Goal: Task Accomplishment & Management: Manage account settings

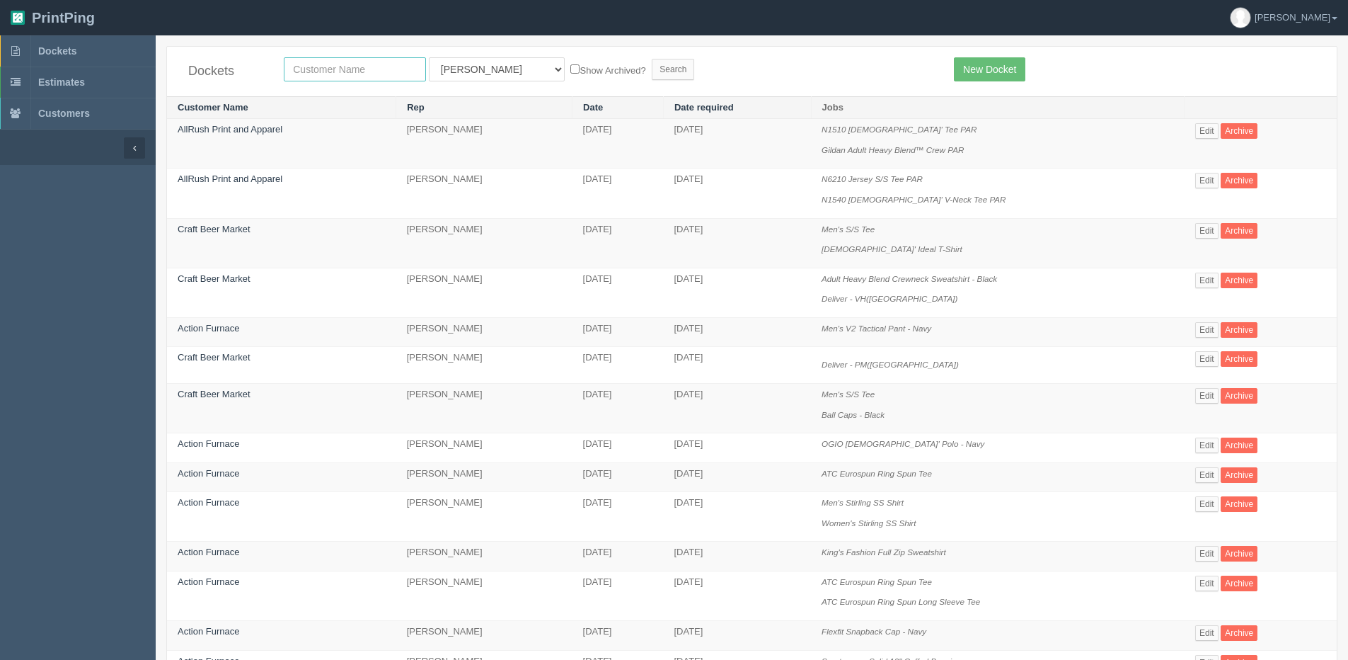
click at [340, 59] on input "text" at bounding box center [355, 69] width 142 height 24
type input "craft"
click at [652, 59] on input "Search" at bounding box center [673, 69] width 42 height 21
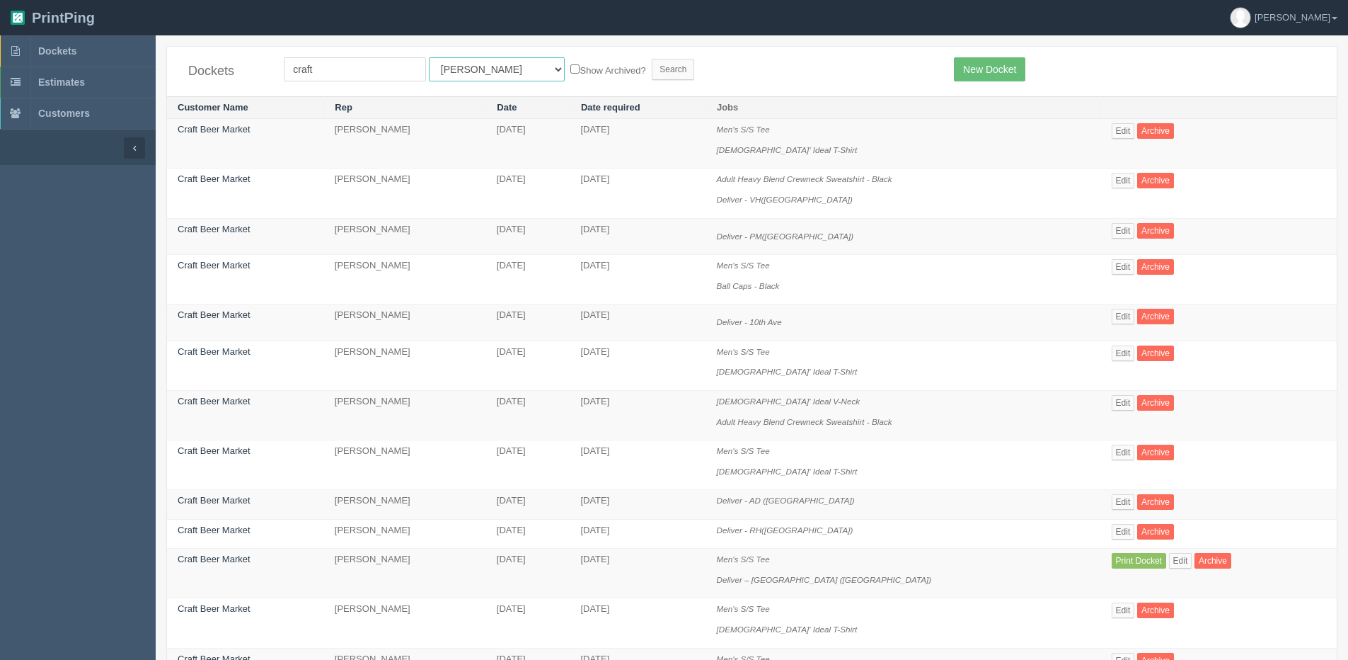
click at [435, 69] on select "All Users Ali Amy Ankit Ankit Anver Arif Dan Designer4 France Greg Greg Matthew…" at bounding box center [497, 69] width 136 height 24
drag, startPoint x: 1083, startPoint y: 295, endPoint x: 1056, endPoint y: 281, distance: 30.4
click at [1101, 295] on td "Edit Archive" at bounding box center [1219, 280] width 236 height 50
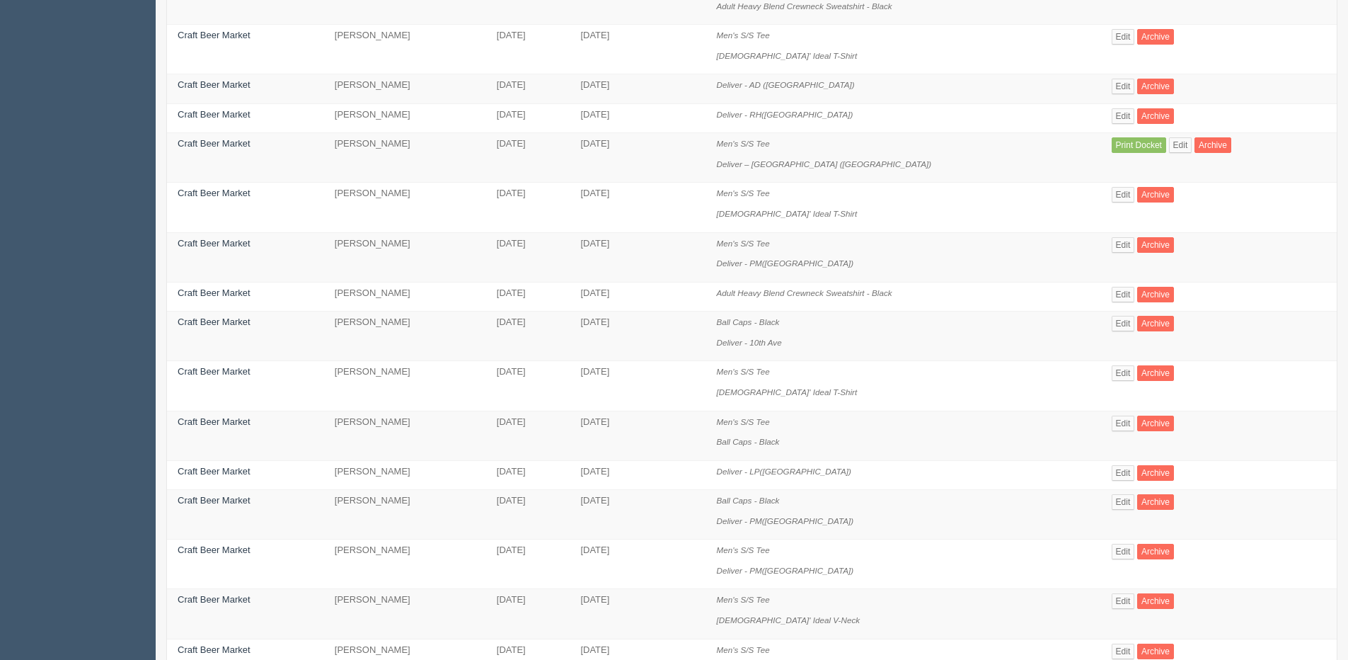
scroll to position [425, 0]
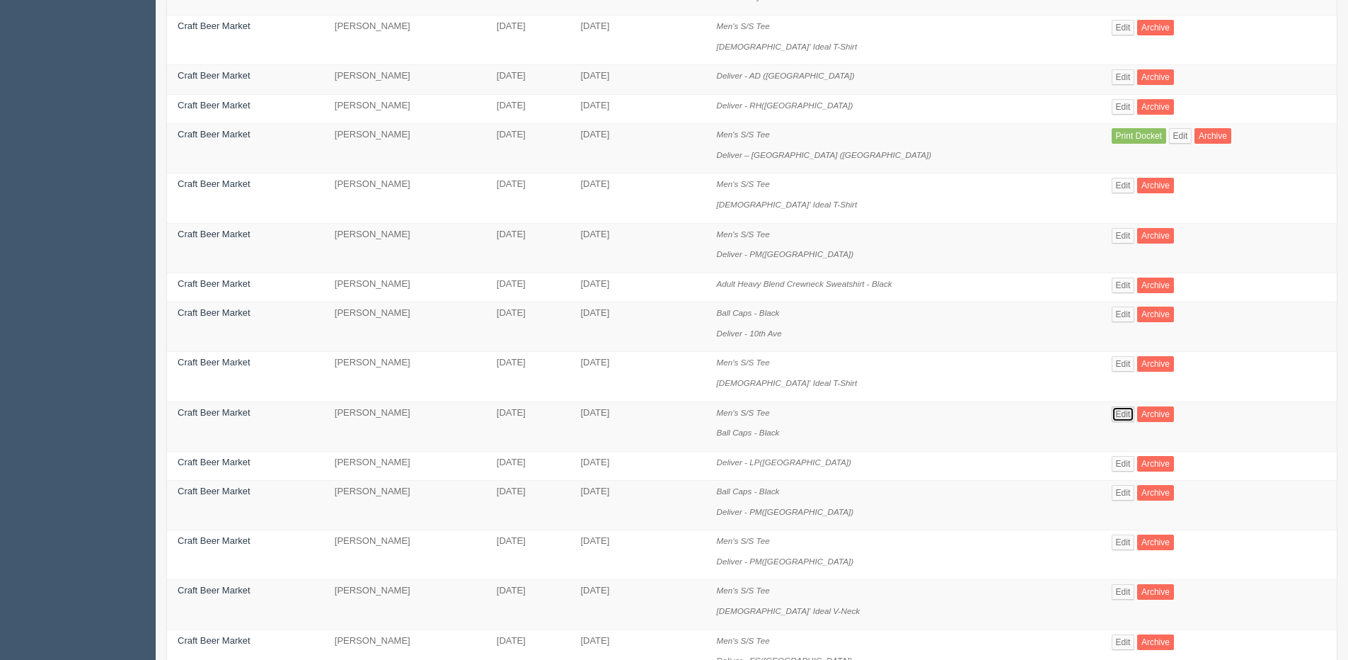
click at [1112, 415] on link "Edit" at bounding box center [1123, 414] width 23 height 16
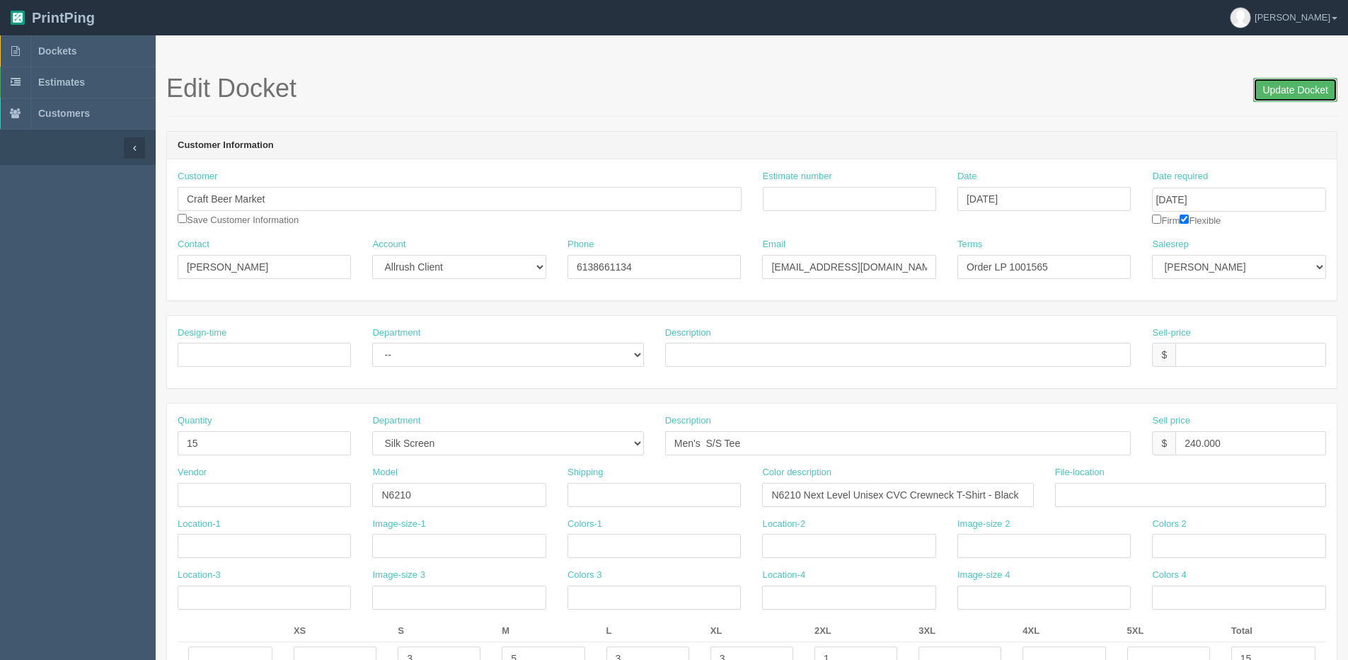
click at [1280, 89] on input "Update Docket" at bounding box center [1295, 90] width 84 height 24
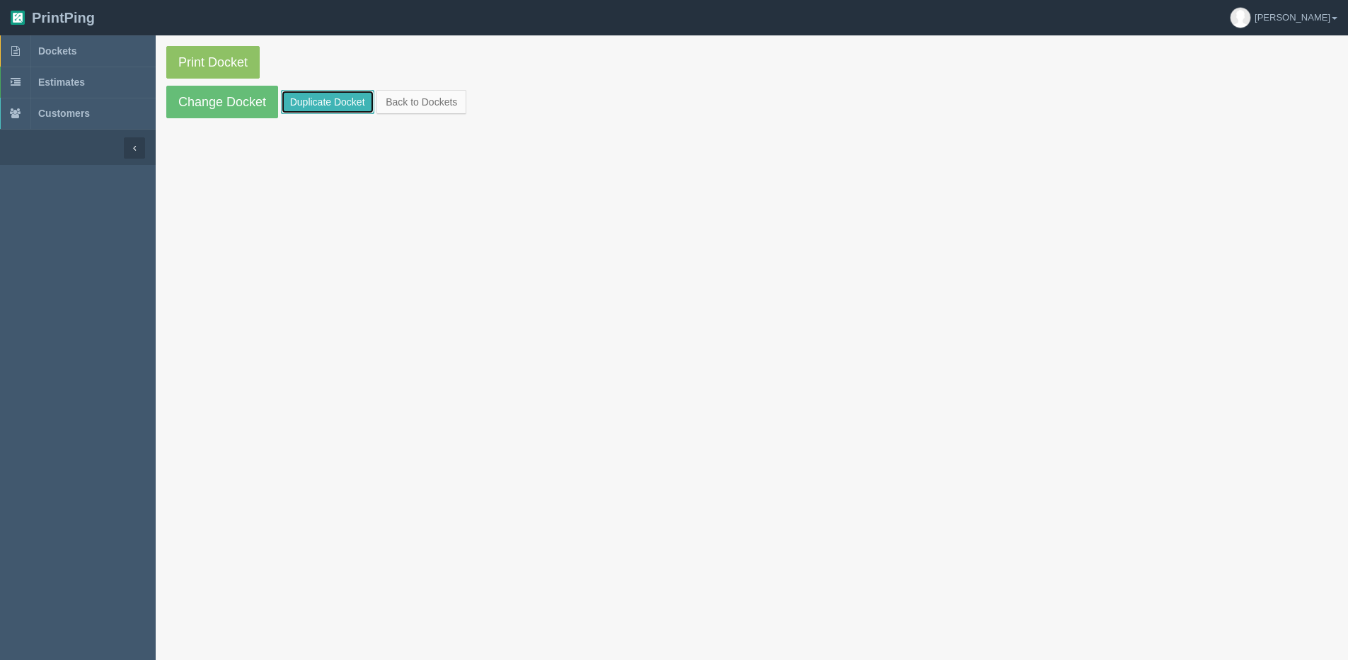
click at [324, 98] on link "Duplicate Docket" at bounding box center [327, 102] width 93 height 24
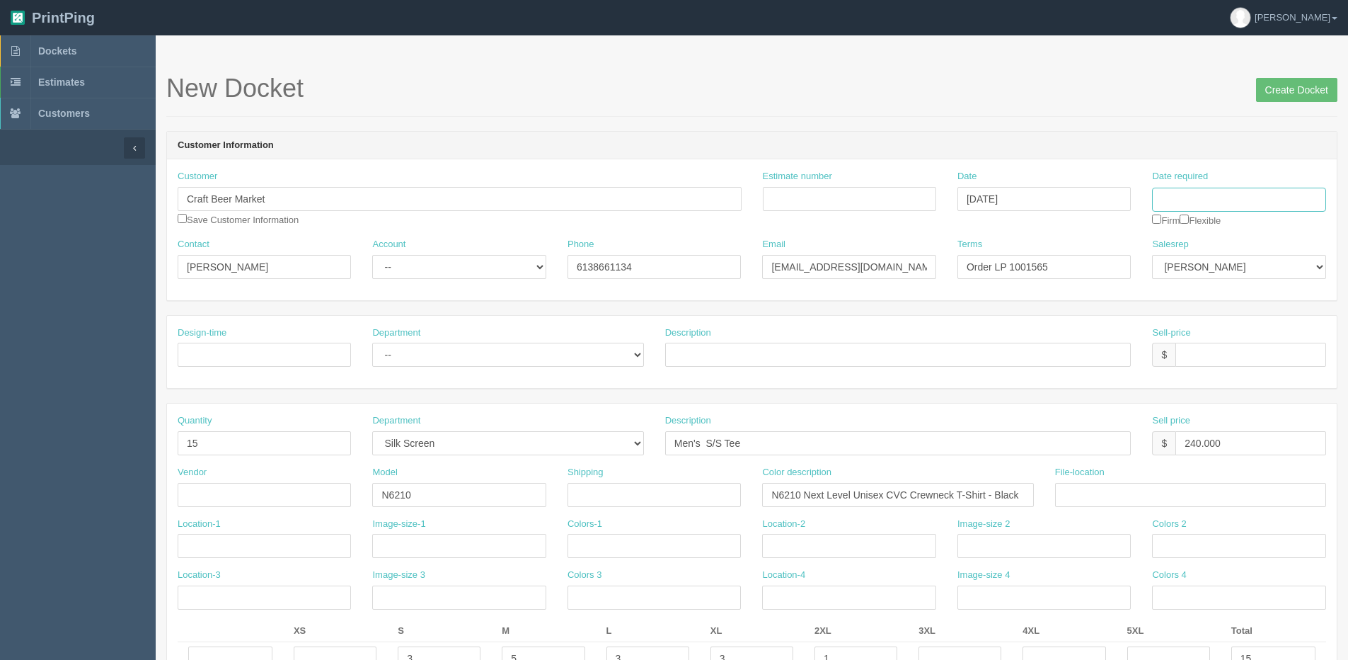
click at [1207, 198] on input "Date required" at bounding box center [1238, 200] width 173 height 24
click at [1214, 405] on th "[DATE]" at bounding box center [1222, 396] width 132 height 21
click at [1262, 298] on td "12" at bounding box center [1260, 295] width 17 height 21
type input "[DATE]"
click at [1028, 326] on div "Description" at bounding box center [898, 346] width 466 height 41
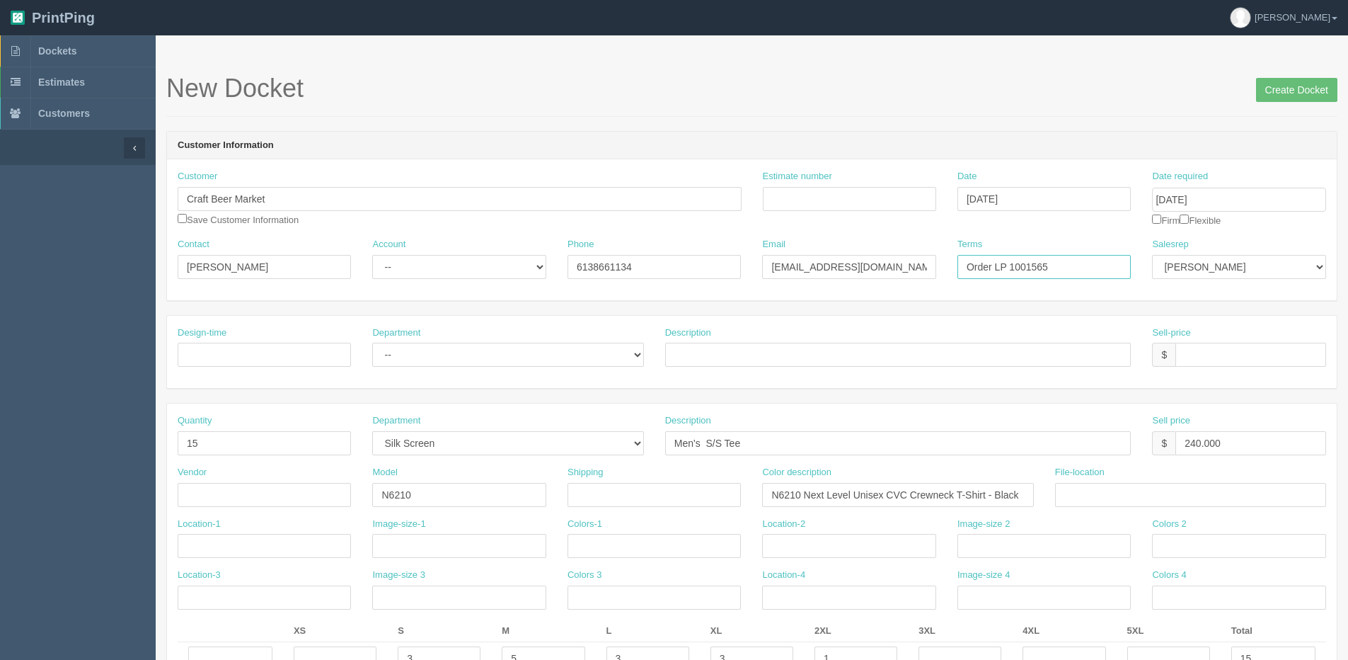
drag, startPoint x: 1089, startPoint y: 258, endPoint x: 1285, endPoint y: 243, distance: 195.9
click at [1288, 243] on div "Contact Jordan Kruz Account -- Existing Client Allrush Client Rep Client Phone …" at bounding box center [752, 264] width 1170 height 52
type input "Order LP 1001685"
drag, startPoint x: 1190, startPoint y: 217, endPoint x: 1179, endPoint y: 270, distance: 53.4
click at [1189, 218] on input "checkbox" at bounding box center [1184, 218] width 9 height 9
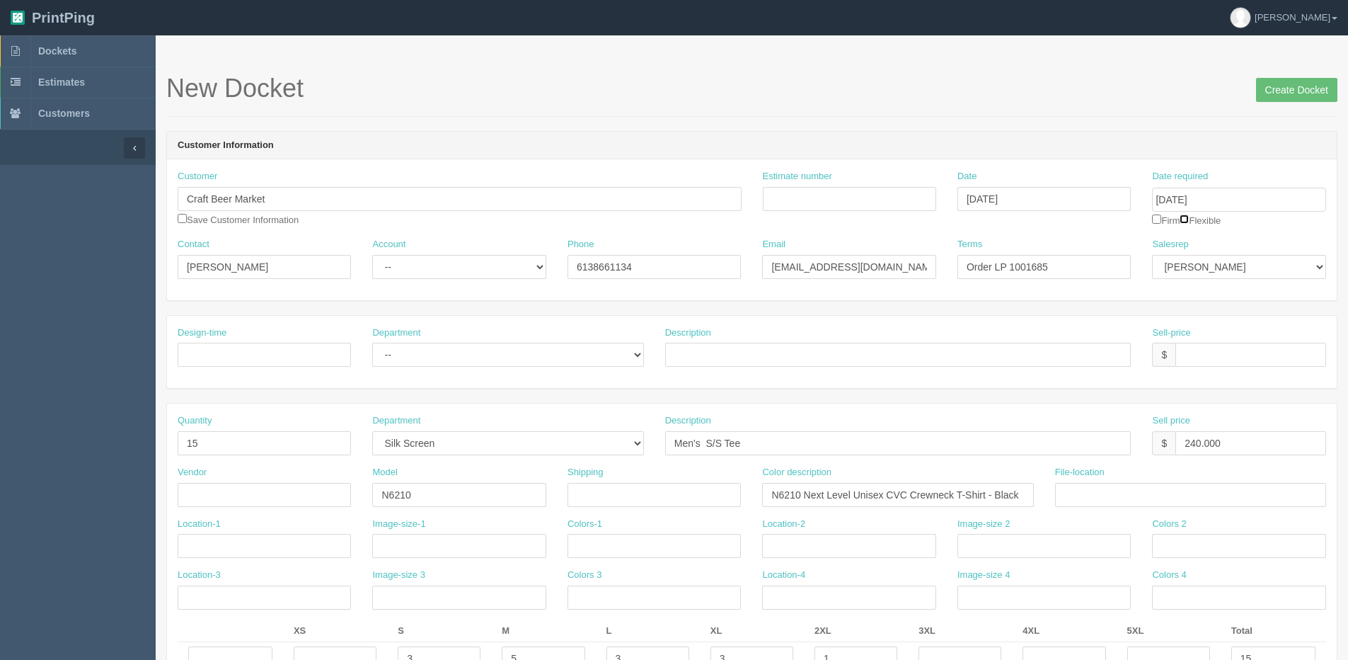
checkbox input "true"
drag, startPoint x: 1179, startPoint y: 268, endPoint x: 1174, endPoint y: 280, distance: 13.0
click at [1179, 268] on select "Mehmud Anver Zunaid Arif France Stephanie Steve Ali Amy Phil Greg Ankit Sam Ank…" at bounding box center [1238, 267] width 173 height 24
drag, startPoint x: 779, startPoint y: 308, endPoint x: 774, endPoint y: 315, distance: 8.6
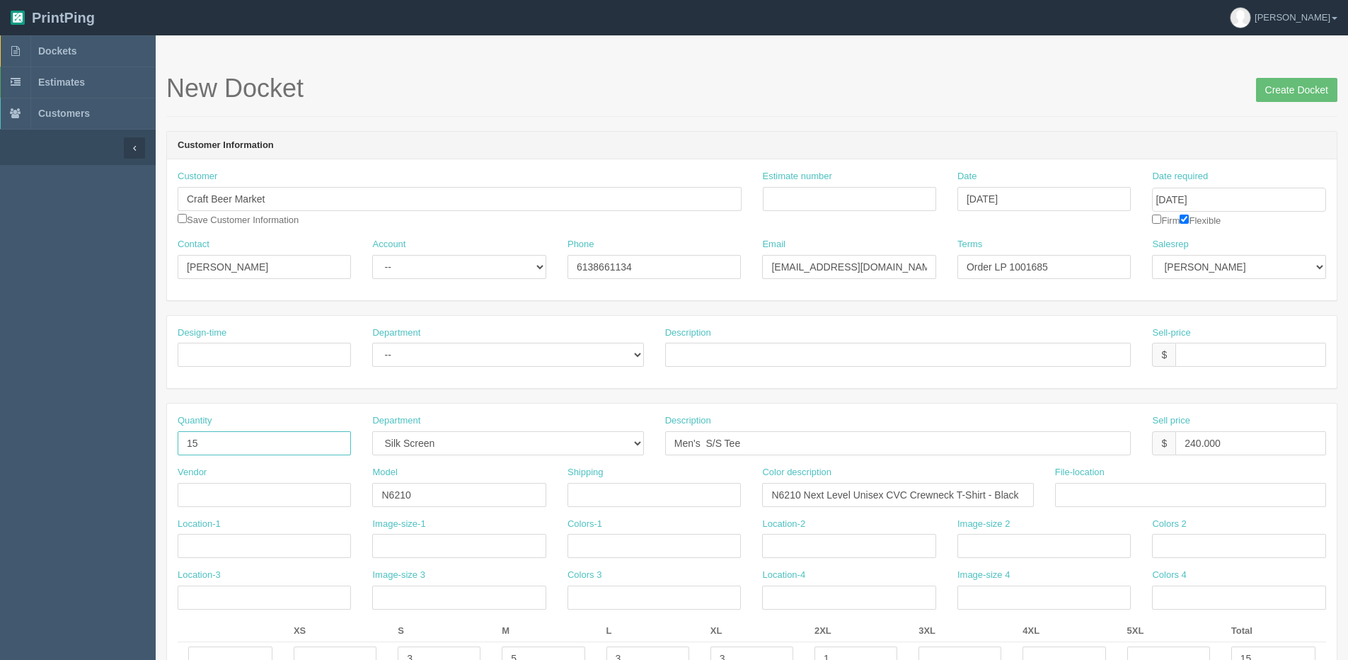
drag, startPoint x: 208, startPoint y: 442, endPoint x: 8, endPoint y: 468, distance: 201.3
type input "7"
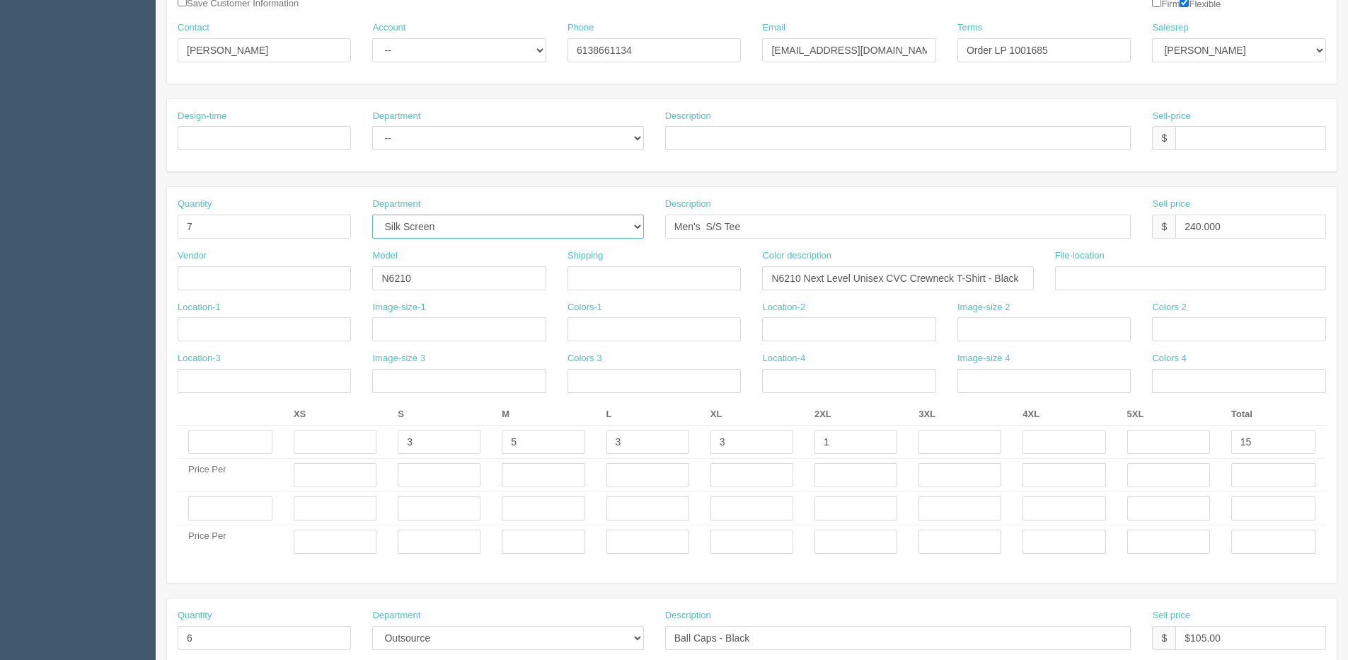
scroll to position [283, 0]
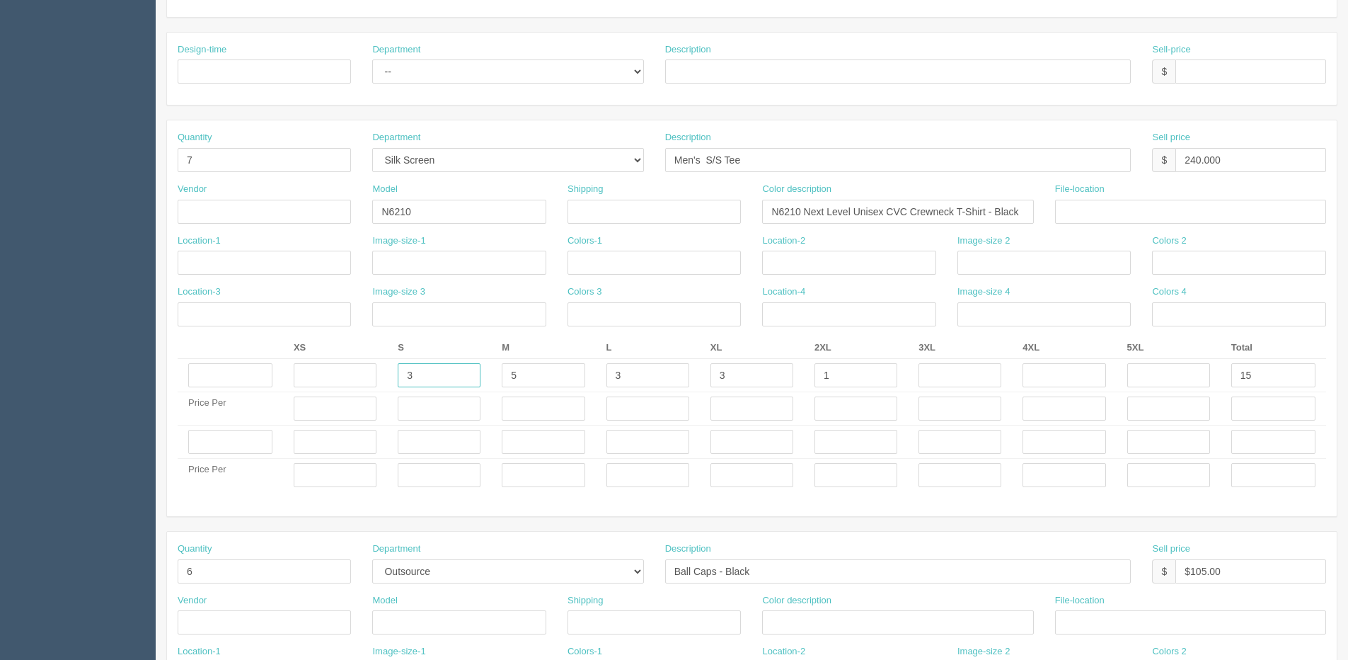
drag, startPoint x: 409, startPoint y: 382, endPoint x: 356, endPoint y: 381, distance: 53.1
click at [372, 381] on tr "3 5 3 3 1 15" at bounding box center [752, 375] width 1149 height 33
type input "2"
type input "1"
type input "4"
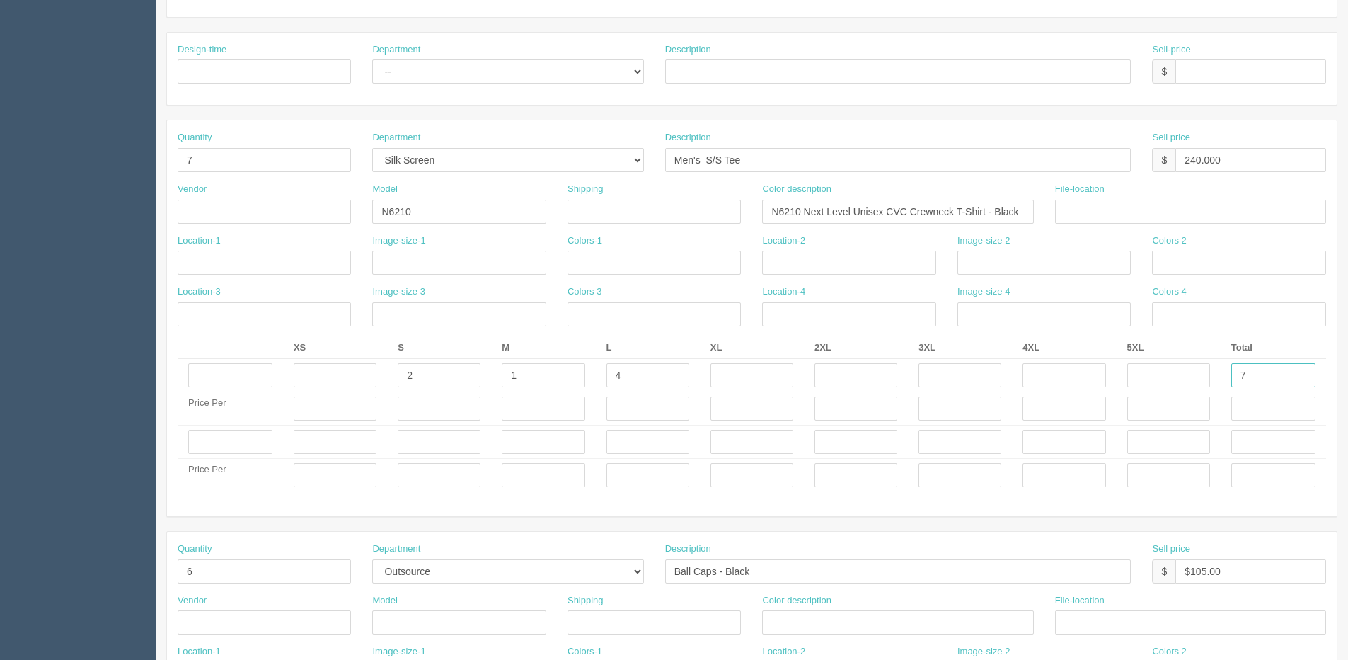
type input "7"
drag, startPoint x: 1184, startPoint y: 158, endPoint x: 1328, endPoint y: 159, distance: 143.7
click at [1348, 158] on html "PrintPing Dan Edit account ( dan@arapparel.ca ) Logout Dockets Estimates" at bounding box center [674, 422] width 1348 height 1410
type input "$112.00"
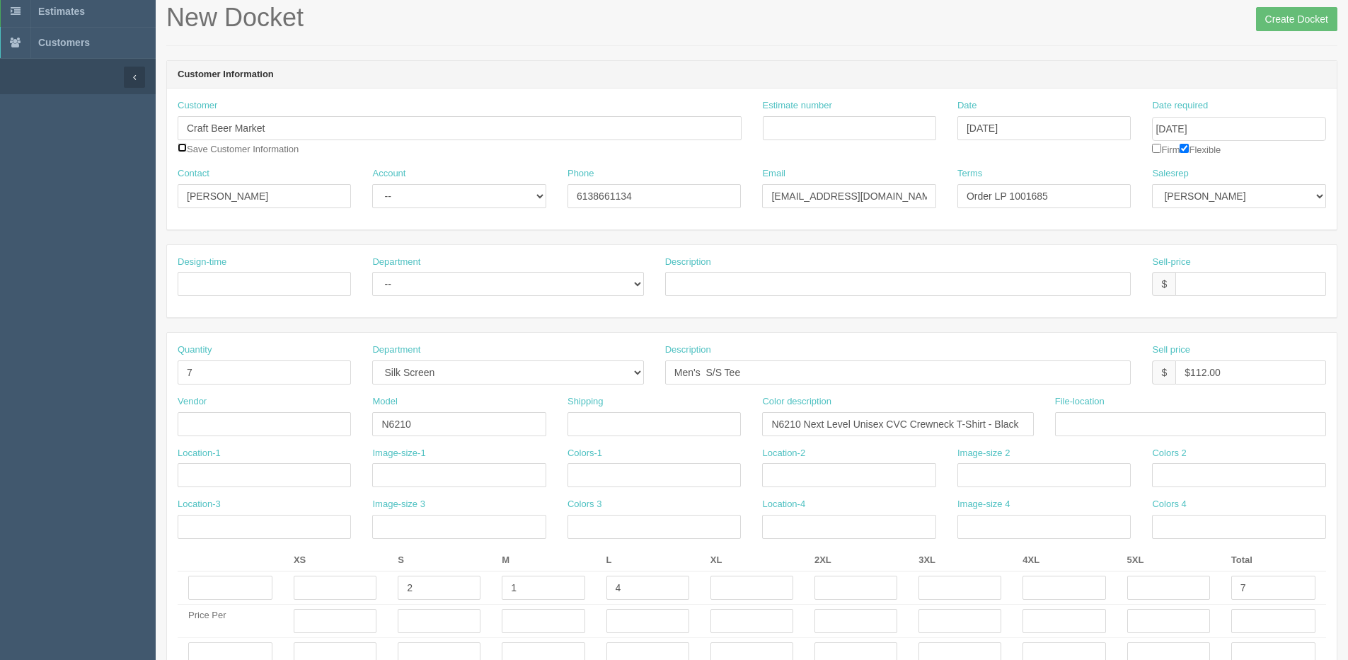
click at [182, 147] on input "checkbox" at bounding box center [182, 147] width 9 height 9
checkbox input "true"
click at [1302, 25] on input "Create Docket" at bounding box center [1296, 19] width 81 height 24
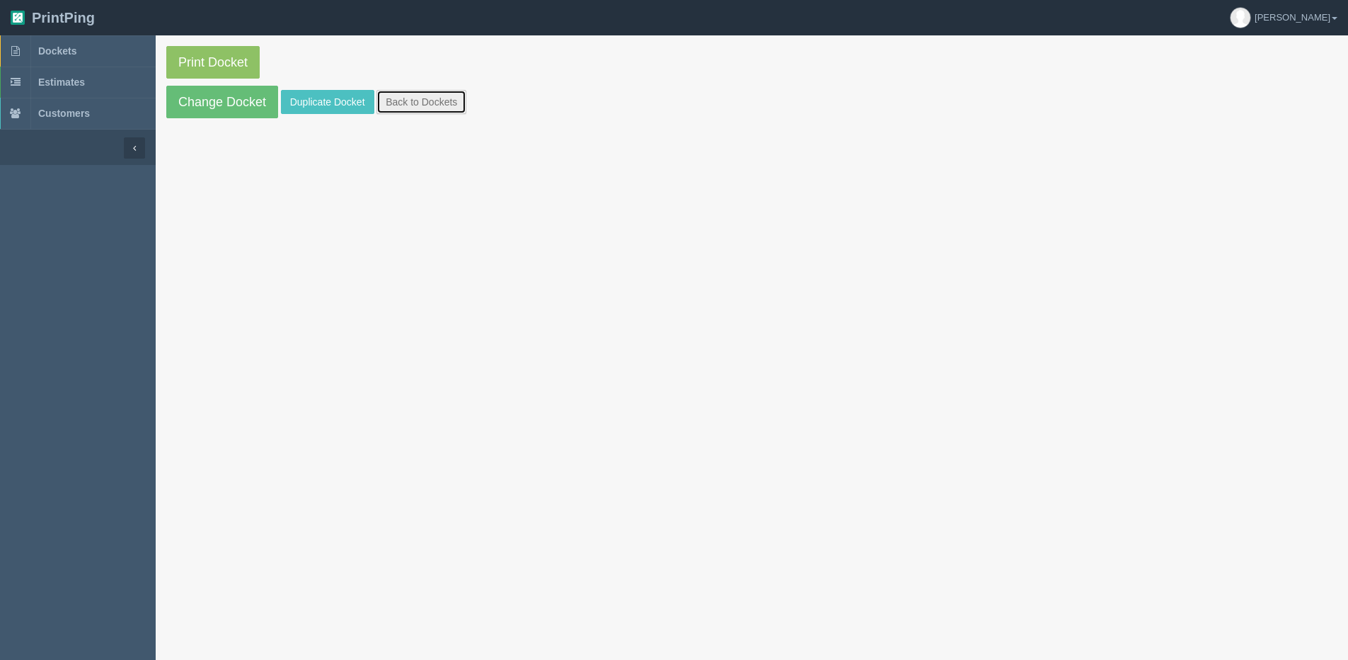
drag, startPoint x: 415, startPoint y: 102, endPoint x: 393, endPoint y: 96, distance: 22.8
click at [415, 102] on link "Back to Dockets" at bounding box center [422, 102] width 90 height 24
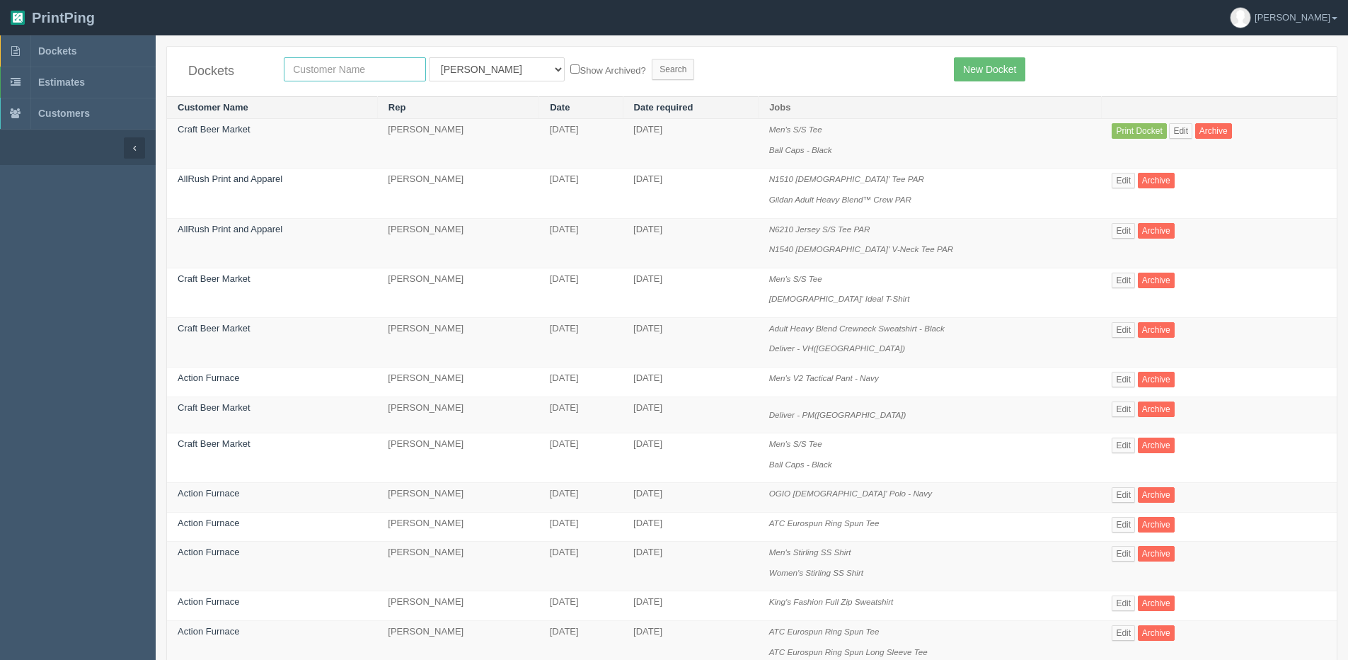
click at [340, 69] on input "text" at bounding box center [355, 69] width 142 height 24
type input "craft"
click at [652, 59] on input "Search" at bounding box center [673, 69] width 42 height 21
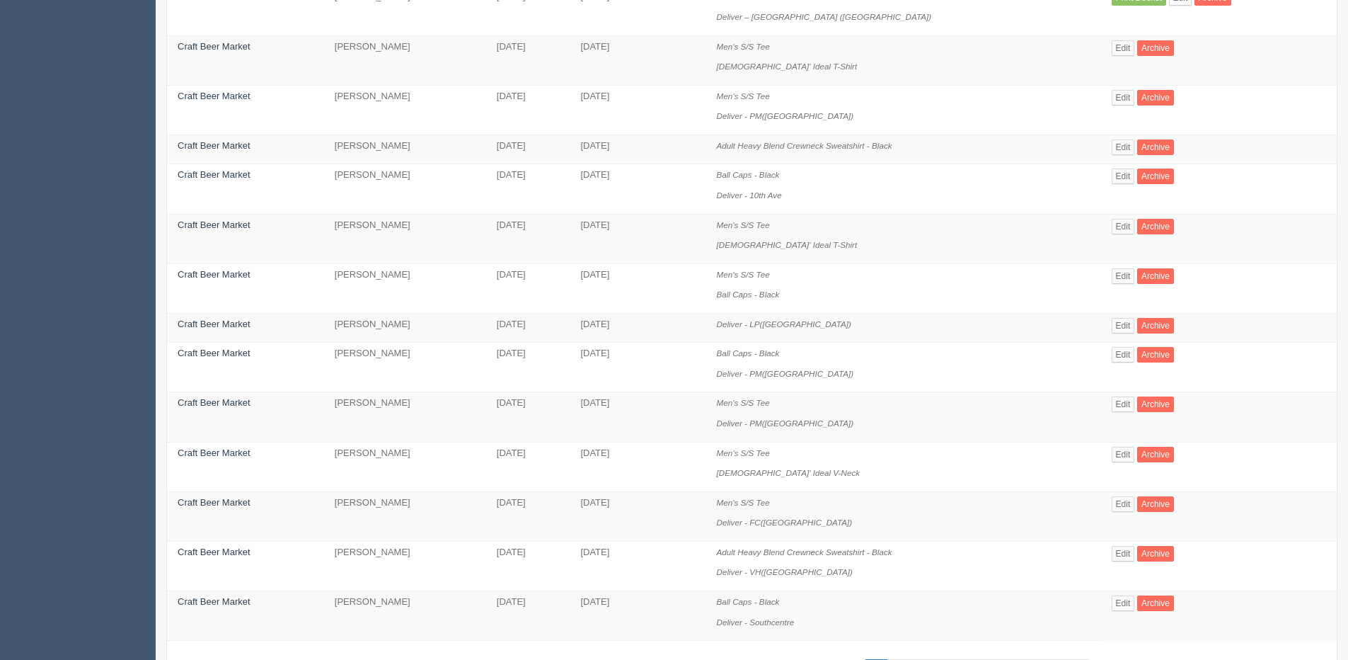
scroll to position [637, 0]
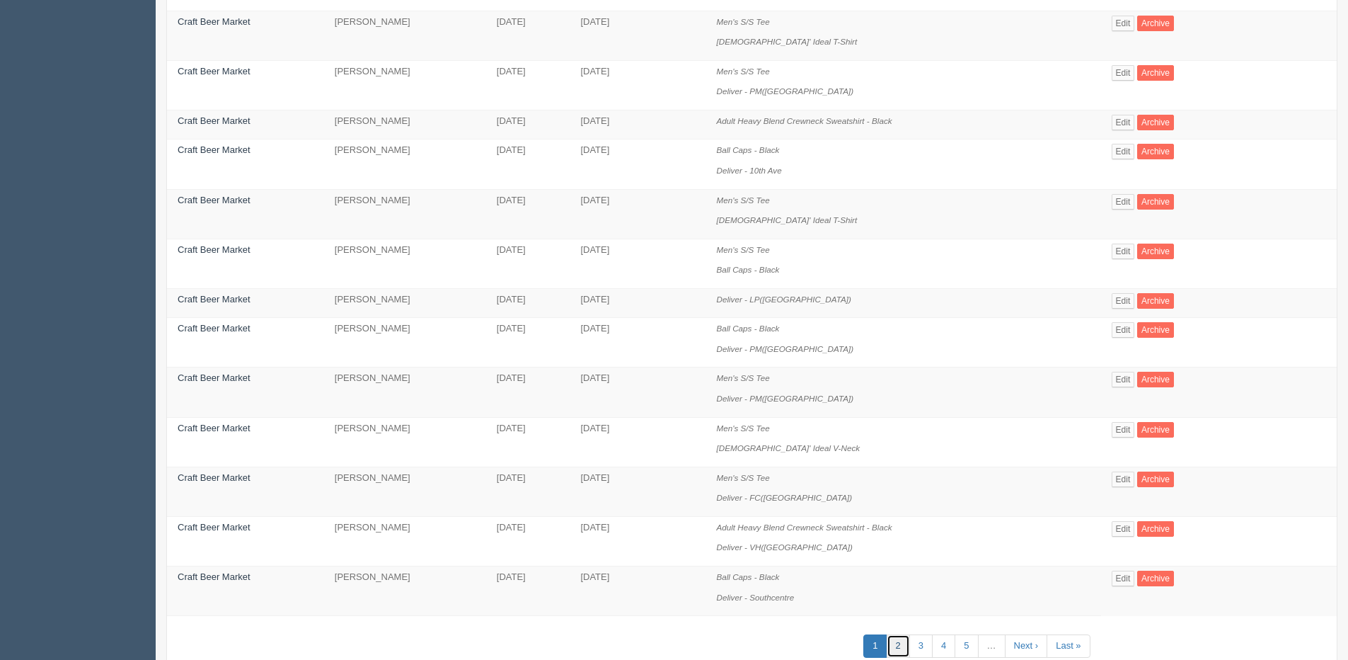
click at [892, 649] on link "2" at bounding box center [898, 645] width 23 height 23
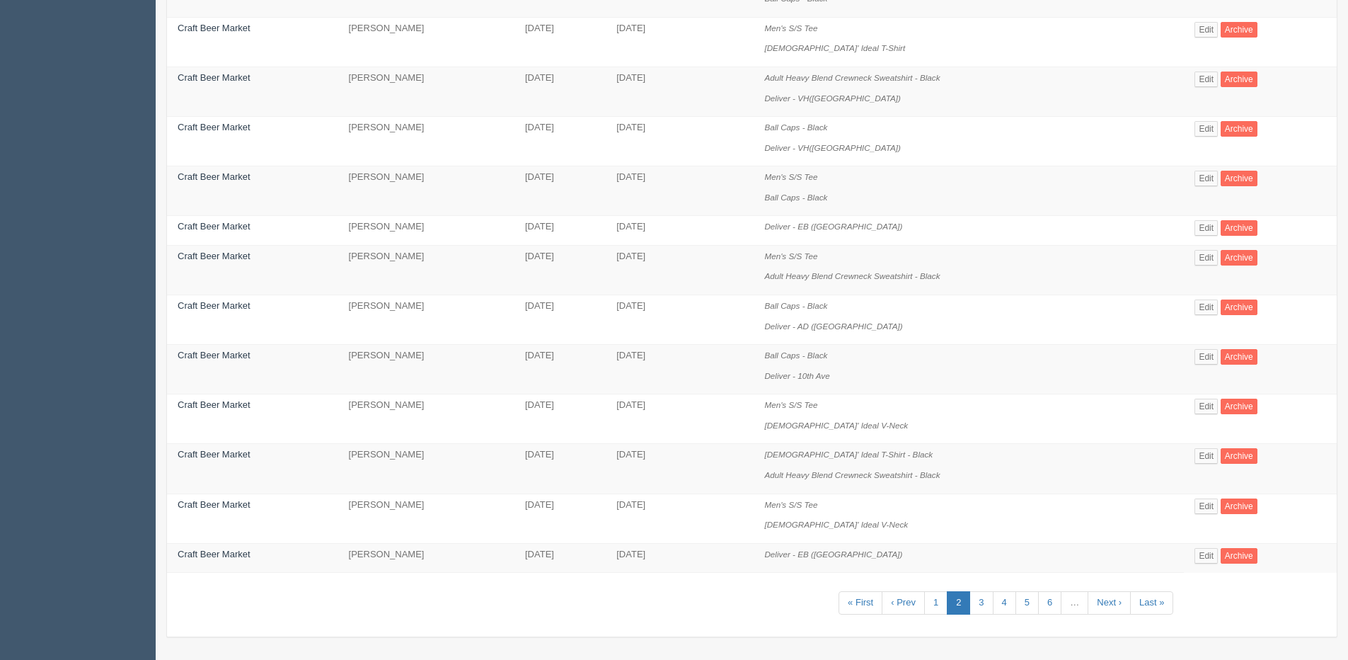
scroll to position [708, 0]
click at [929, 602] on link "1" at bounding box center [935, 601] width 23 height 23
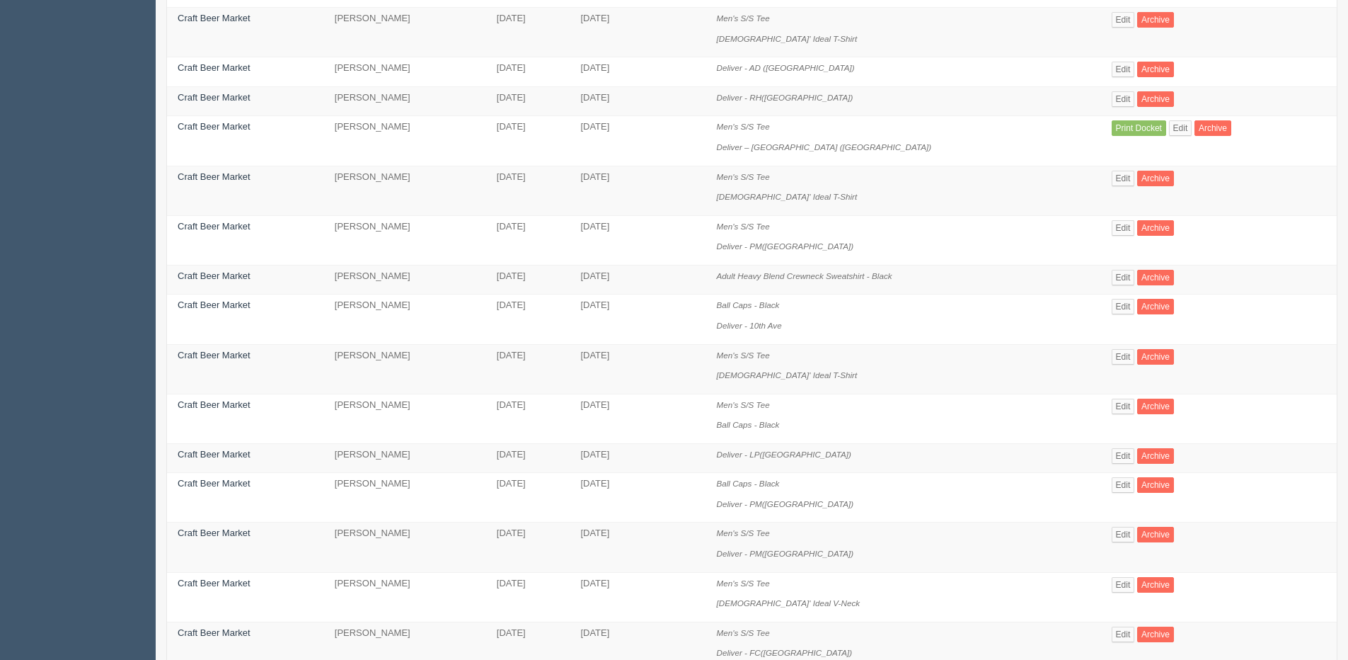
scroll to position [682, 0]
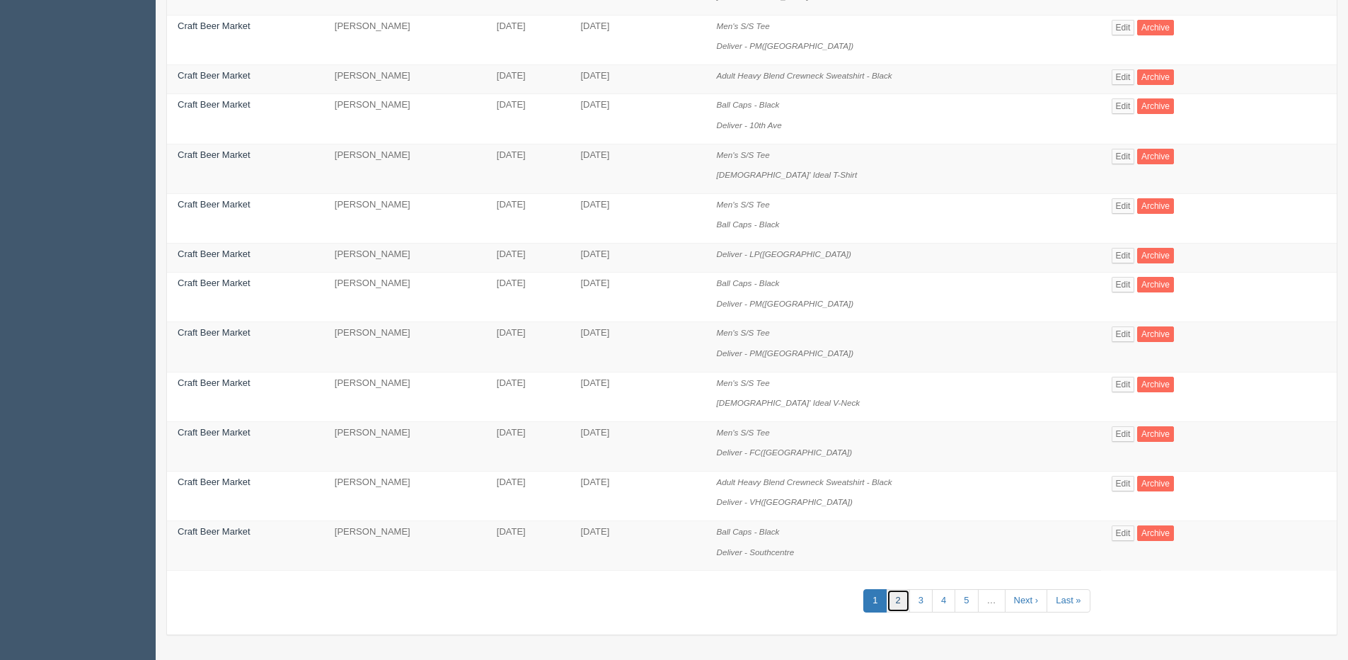
click at [894, 602] on link "2" at bounding box center [898, 600] width 23 height 23
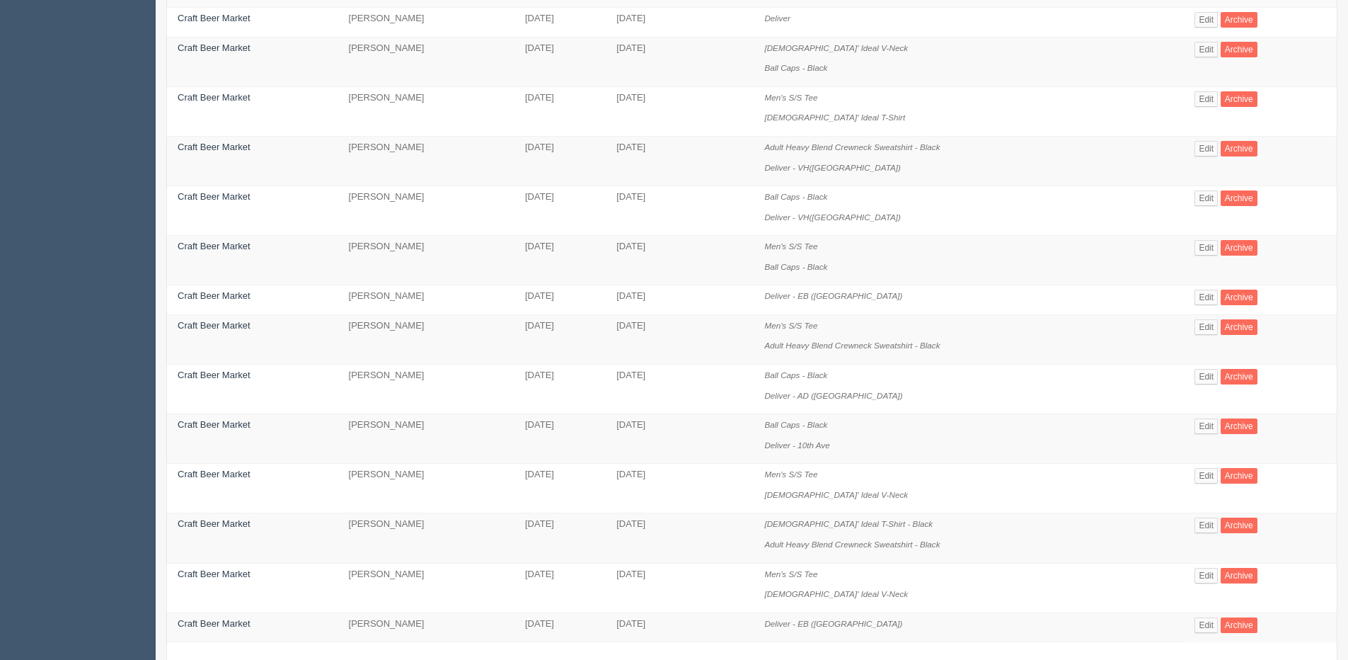
scroll to position [708, 0]
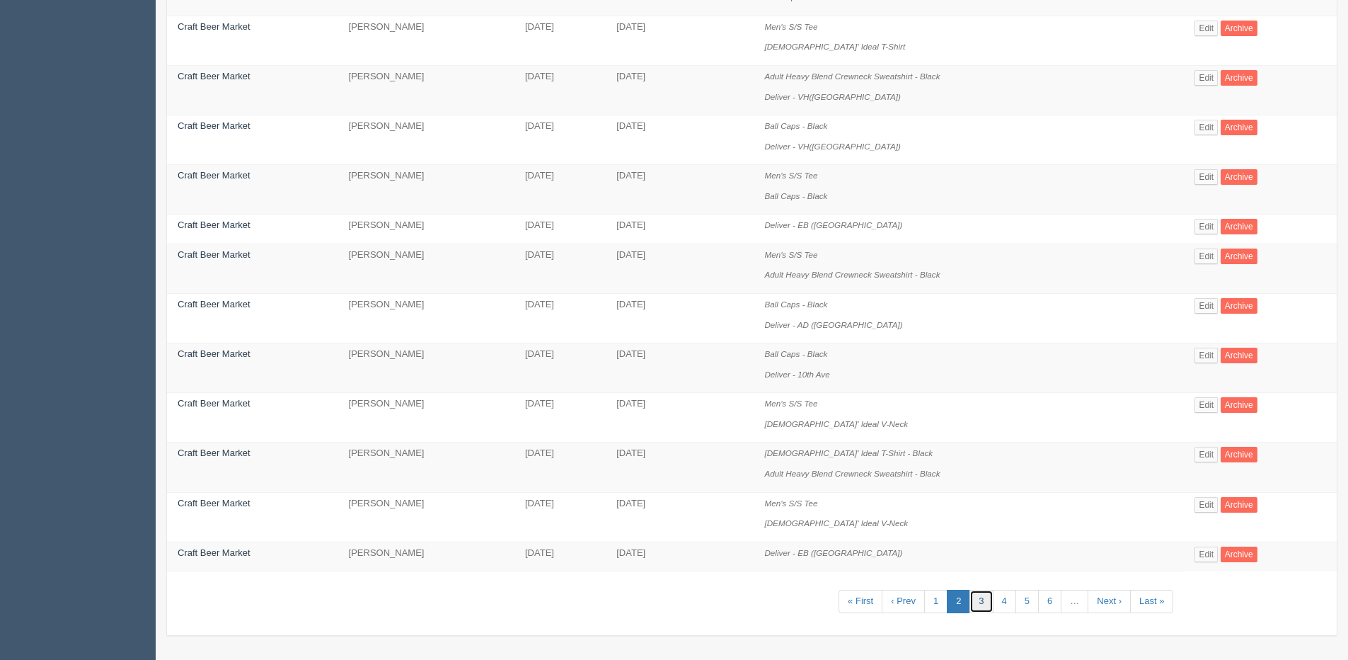
click at [979, 602] on link "3" at bounding box center [981, 601] width 23 height 23
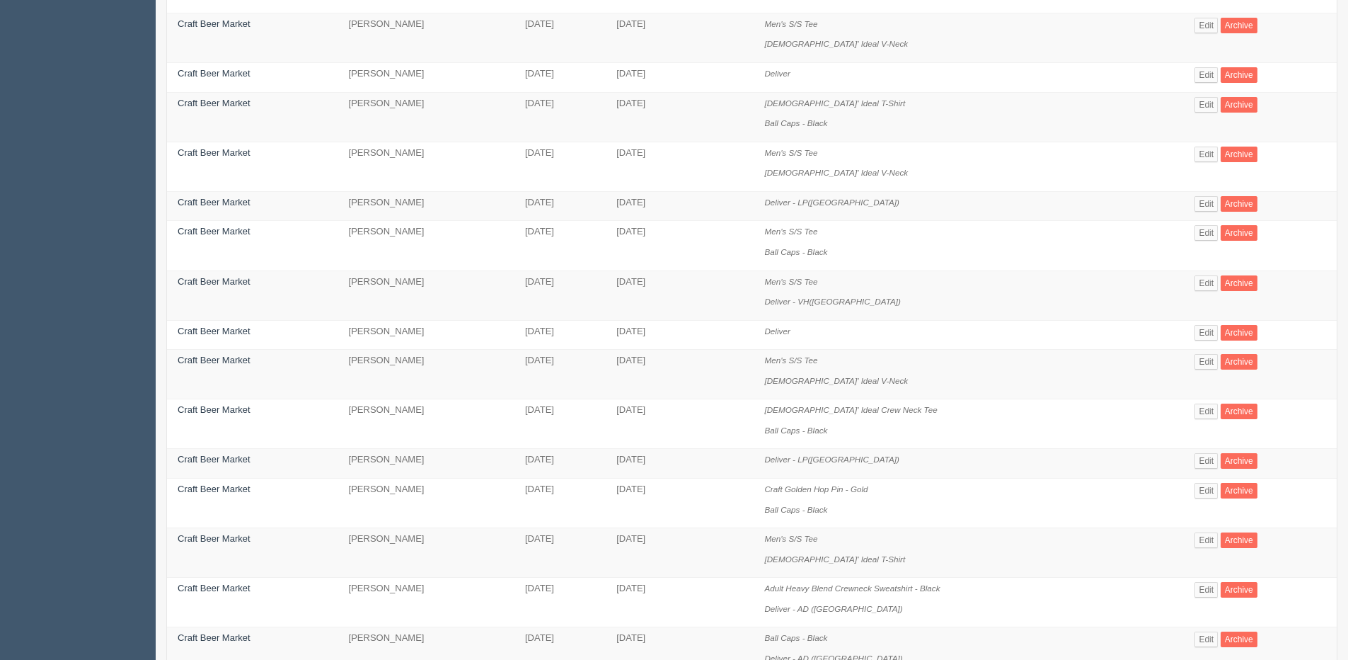
scroll to position [566, 0]
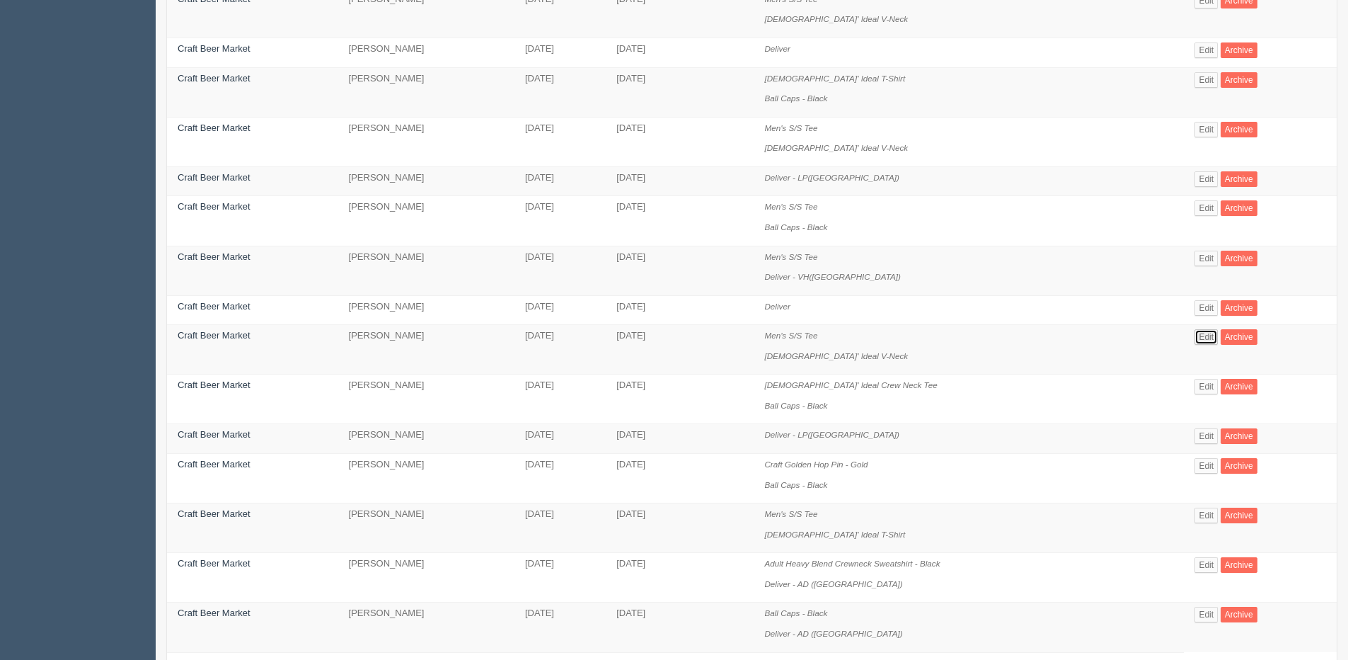
click at [1205, 335] on link "Edit" at bounding box center [1206, 337] width 23 height 16
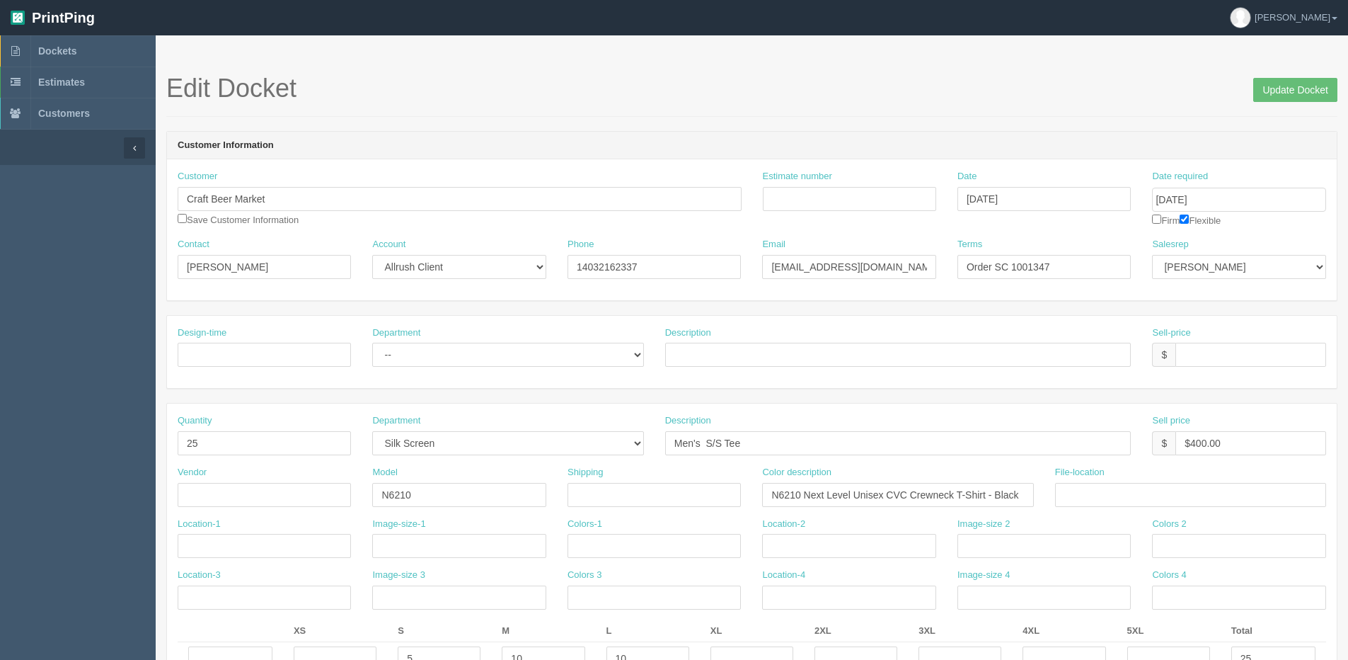
scroll to position [566, 0]
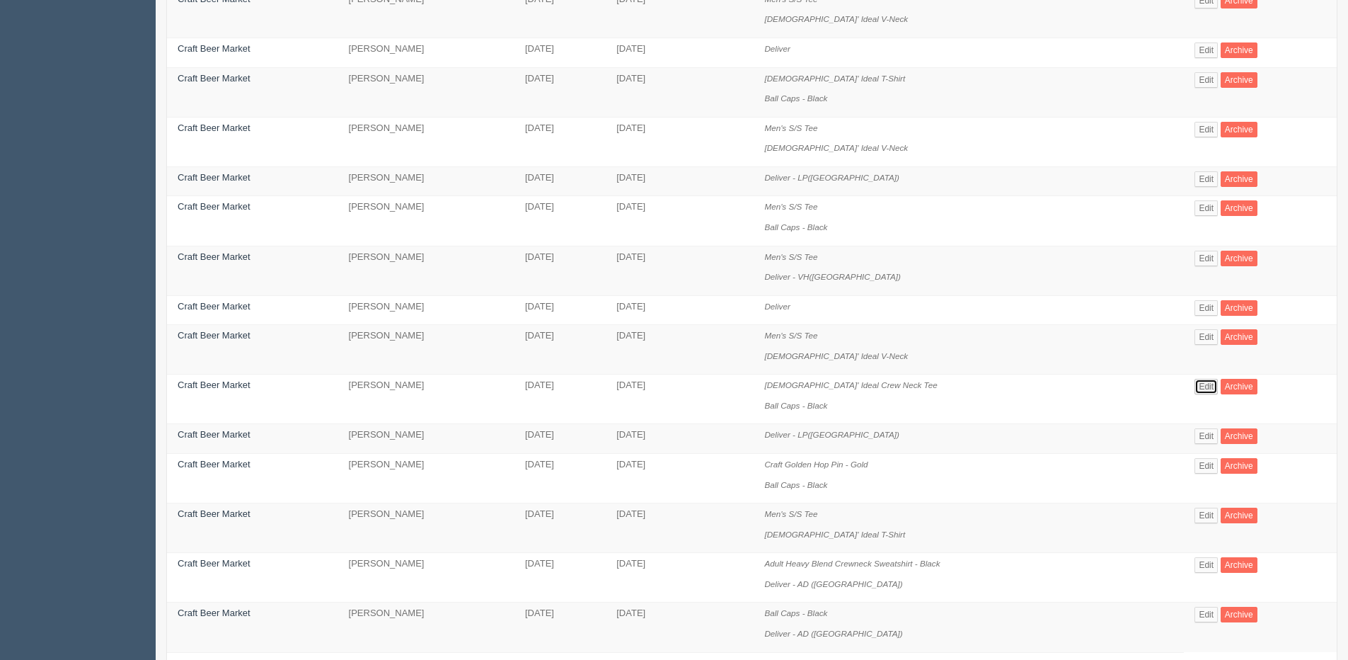
click at [1195, 387] on link "Edit" at bounding box center [1206, 387] width 23 height 16
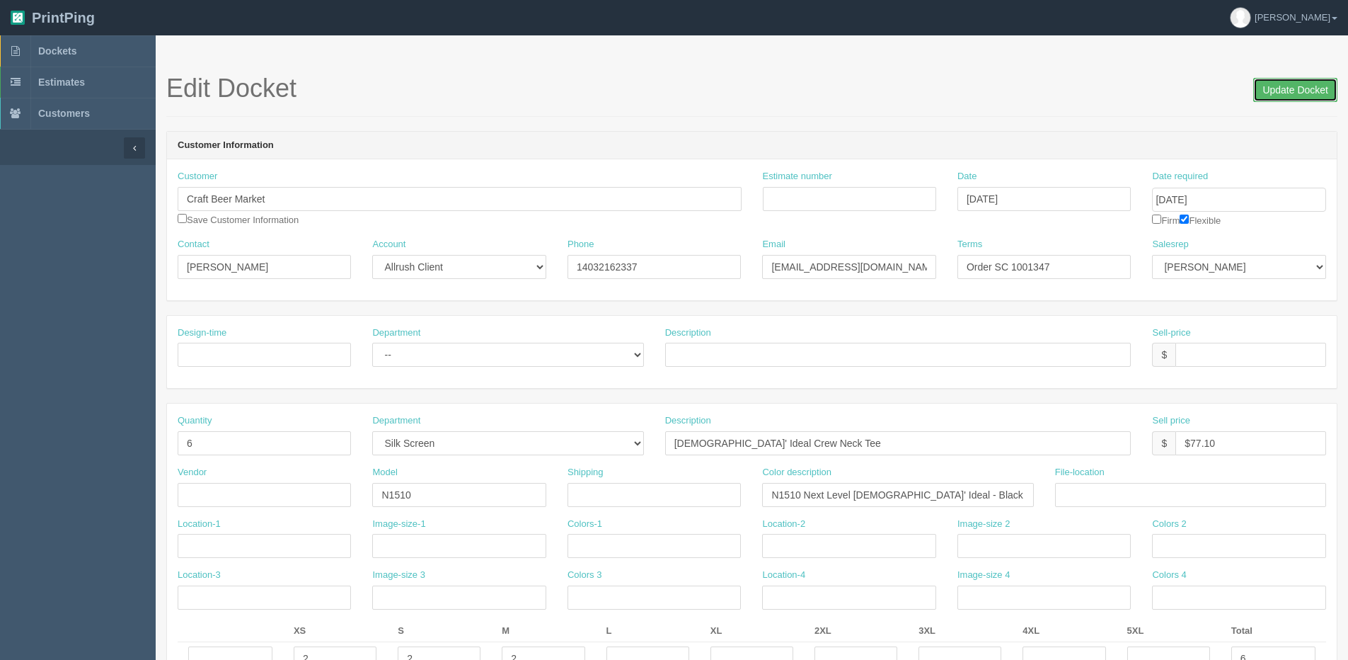
click at [1298, 81] on input "Update Docket" at bounding box center [1295, 90] width 84 height 24
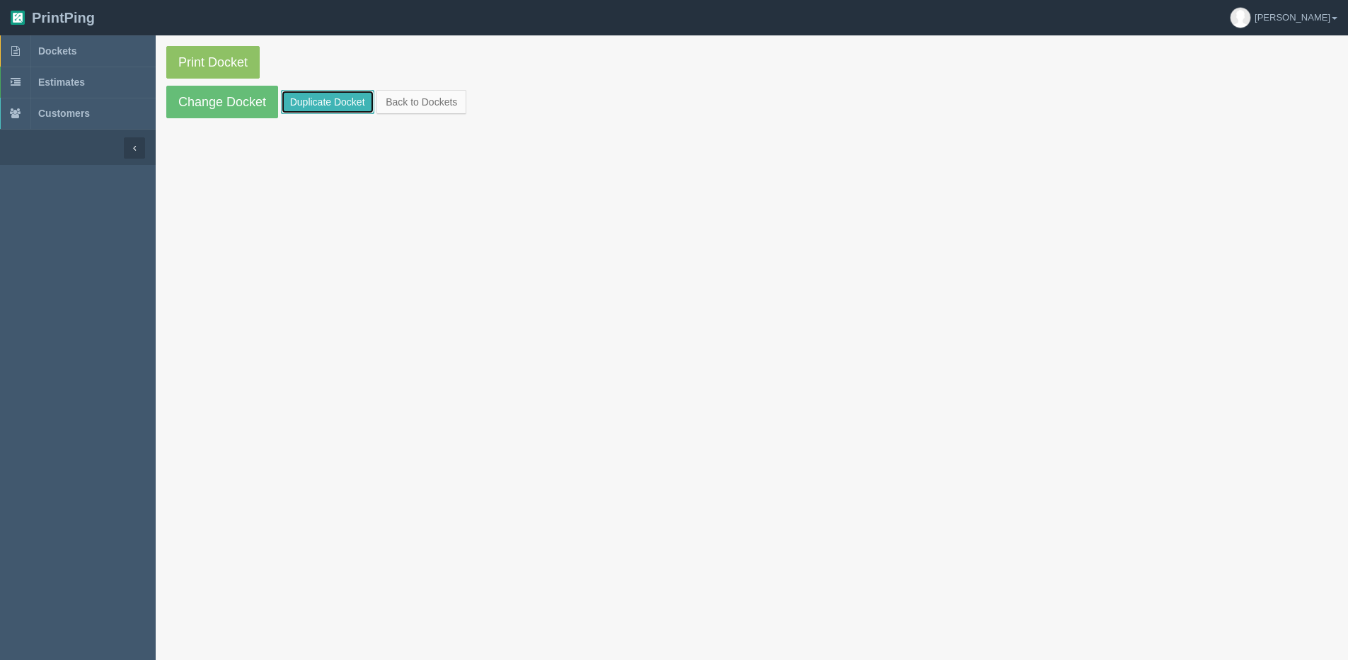
click at [323, 103] on link "Duplicate Docket" at bounding box center [327, 102] width 93 height 24
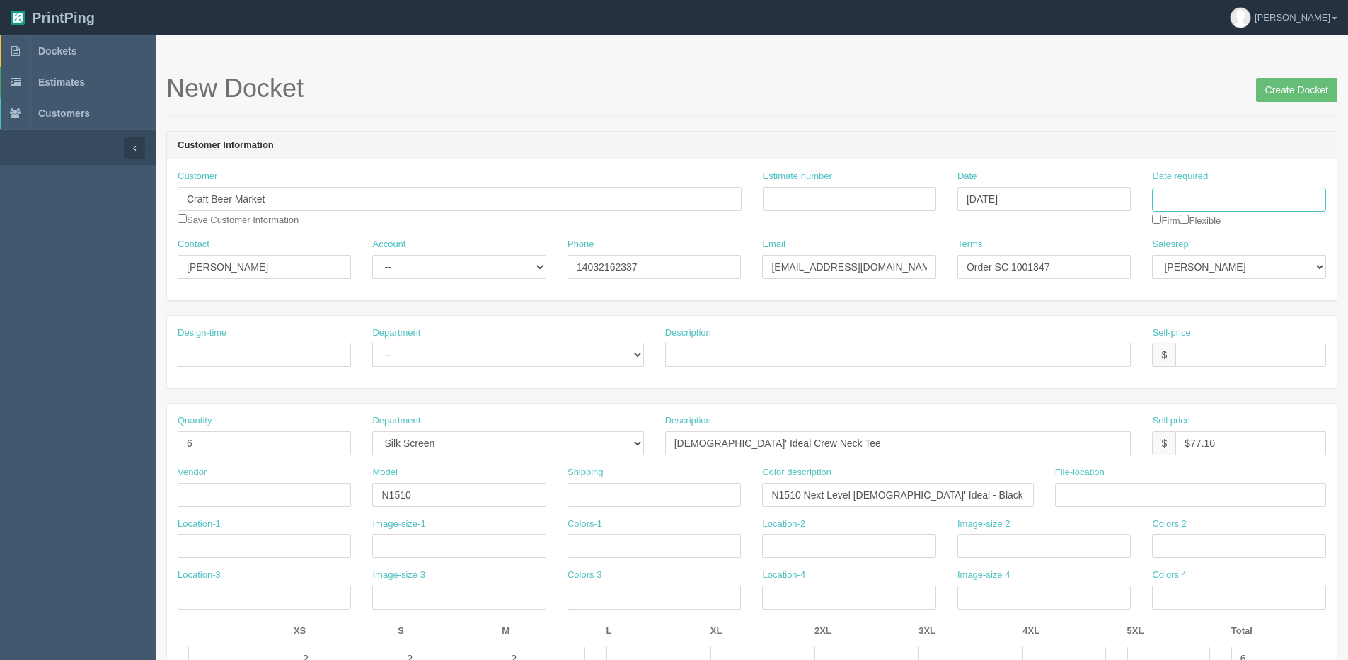
click at [1198, 200] on input "Date required" at bounding box center [1238, 200] width 173 height 24
click at [1218, 395] on th "[DATE]" at bounding box center [1222, 396] width 132 height 21
click at [1256, 297] on td "12" at bounding box center [1260, 295] width 17 height 21
type input "[DATE]"
click at [301, 208] on input "Craft Beer Market" at bounding box center [460, 199] width 564 height 24
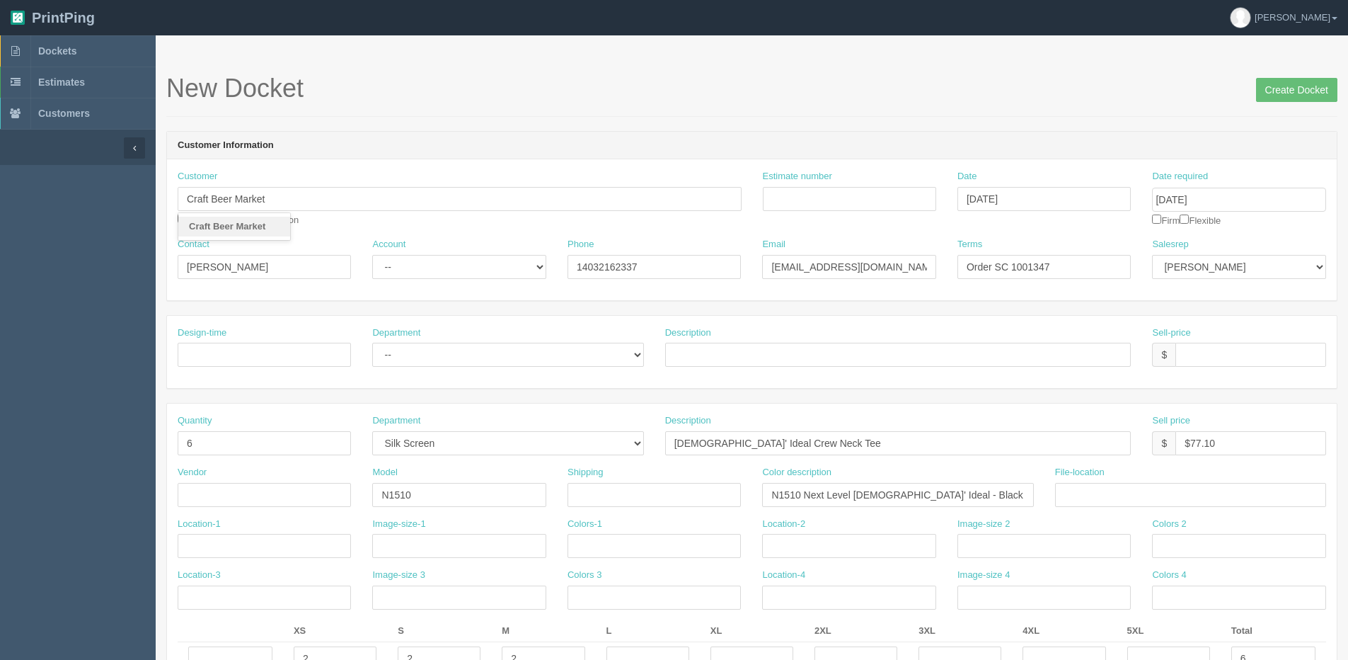
click at [257, 231] on strong "Craft Beer Market" at bounding box center [227, 226] width 76 height 11
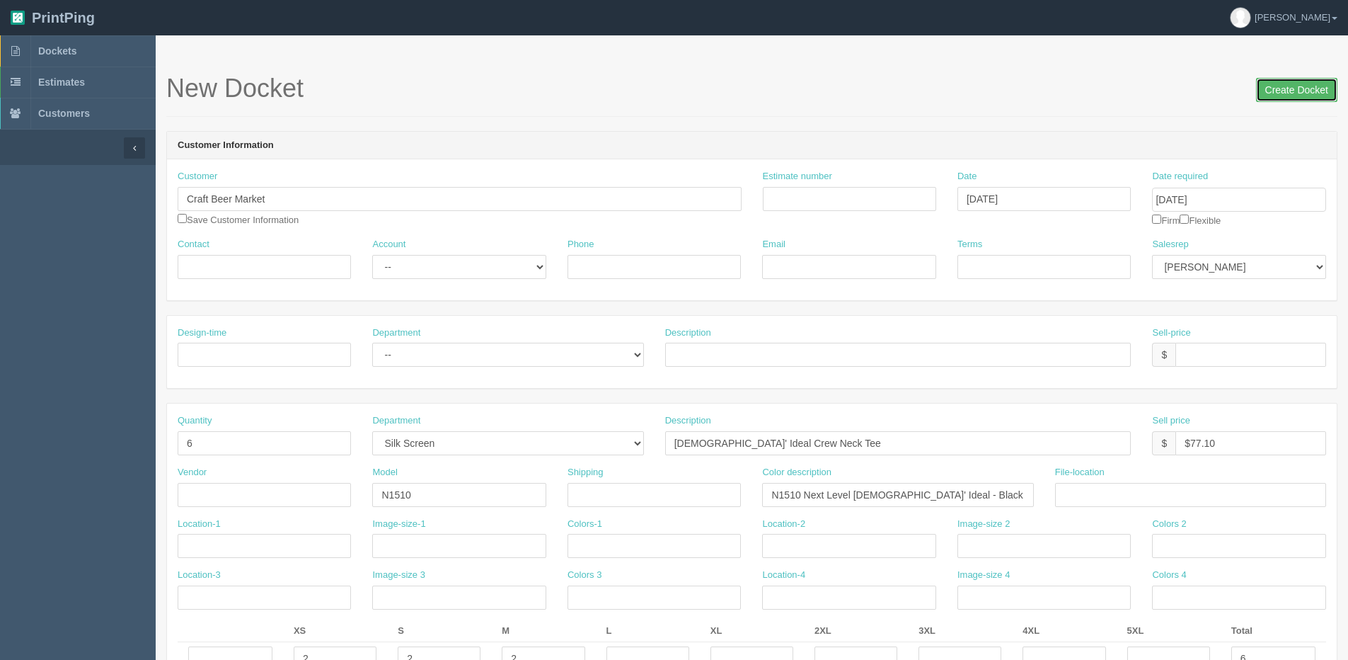
click at [1292, 86] on input "Create Docket" at bounding box center [1296, 90] width 81 height 24
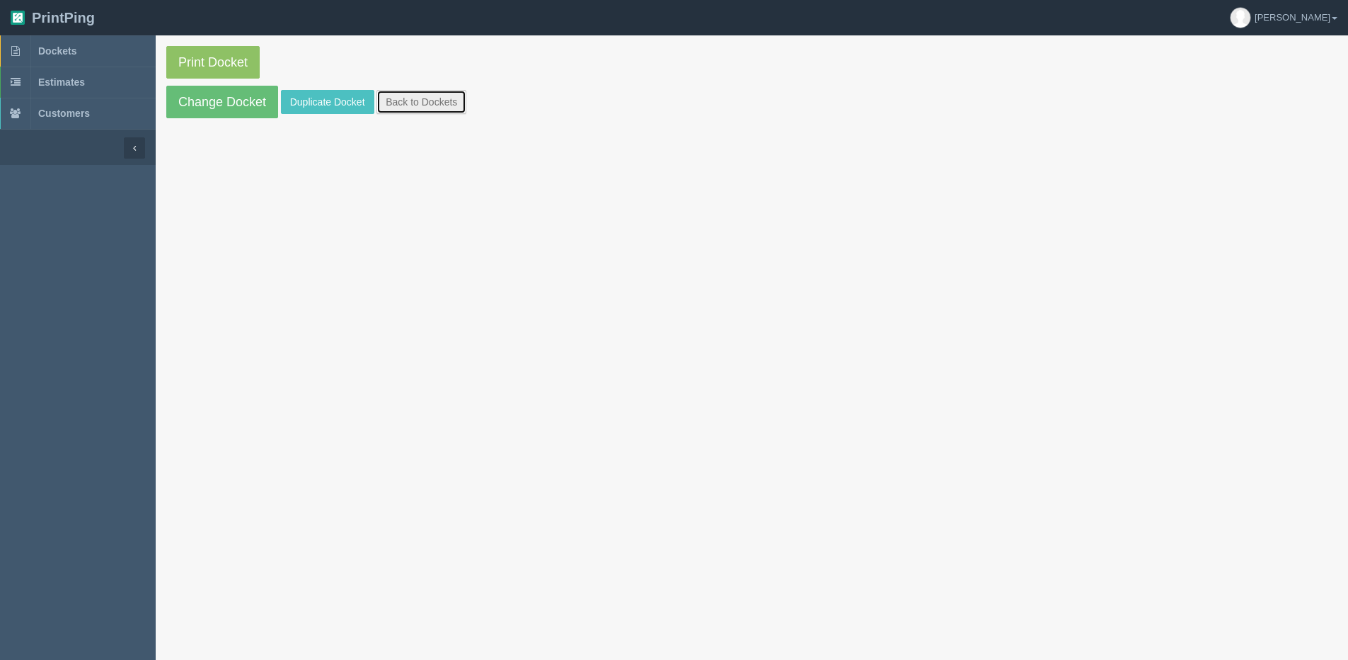
click at [440, 104] on link "Back to Dockets" at bounding box center [422, 102] width 90 height 24
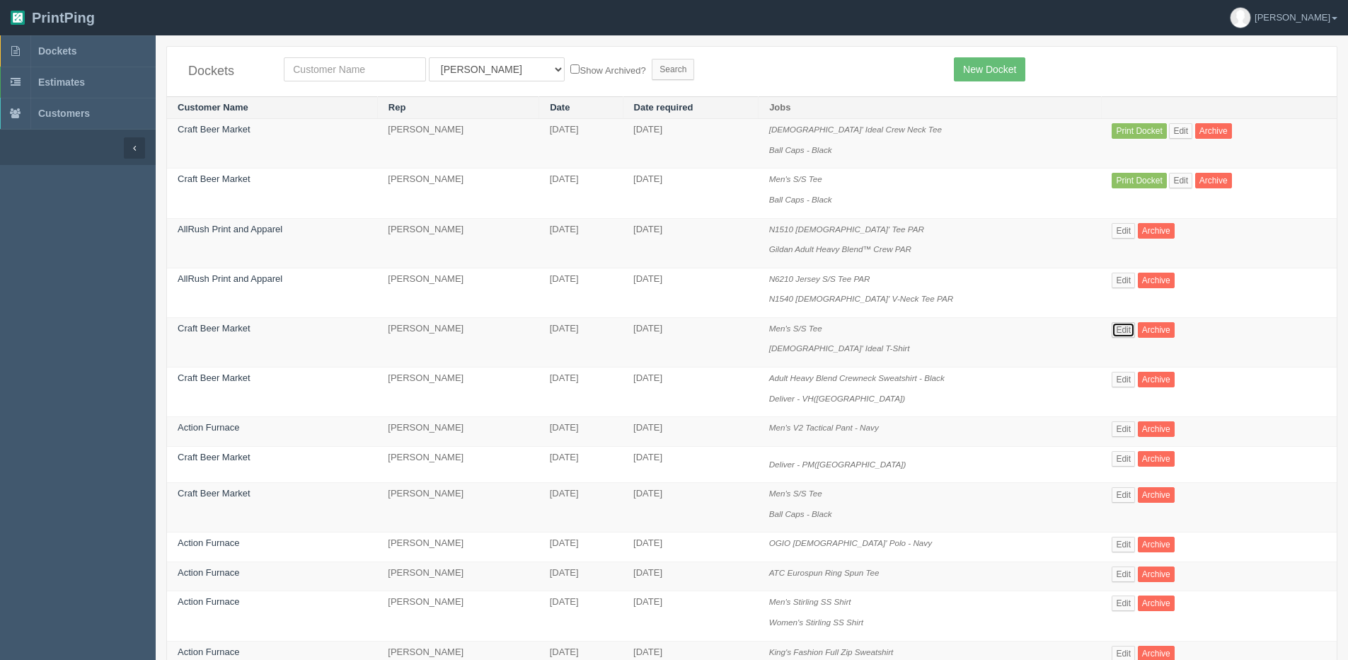
click at [1124, 327] on link "Edit" at bounding box center [1123, 330] width 23 height 16
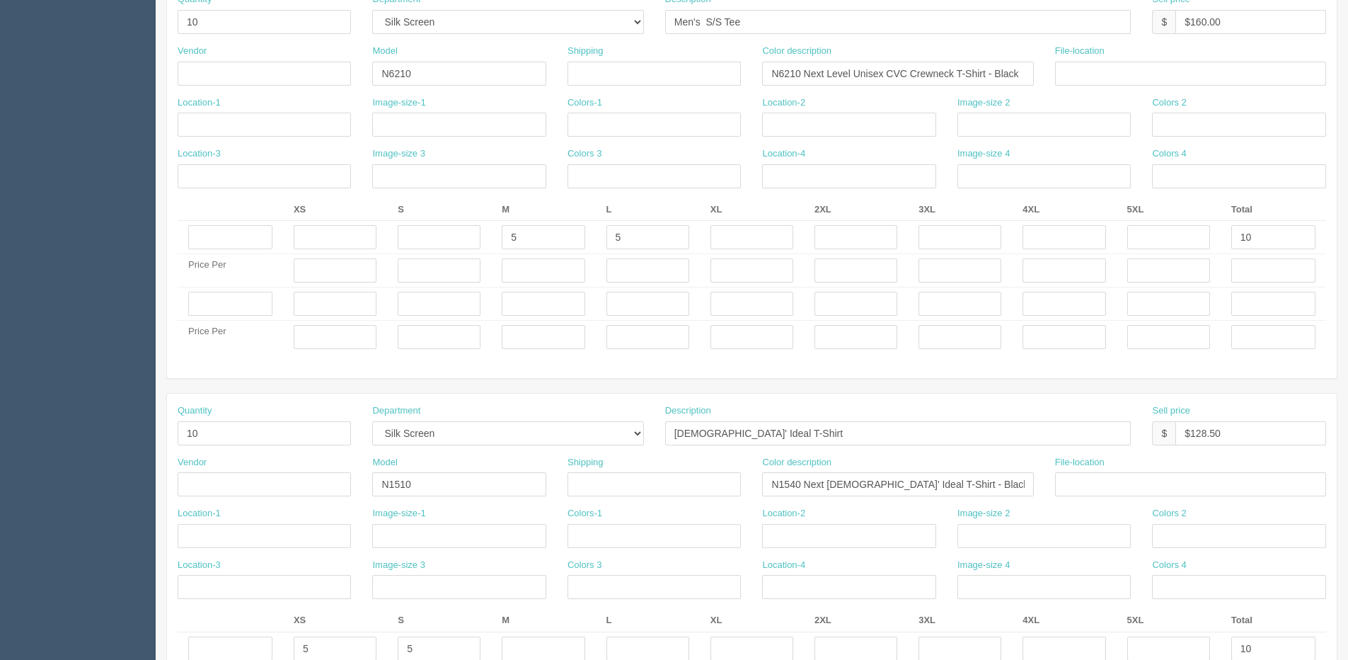
scroll to position [566, 0]
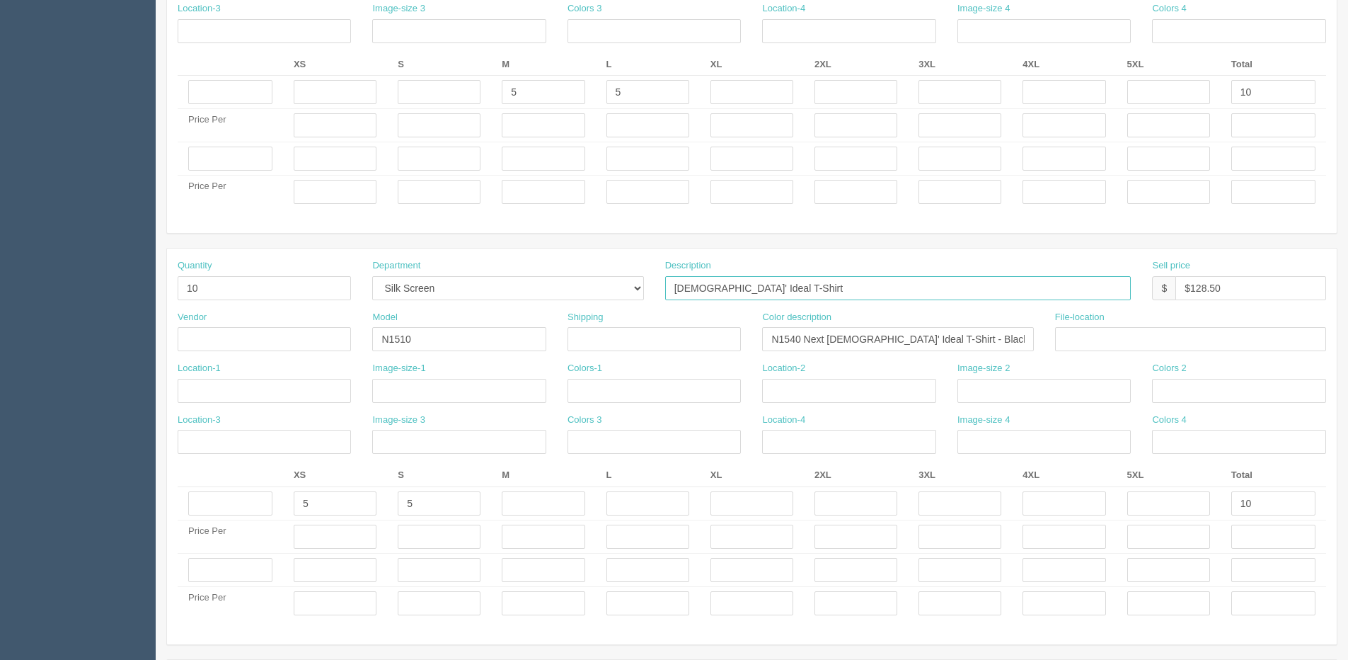
drag, startPoint x: 799, startPoint y: 281, endPoint x: 791, endPoint y: 288, distance: 11.1
click at [791, 288] on input "[DEMOGRAPHIC_DATA]' Ideal T-Shirt" at bounding box center [898, 288] width 466 height 24
drag, startPoint x: 774, startPoint y: 293, endPoint x: 461, endPoint y: 308, distance: 313.9
click at [463, 308] on div "Quantity 10 Department -- Embroidery Silk Screen Heat Press Outsource Design De…" at bounding box center [752, 285] width 1170 height 52
drag, startPoint x: 960, startPoint y: 346, endPoint x: 546, endPoint y: 346, distance: 414.0
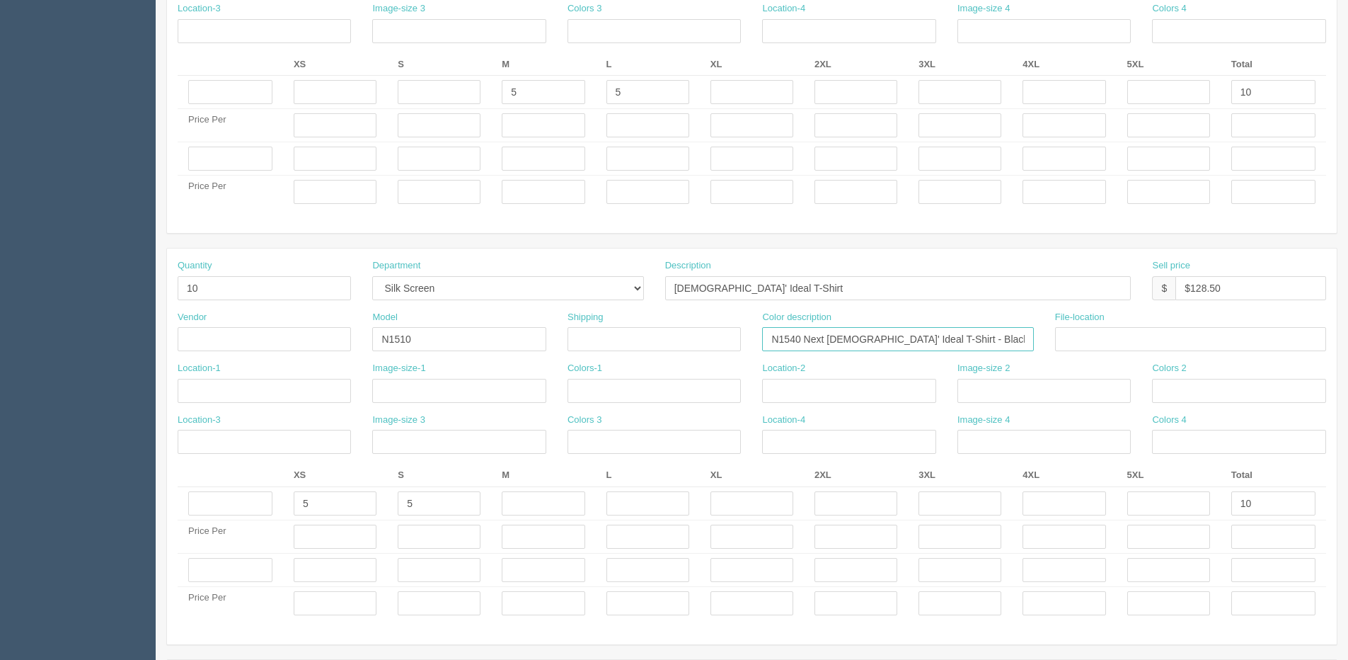
click at [546, 346] on div "Vendor Model N1510 Shipping Color description N1540 Next Ladies' Ideal T-Shirt …" at bounding box center [752, 337] width 1170 height 52
drag, startPoint x: 433, startPoint y: 337, endPoint x: 203, endPoint y: 339, distance: 230.0
click at [205, 340] on div "Vendor Model N1510 Shipping Color description N1540 Next Ladies' Ideal T-Shirt …" at bounding box center [752, 337] width 1170 height 52
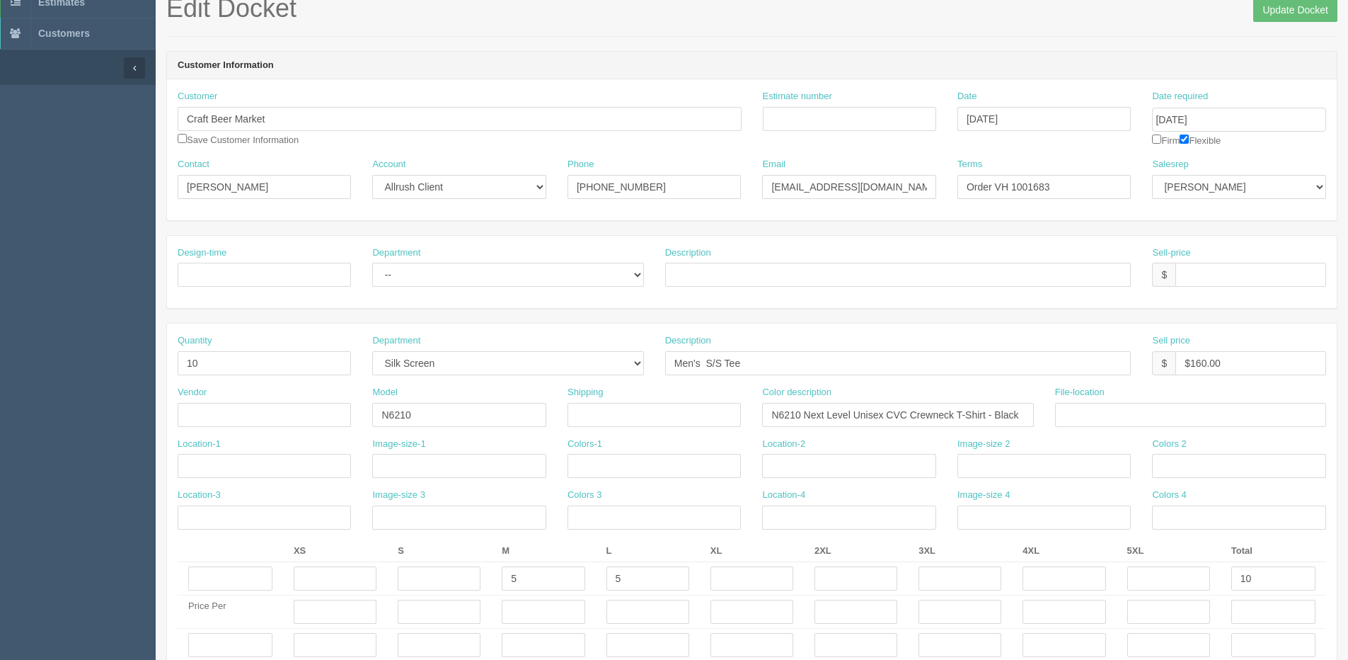
scroll to position [0, 0]
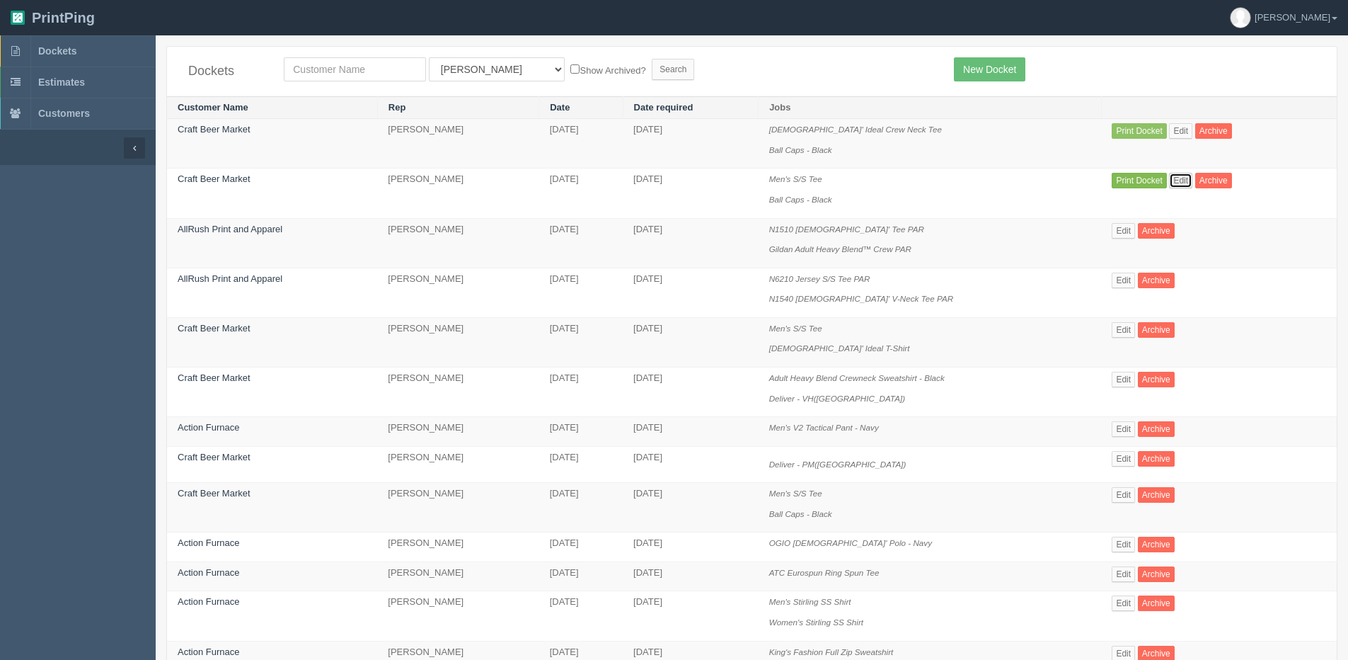
drag, startPoint x: 1184, startPoint y: 180, endPoint x: 1167, endPoint y: 182, distance: 17.1
click at [1183, 180] on link "Edit" at bounding box center [1180, 181] width 23 height 16
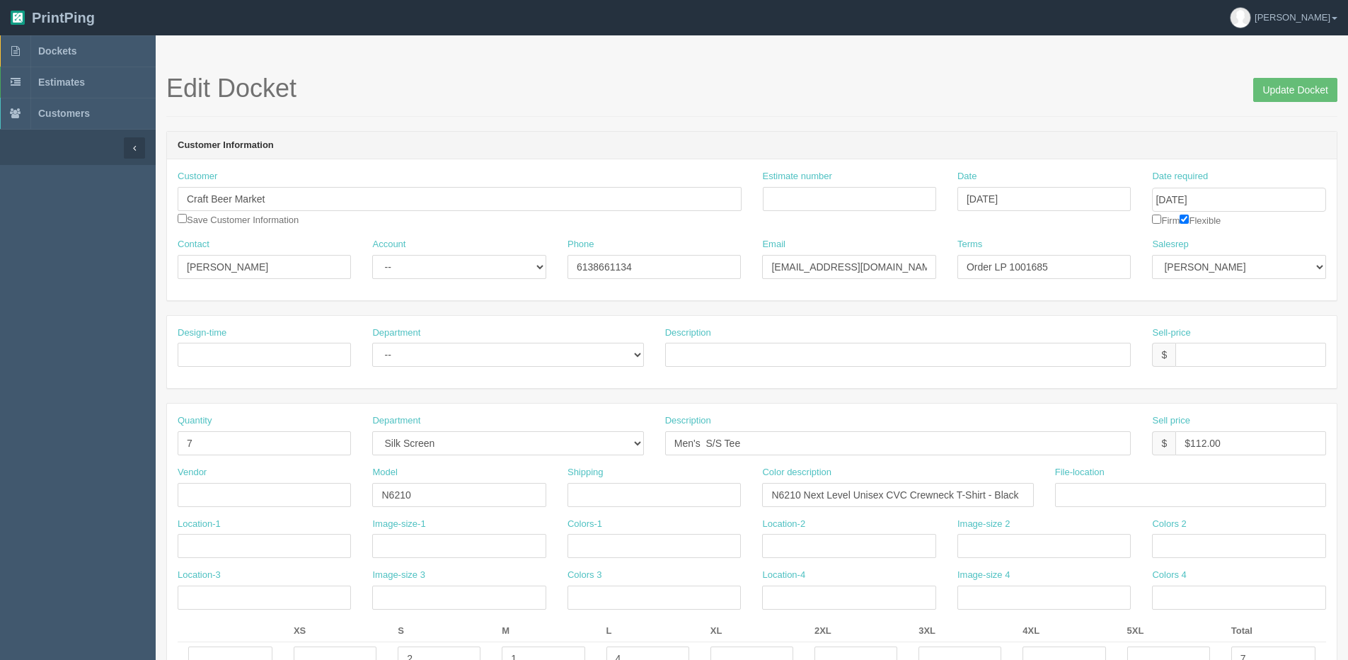
click at [183, 224] on div "Customer Craft Beer Market Save Customer Information" at bounding box center [460, 198] width 564 height 57
click at [184, 218] on input "checkbox" at bounding box center [182, 218] width 9 height 9
checkbox input "true"
drag, startPoint x: 471, startPoint y: 273, endPoint x: 469, endPoint y: 280, distance: 7.2
click at [471, 273] on select "-- Existing Client Allrush Client Rep Client" at bounding box center [458, 267] width 173 height 24
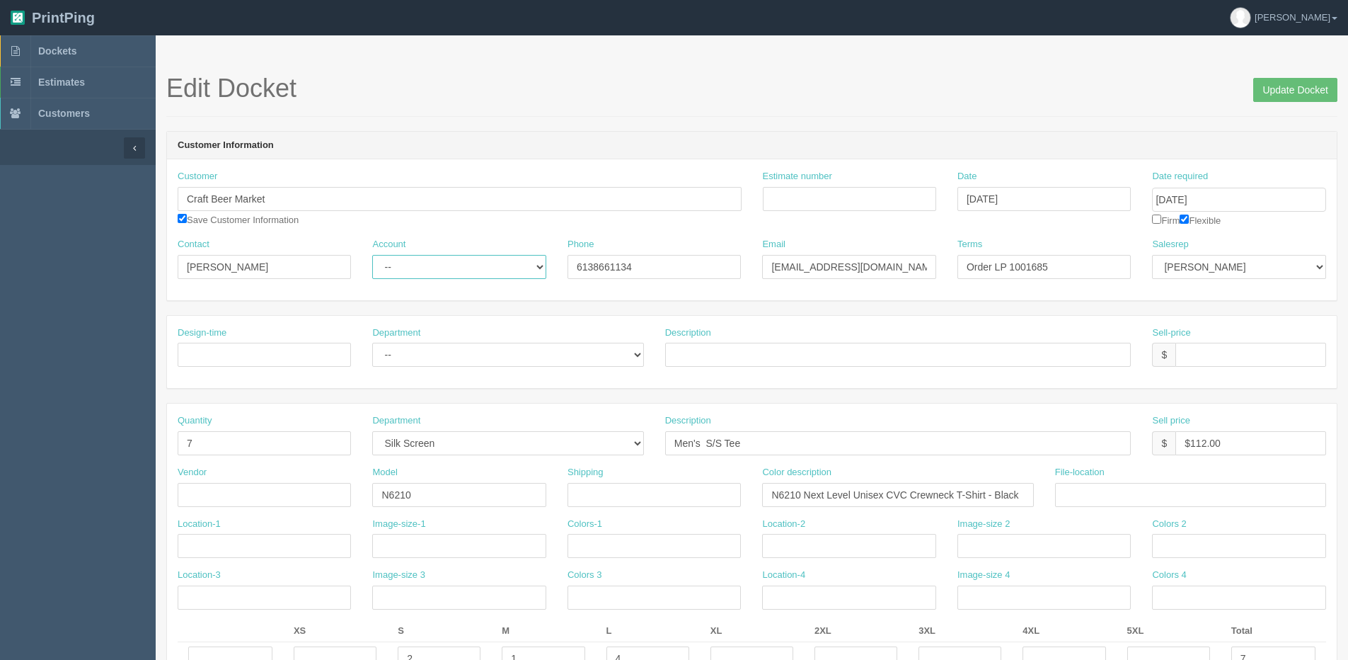
select select "Allrush Client"
click at [372, 255] on select "-- Existing Client Allrush Client Rep Client" at bounding box center [458, 267] width 173 height 24
click at [1298, 81] on input "Update Docket" at bounding box center [1295, 90] width 84 height 24
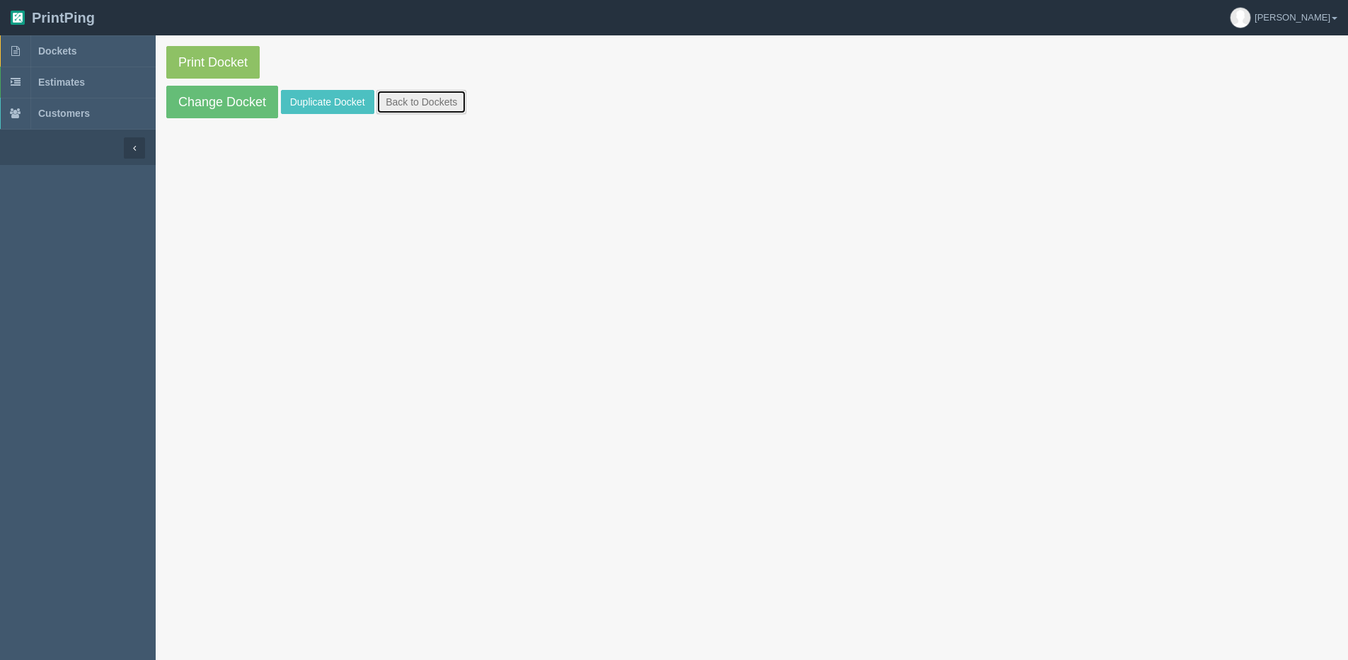
click at [423, 102] on link "Back to Dockets" at bounding box center [422, 102] width 90 height 24
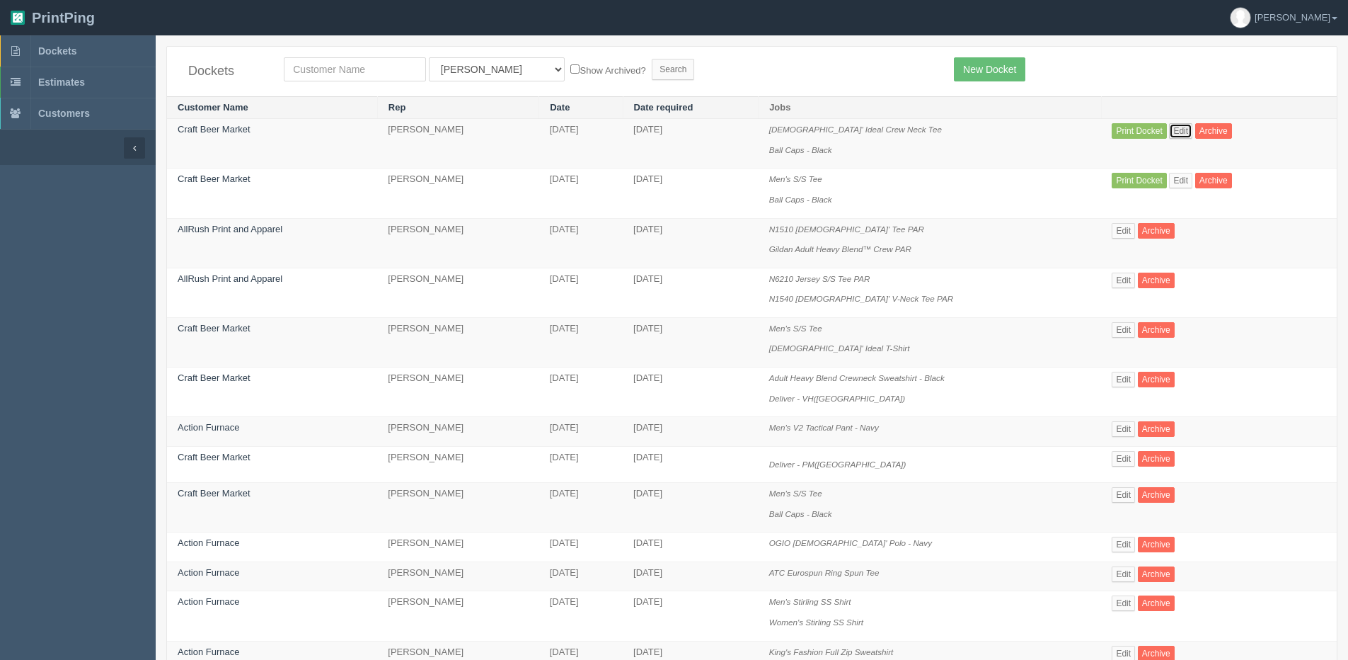
click at [1189, 132] on link "Edit" at bounding box center [1180, 131] width 23 height 16
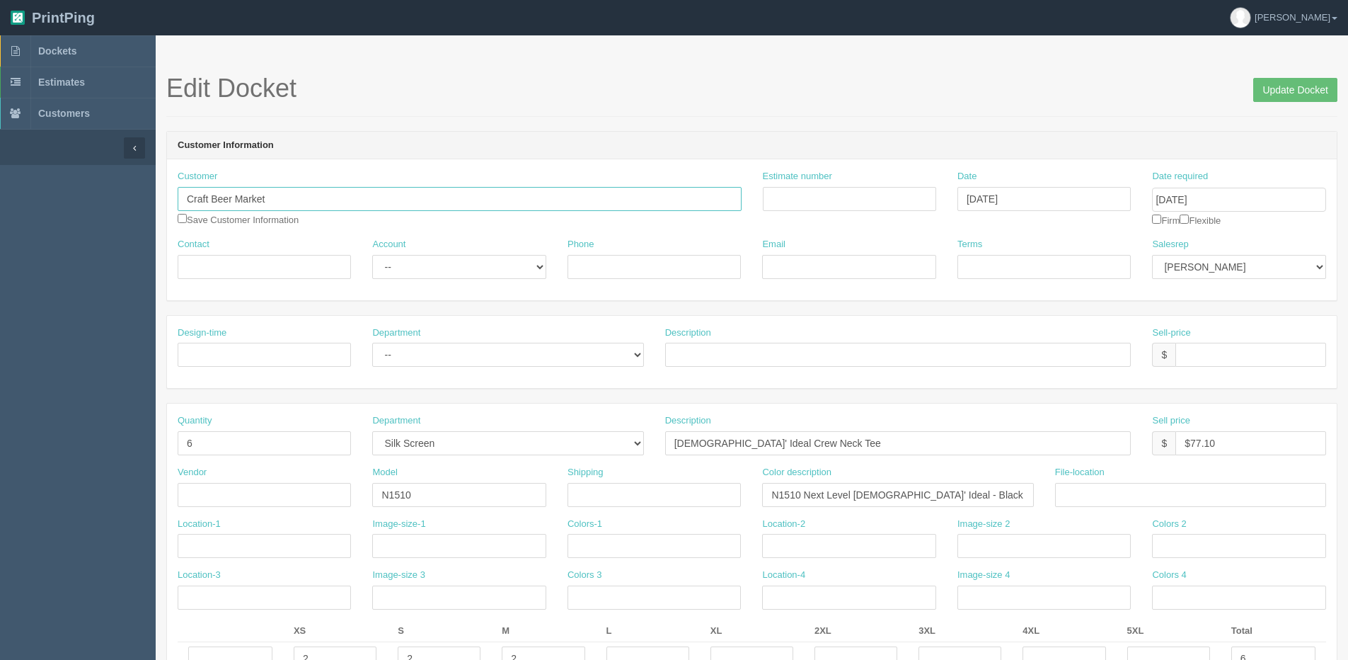
click at [372, 194] on input "Craft Beer Market" at bounding box center [460, 199] width 564 height 24
click at [246, 224] on strong "Craft Beer Market" at bounding box center [227, 226] width 76 height 11
type input "Jordan Kruz"
type input "6138661134"
type input "Jordan.kruz@craftbeermarket.ca"
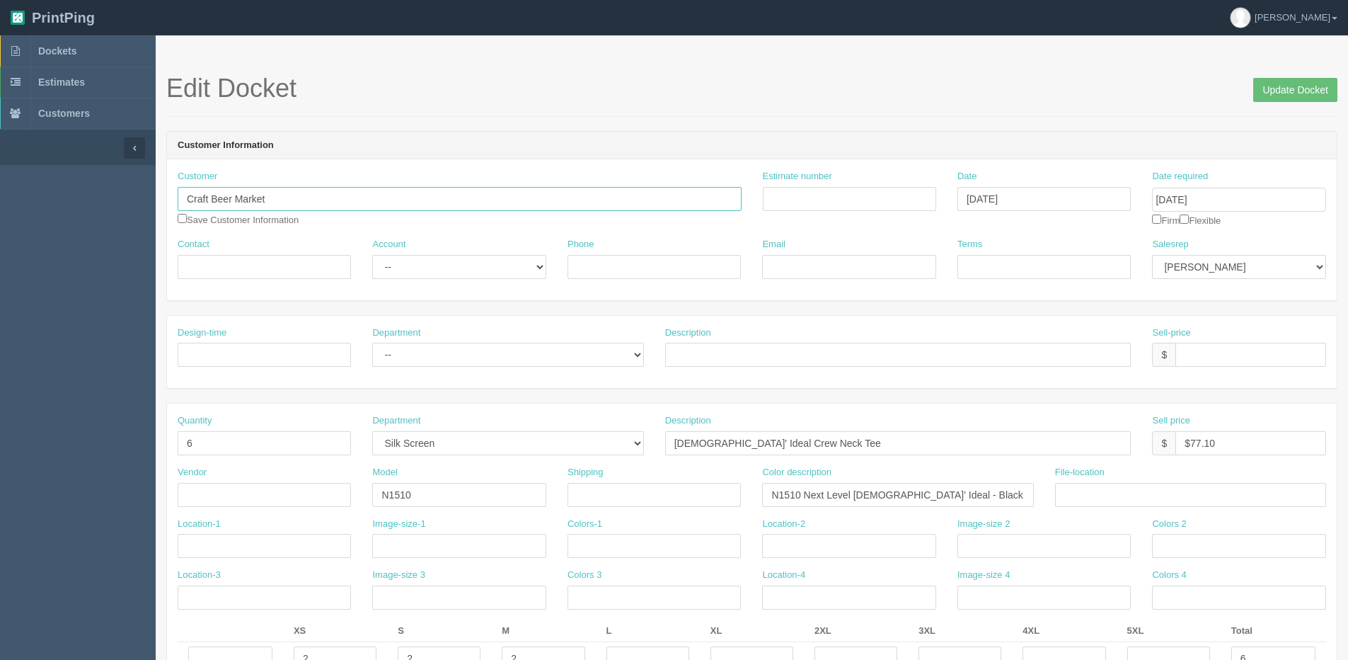
type input "Order LP 1001685"
click at [469, 269] on select "-- Existing Client Allrush Client Rep Client" at bounding box center [458, 267] width 173 height 24
select select "Allrush Client"
click at [372, 255] on select "-- Existing Client Allrush Client Rep Client" at bounding box center [458, 267] width 173 height 24
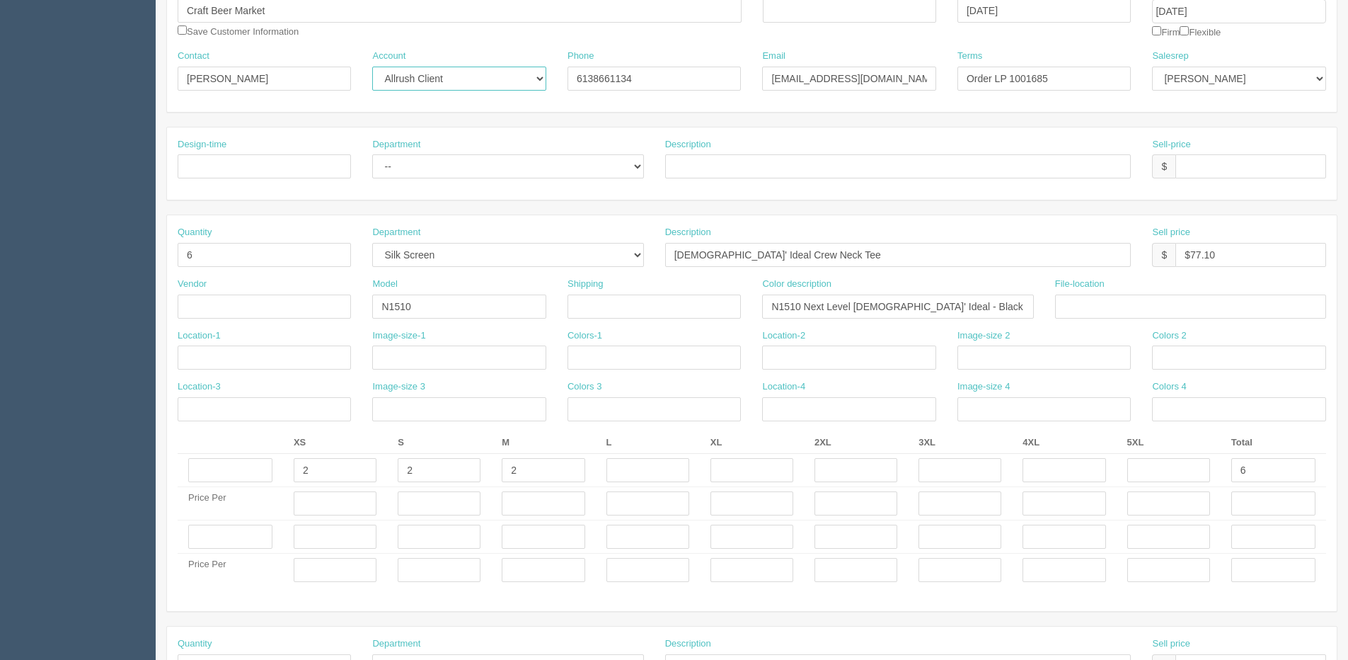
scroll to position [212, 0]
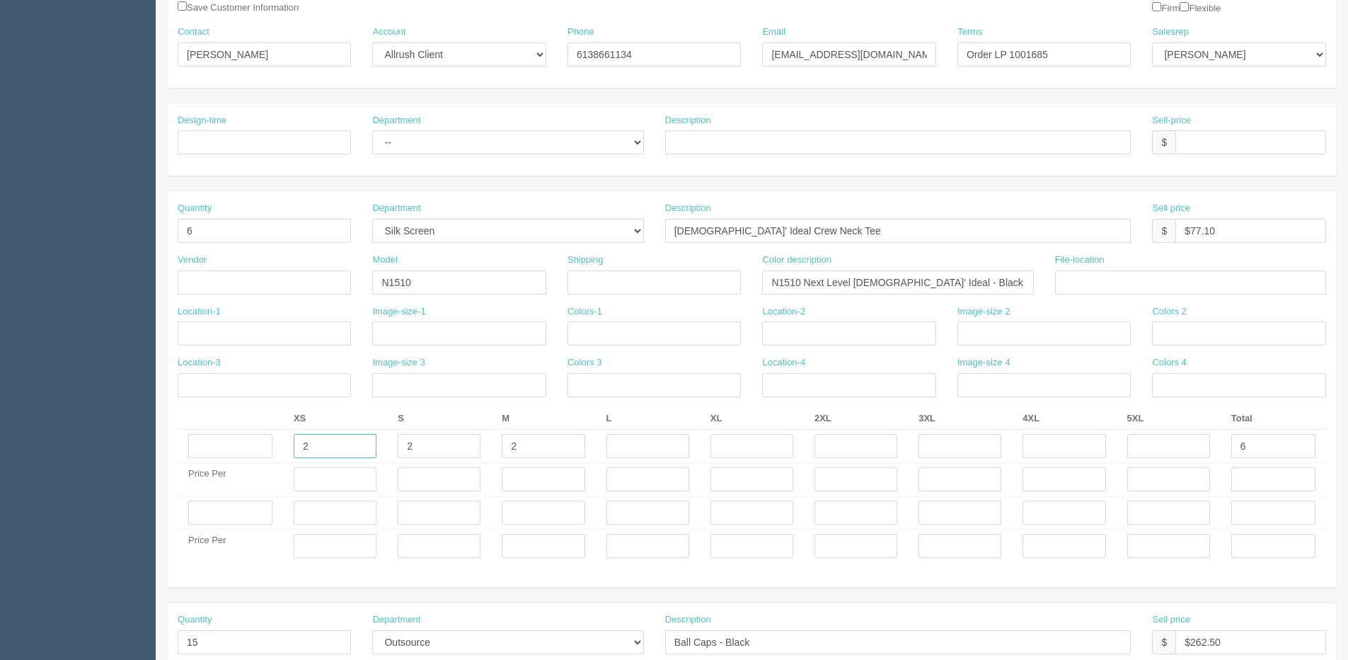
click at [98, 446] on section "Dockets Estimates Customers" at bounding box center [674, 510] width 1348 height 1374
type input "1"
type input "4"
type input "1"
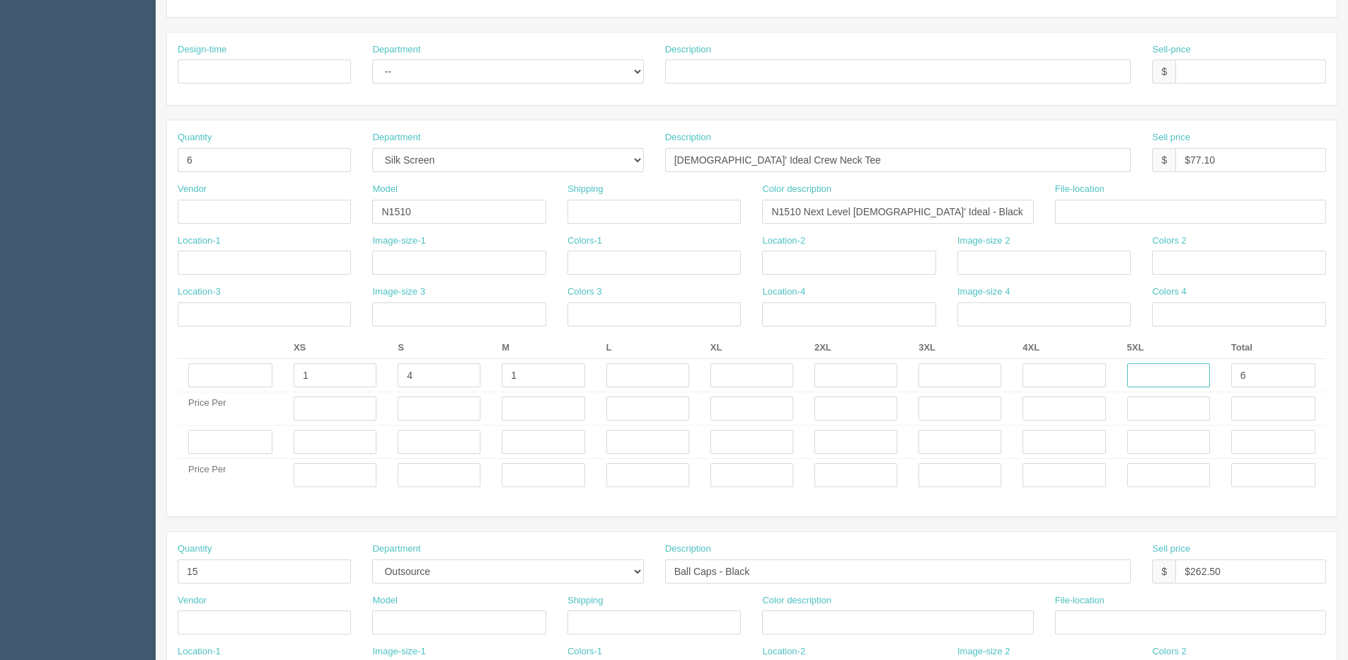
scroll to position [354, 0]
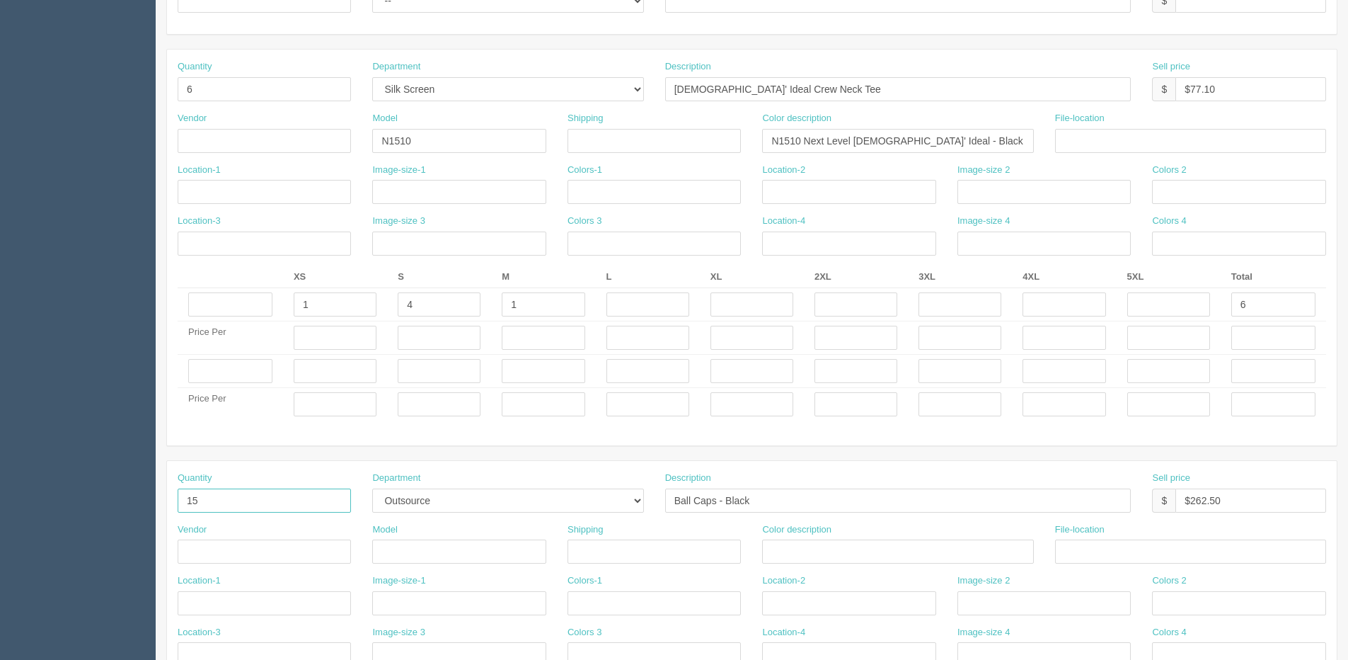
drag, startPoint x: 109, startPoint y: 504, endPoint x: 7, endPoint y: 504, distance: 101.9
click at [7, 504] on section "Dockets Estimates Customers" at bounding box center [674, 369] width 1348 height 1374
type input "8"
drag, startPoint x: 771, startPoint y: 509, endPoint x: 357, endPoint y: 505, distance: 414.8
click at [326, 517] on div "Quantity 8 Department -- Embroidery Silk Screen Heat Press Outsource Design Des…" at bounding box center [752, 497] width 1170 height 52
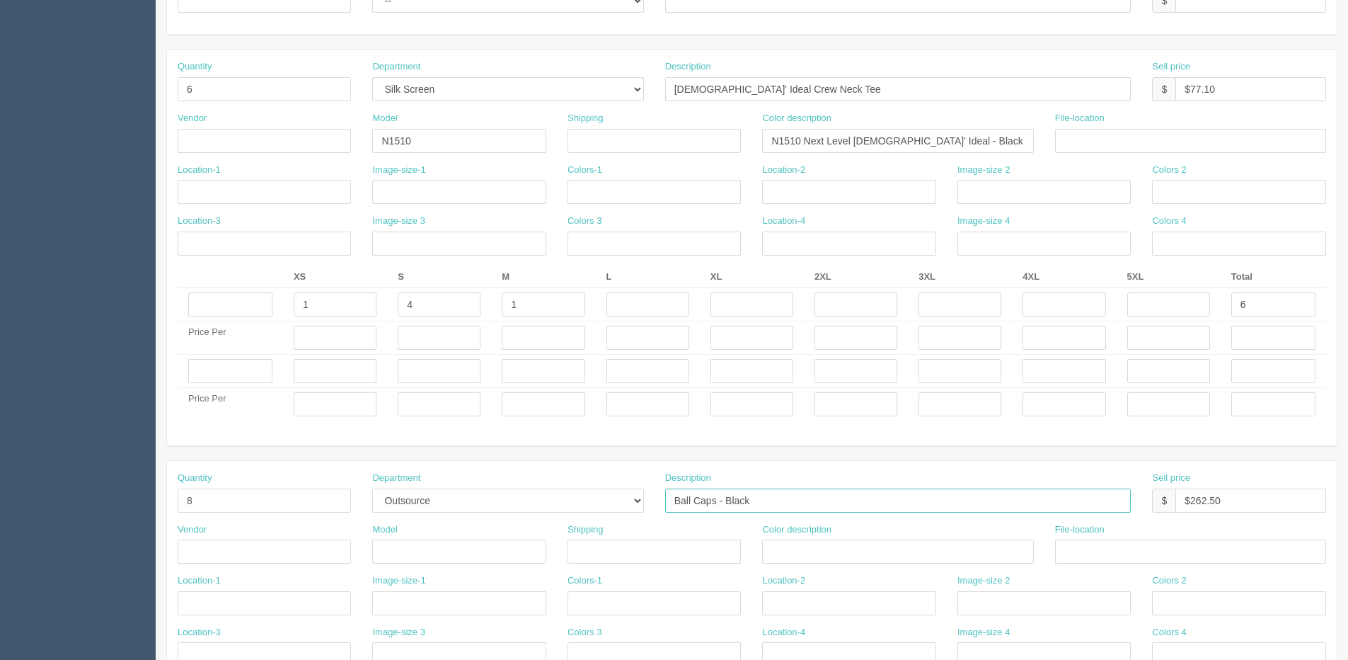
paste input "[DEMOGRAPHIC_DATA]' Ideal T-Shirt"
type input "[DEMOGRAPHIC_DATA]' Ideal T-Shirt"
click at [792, 548] on input "text" at bounding box center [897, 551] width 271 height 24
paste input "N1540 Next [DEMOGRAPHIC_DATA]' Ideal T-Shirt - Black"
type input "N1540 Next Ladies' Ideal T-Shirt - Black"
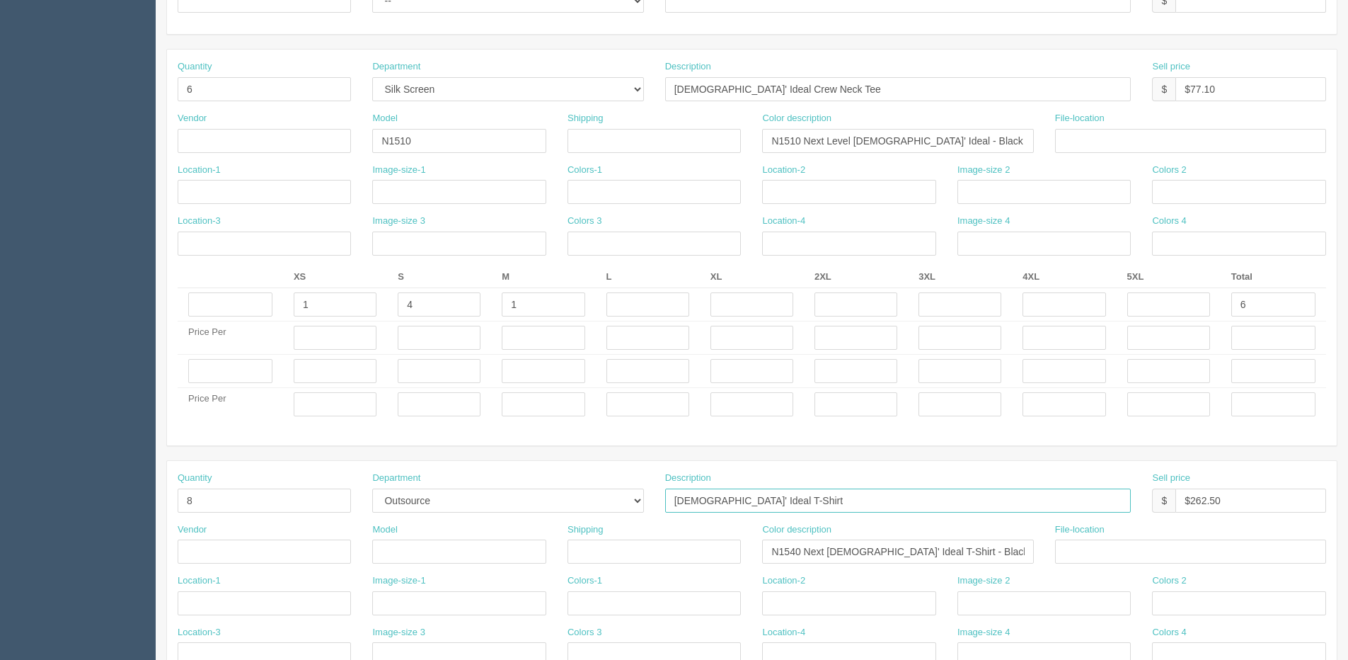
click at [730, 498] on input "[DEMOGRAPHIC_DATA]' Ideal T-Shirt" at bounding box center [898, 500] width 466 height 24
type input "Ladies' Ideal V T-Shirt"
click at [456, 547] on input "text" at bounding box center [458, 551] width 173 height 24
type input "N1540"
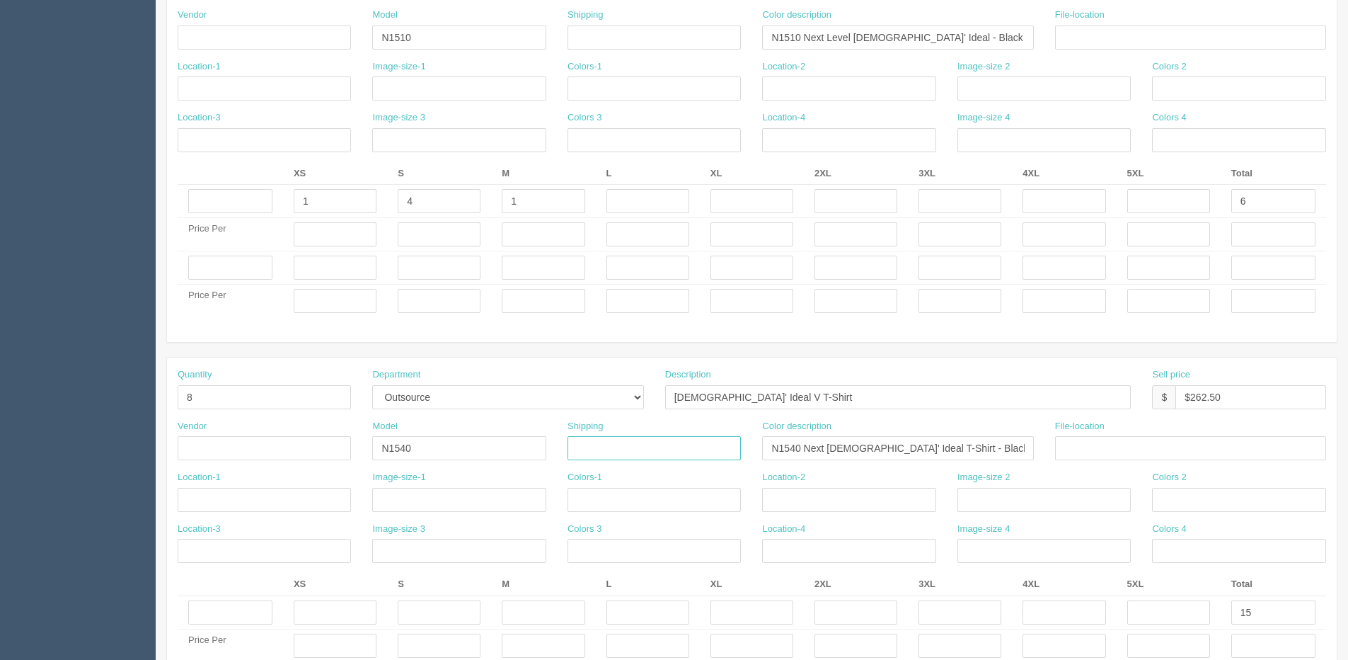
scroll to position [495, 0]
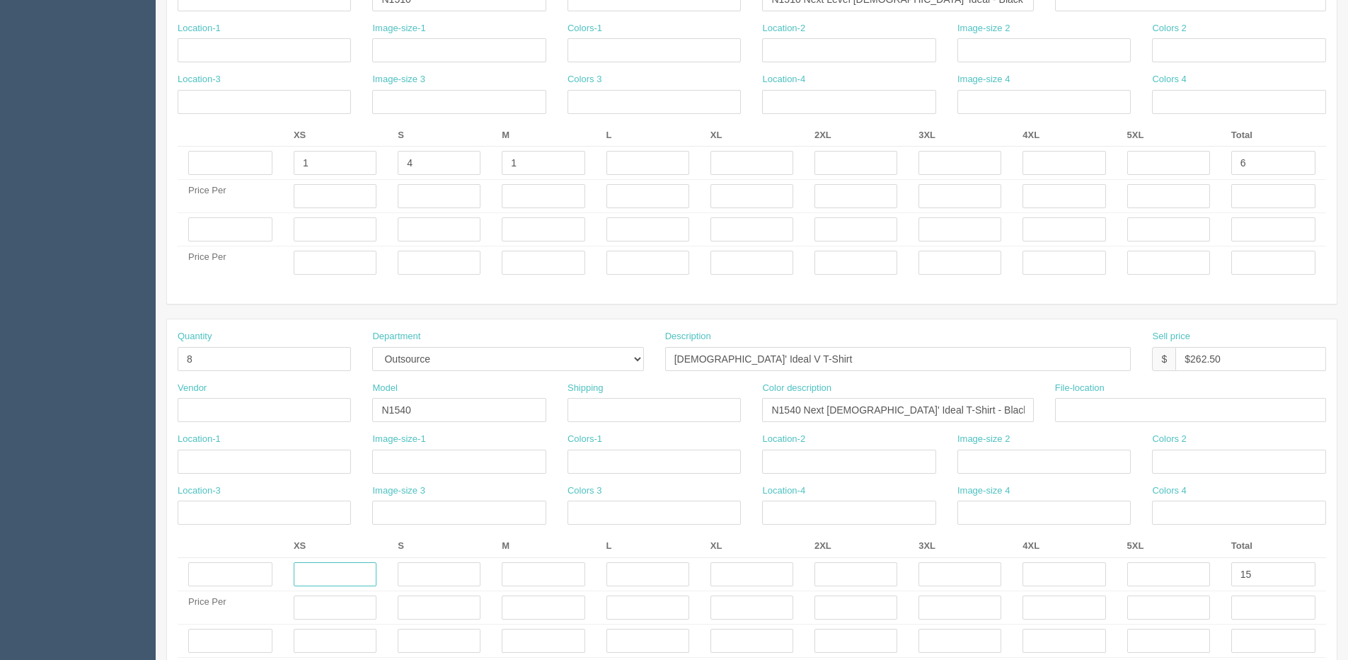
drag, startPoint x: 333, startPoint y: 585, endPoint x: 329, endPoint y: 568, distance: 17.5
click at [333, 585] on input "text" at bounding box center [335, 574] width 83 height 24
type input "6"
type input "8"
drag, startPoint x: 312, startPoint y: 573, endPoint x: 34, endPoint y: 566, distance: 278.2
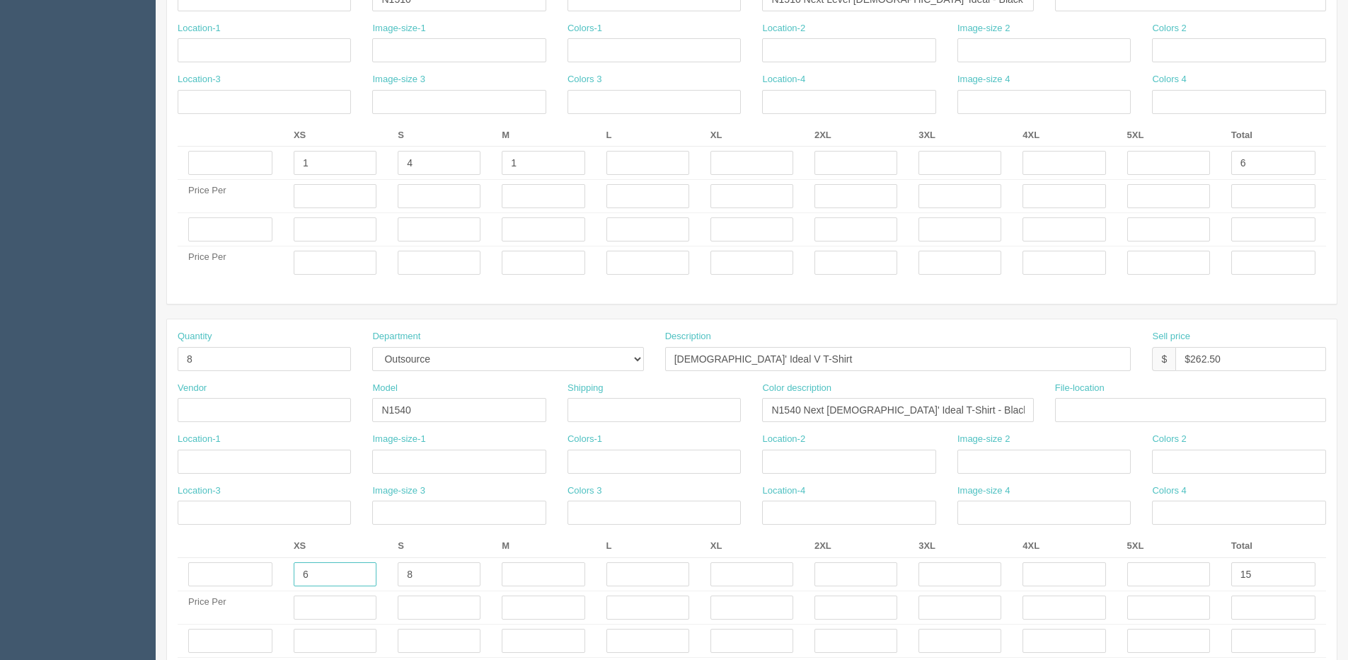
click at [34, 566] on section "Dockets Estimates Customers" at bounding box center [674, 227] width 1348 height 1374
type input "3"
type input "5"
drag, startPoint x: 1258, startPoint y: 582, endPoint x: 1086, endPoint y: 578, distance: 172.0
click at [1101, 582] on tr "3 5 15" at bounding box center [752, 574] width 1149 height 33
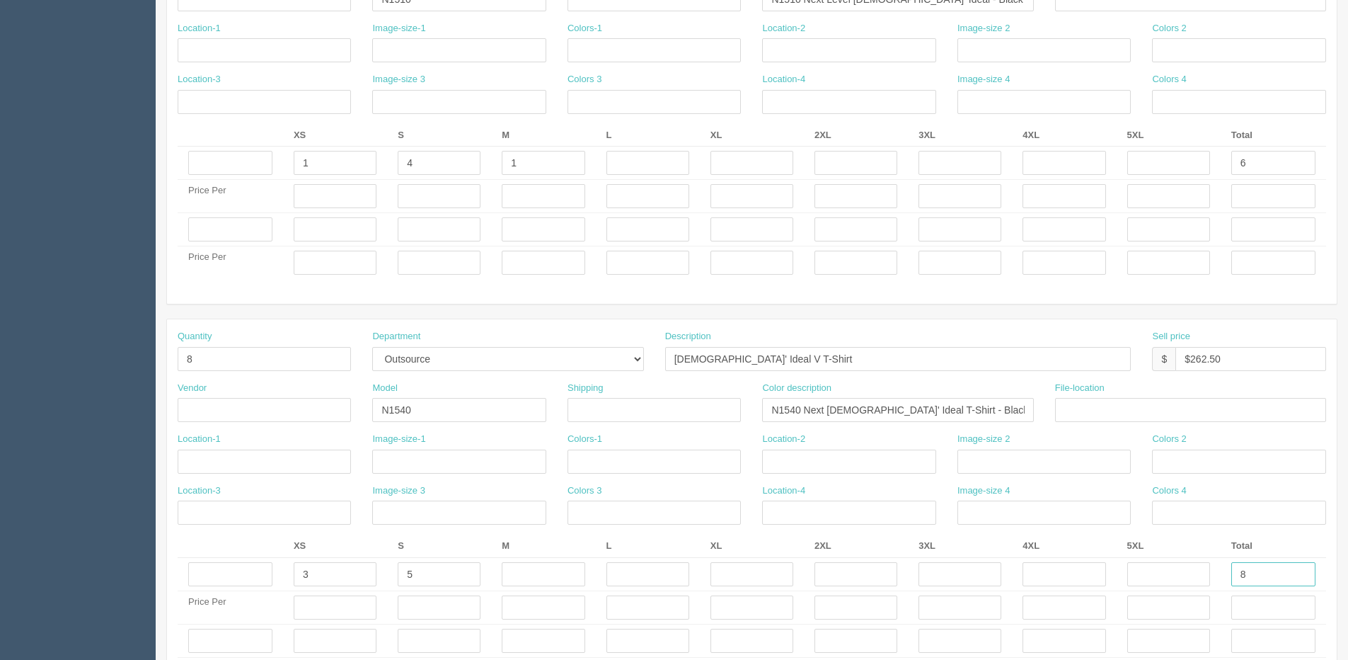
type input "8"
drag, startPoint x: 1189, startPoint y: 357, endPoint x: 1353, endPoint y: 251, distance: 194.9
click at [1348, 253] on html "PrintPing Dan Edit account ( dan@arapparel.ca ) Logout Dockets Estimates" at bounding box center [674, 210] width 1348 height 1410
type input "$103.60"
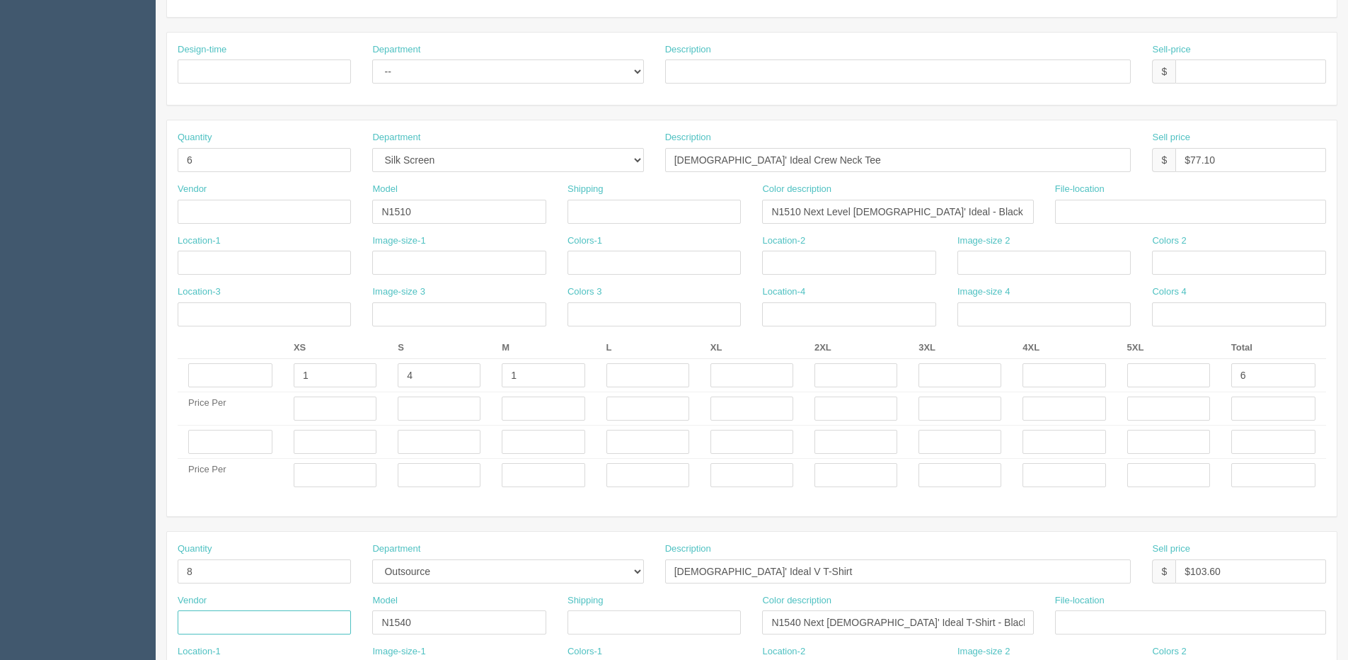
scroll to position [0, 0]
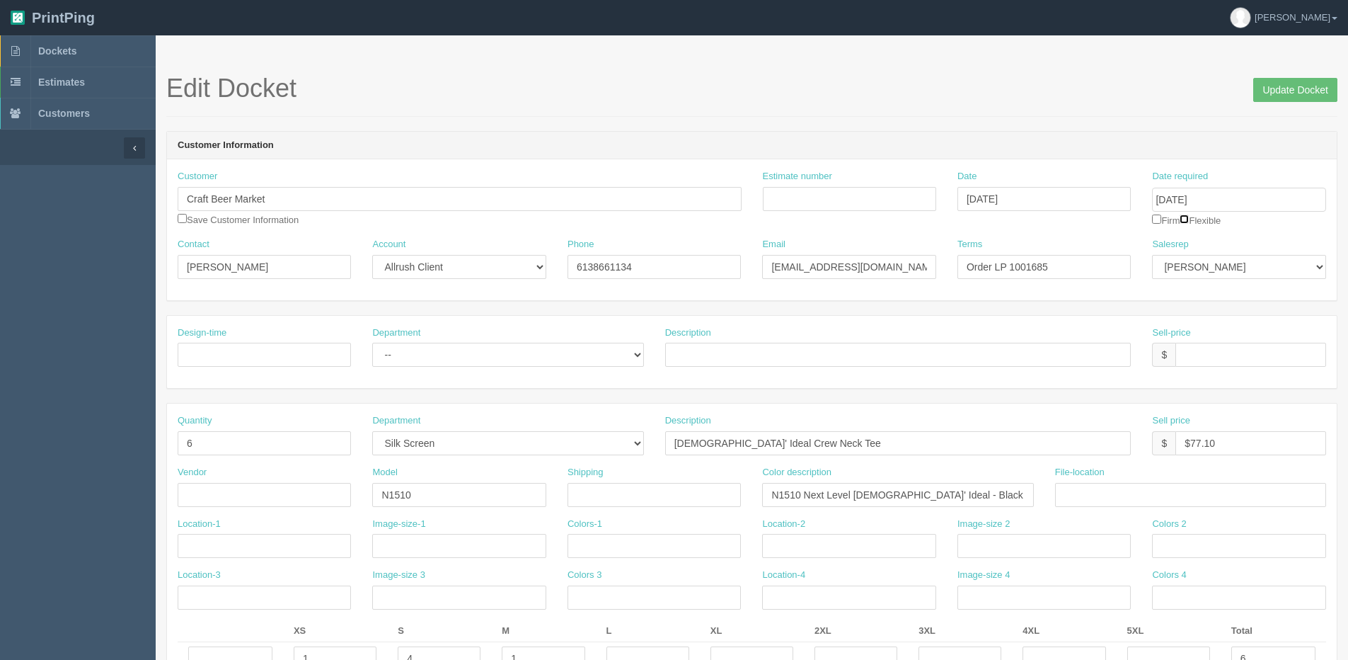
click at [1189, 222] on input "checkbox" at bounding box center [1184, 218] width 9 height 9
checkbox input "true"
click at [1265, 79] on input "Update Docket" at bounding box center [1295, 90] width 84 height 24
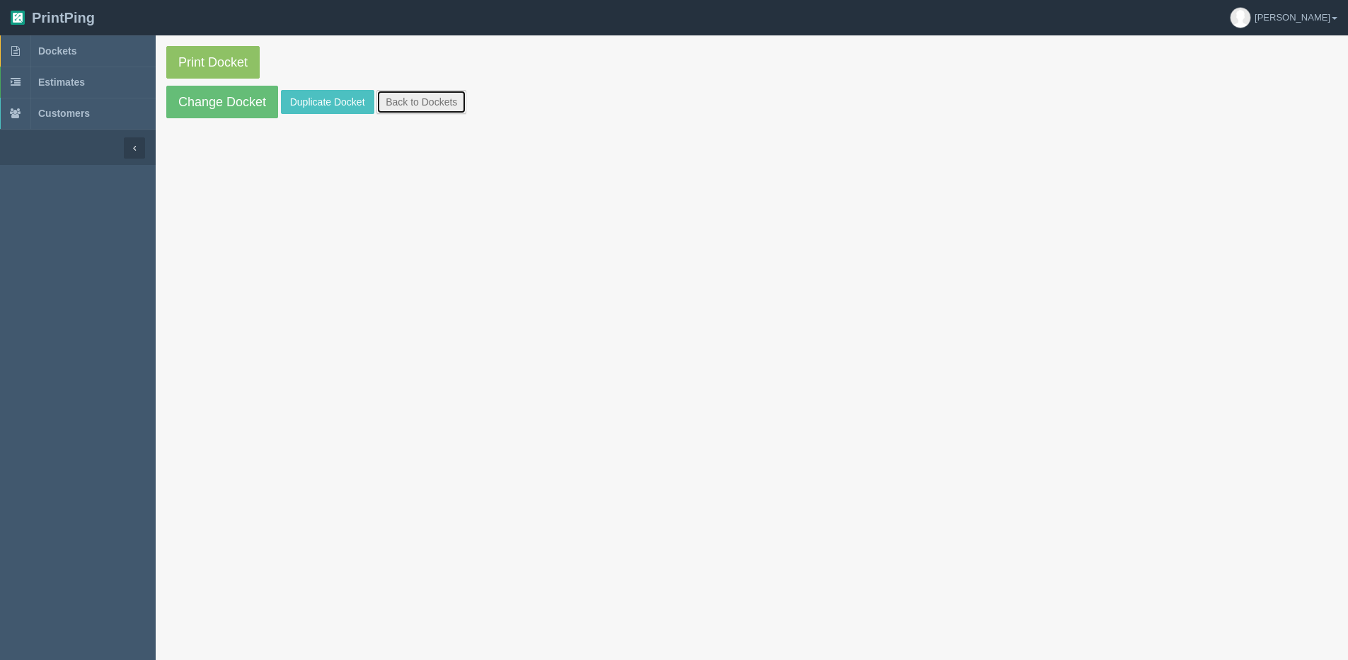
click at [402, 98] on link "Back to Dockets" at bounding box center [422, 102] width 90 height 24
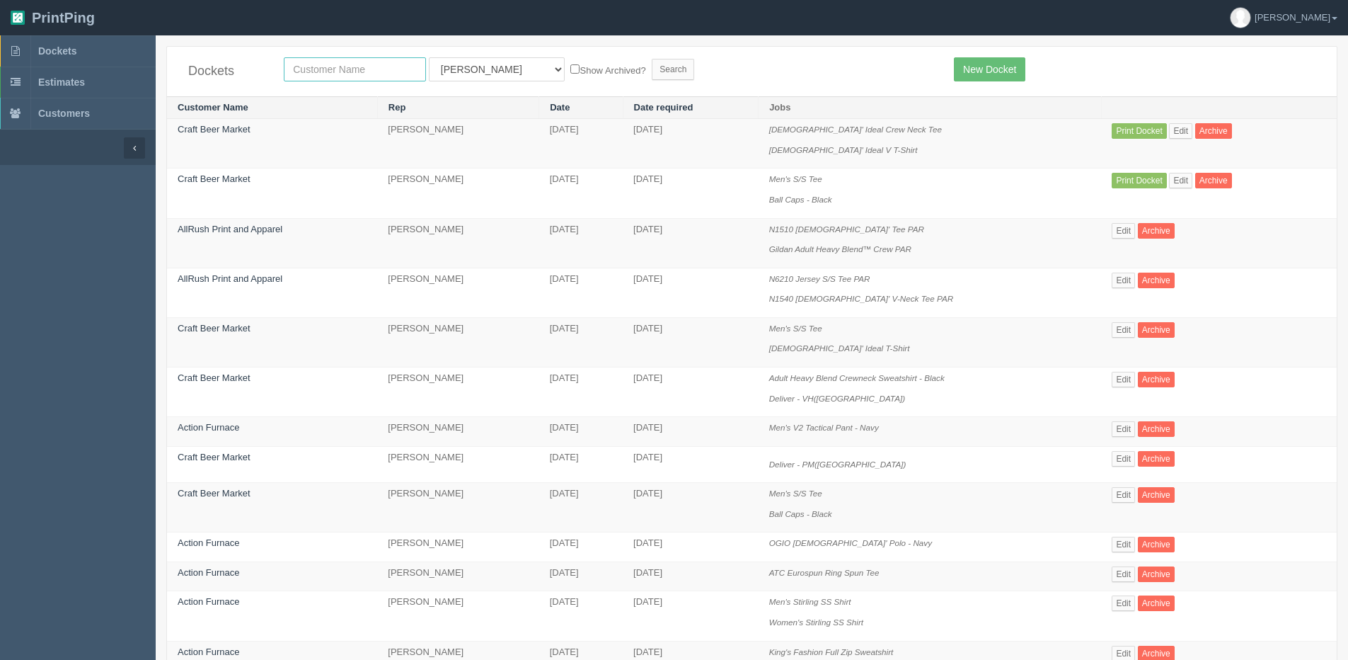
click at [352, 61] on input "text" at bounding box center [355, 69] width 142 height 24
type input "craft"
click at [652, 59] on input "Search" at bounding box center [673, 69] width 42 height 21
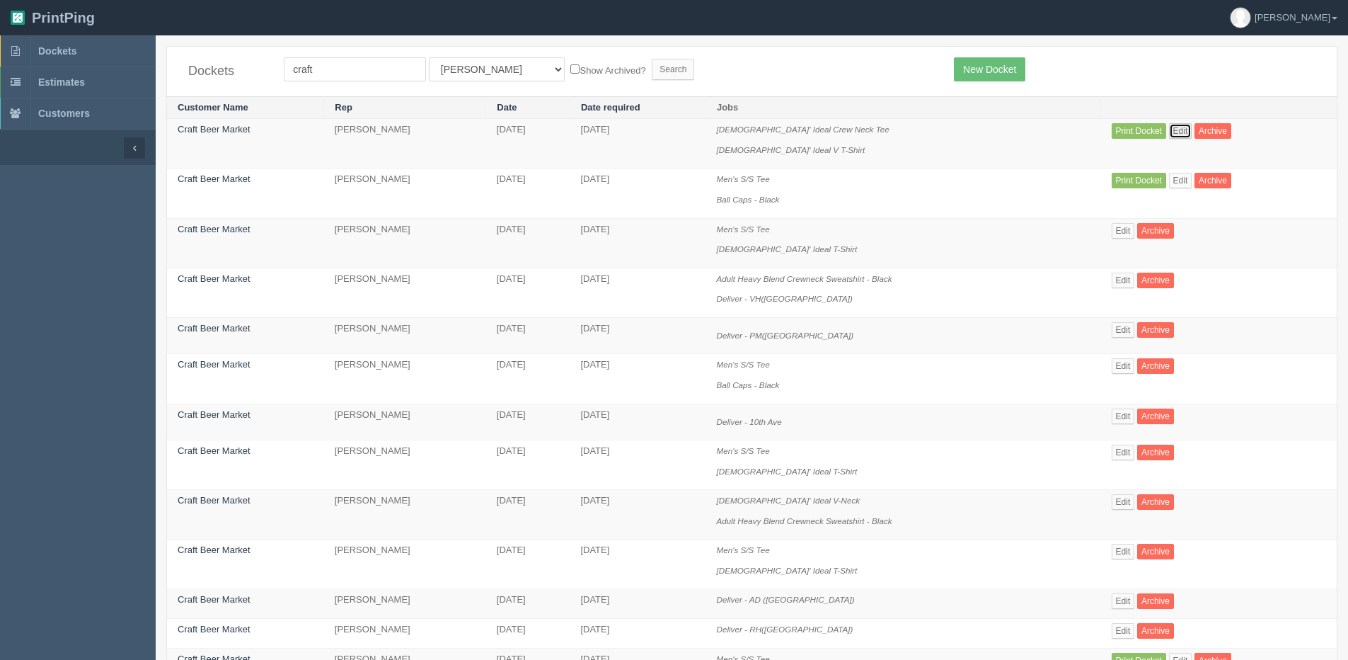
click at [1171, 132] on link "Edit" at bounding box center [1180, 131] width 23 height 16
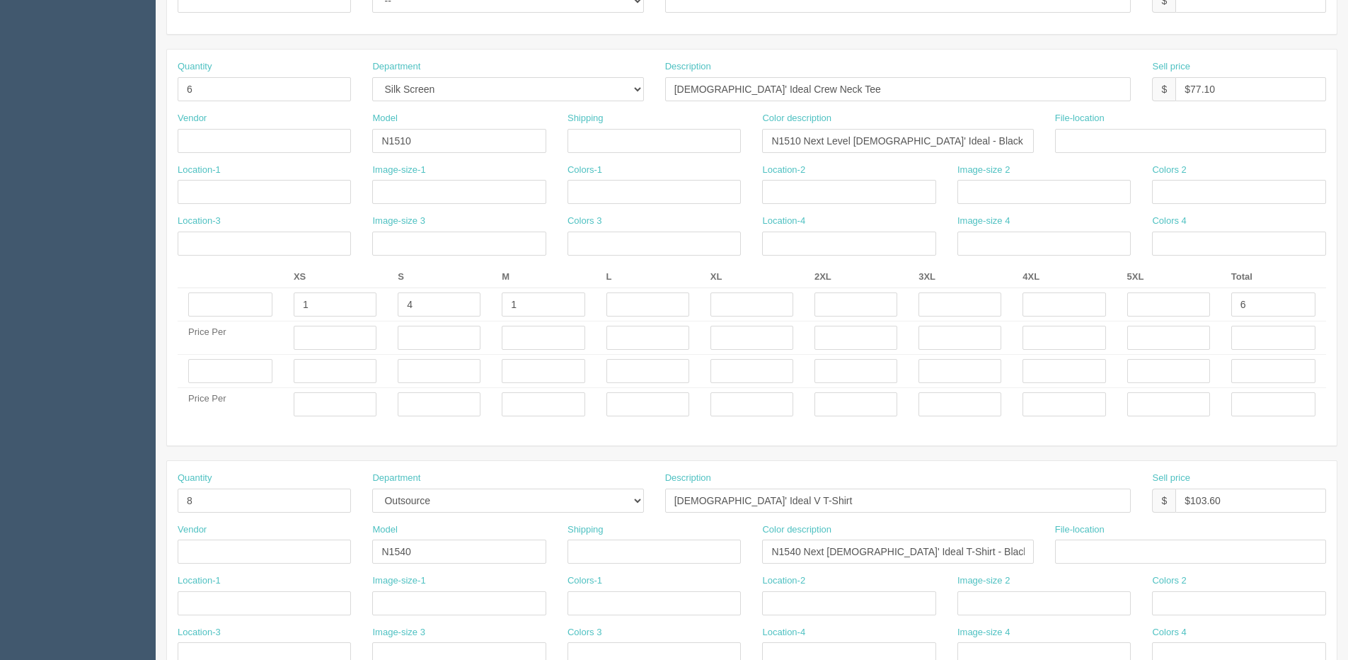
scroll to position [495, 0]
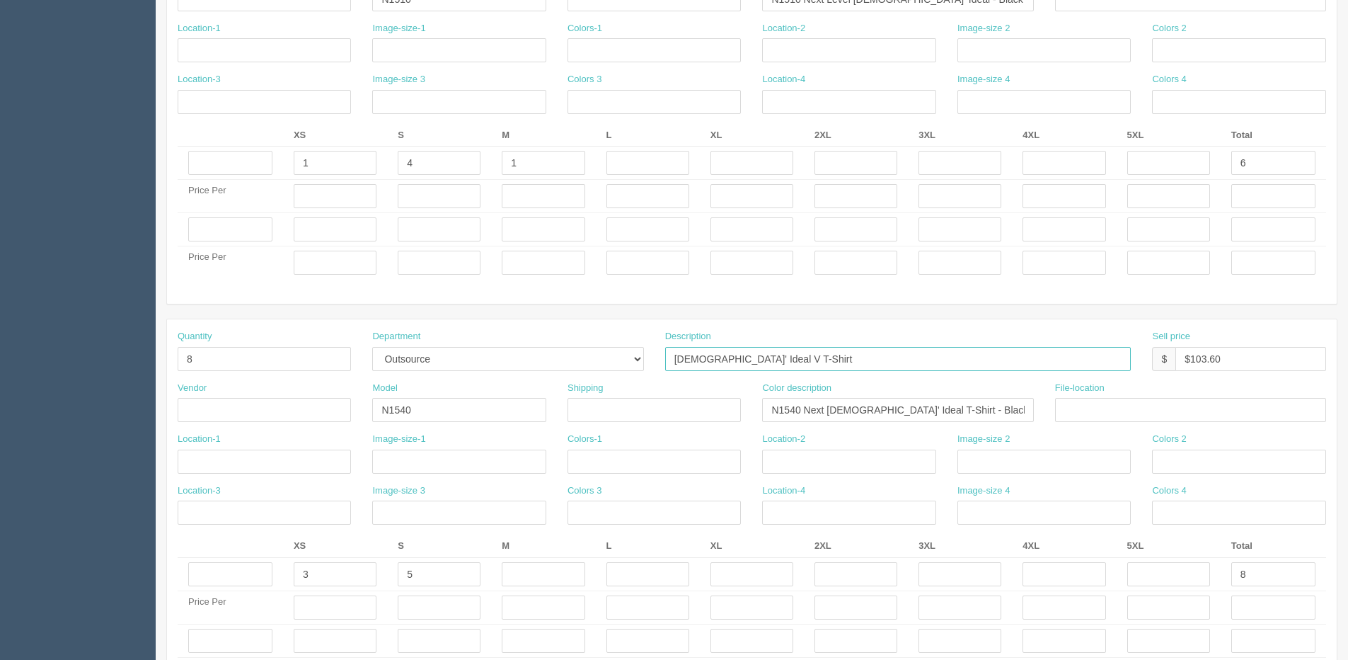
drag, startPoint x: 921, startPoint y: 333, endPoint x: 938, endPoint y: 331, distance: 16.4
click at [929, 333] on div "Description [DEMOGRAPHIC_DATA]' Ideal V T-Shirt" at bounding box center [898, 350] width 466 height 41
type input "[DEMOGRAPHIC_DATA]' Ideal V Neck Tee"
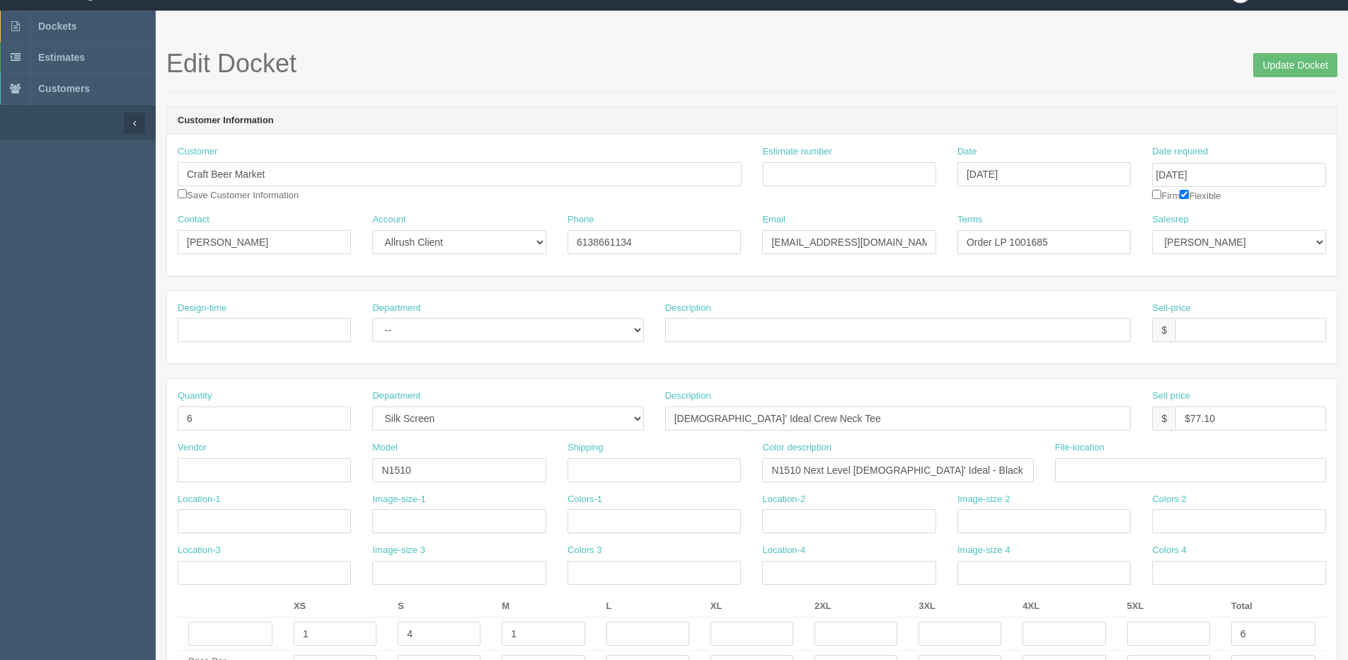
scroll to position [0, 0]
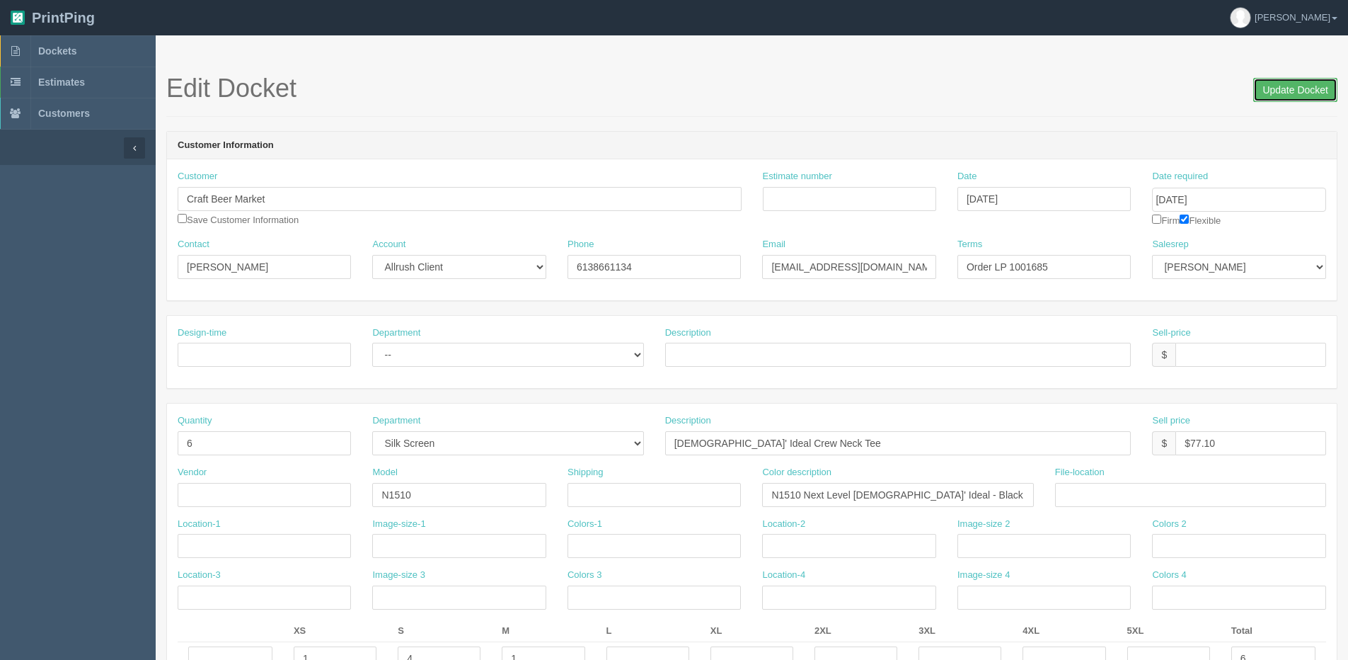
click at [1282, 81] on input "Update Docket" at bounding box center [1295, 90] width 84 height 24
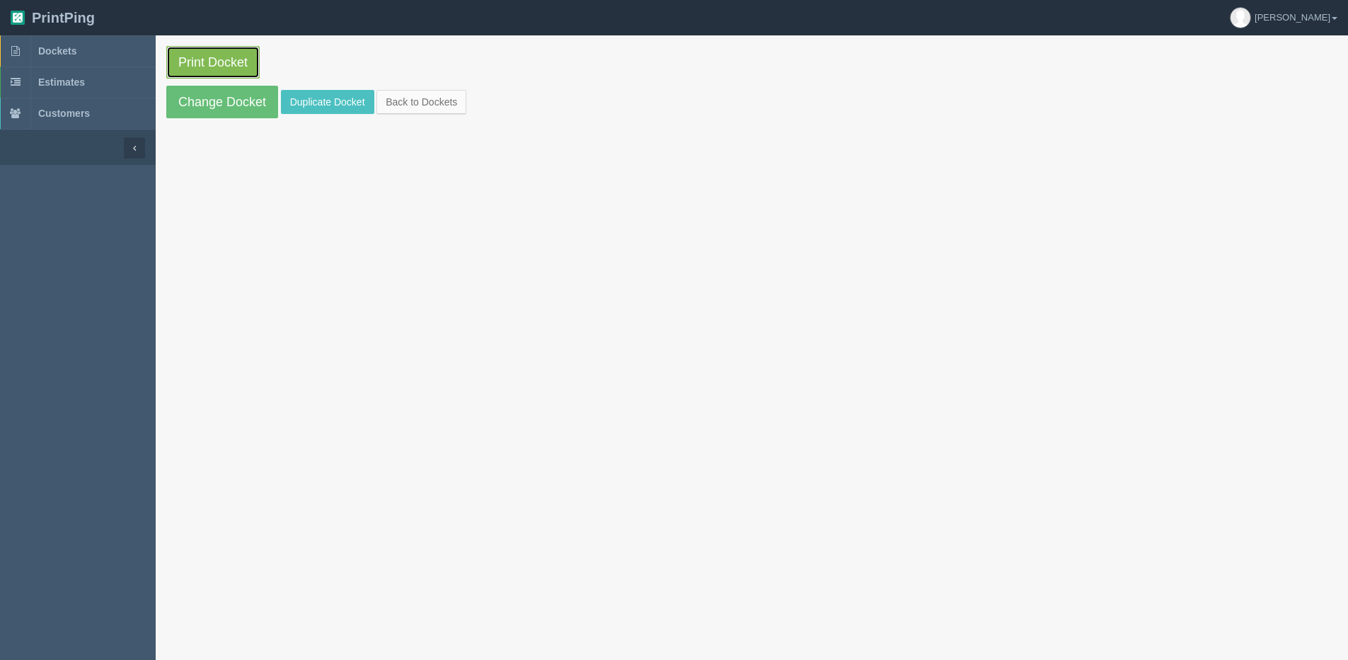
click at [235, 65] on link "Print Docket" at bounding box center [212, 62] width 93 height 33
drag, startPoint x: 415, startPoint y: 103, endPoint x: 398, endPoint y: 106, distance: 17.2
click at [415, 103] on link "Back to Dockets" at bounding box center [422, 102] width 90 height 24
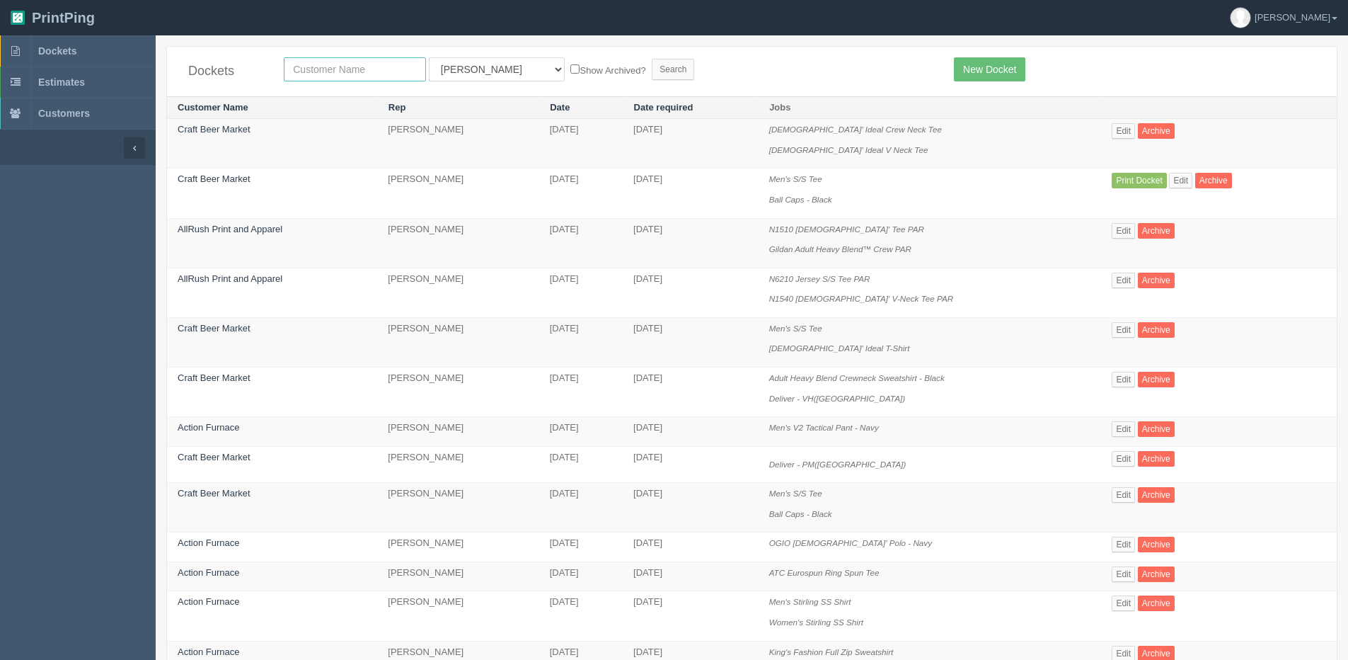
click at [353, 67] on input "text" at bounding box center [355, 69] width 142 height 24
click at [652, 59] on input "Search" at bounding box center [673, 69] width 42 height 21
type input "craft\"
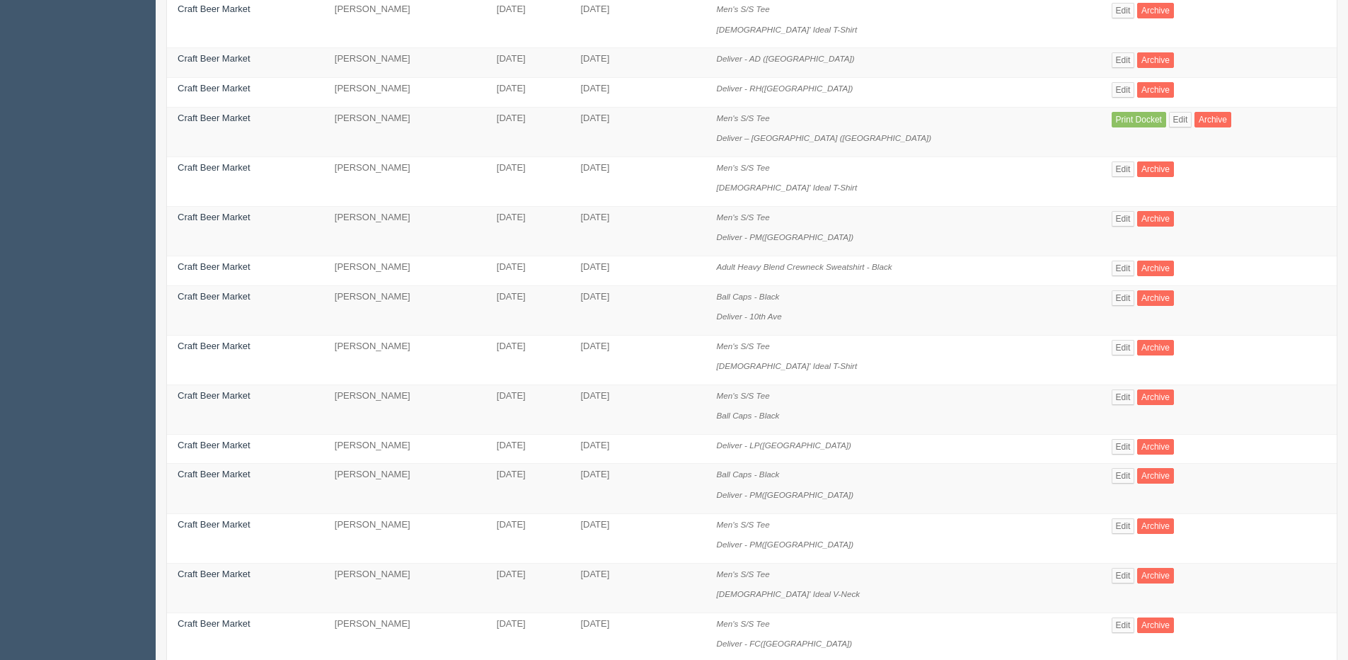
scroll to position [566, 0]
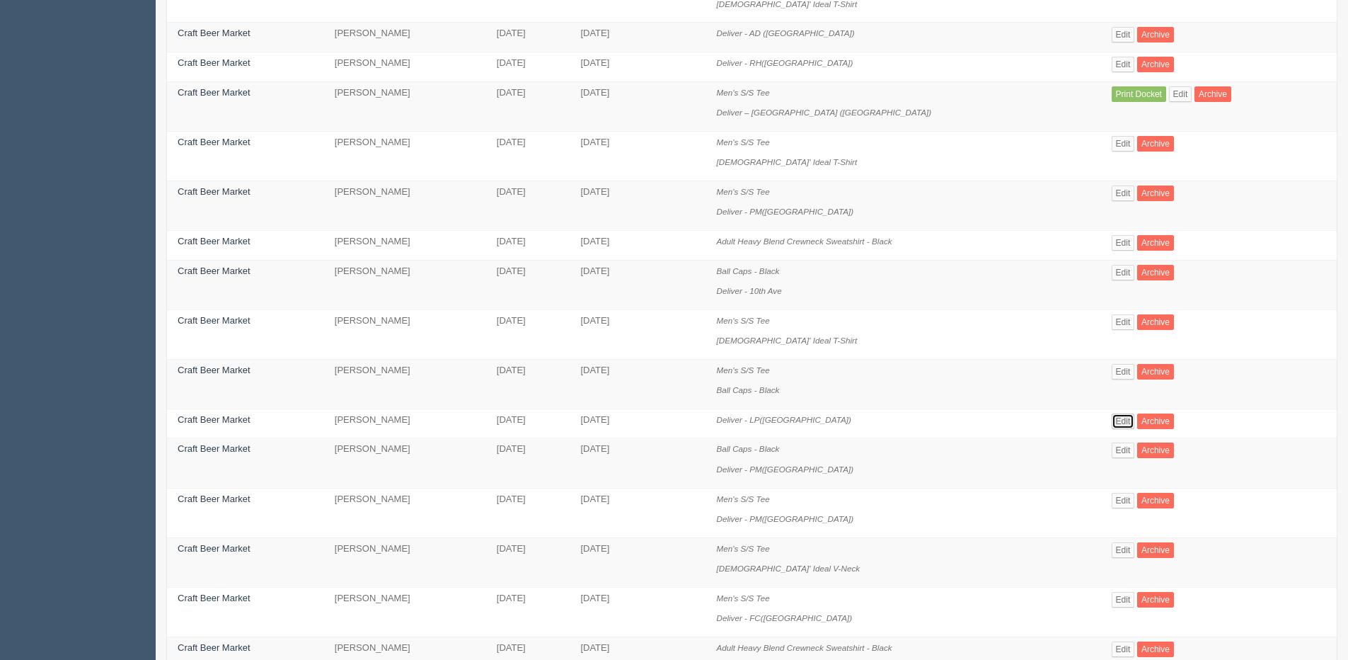
click at [1112, 420] on link "Edit" at bounding box center [1123, 421] width 23 height 16
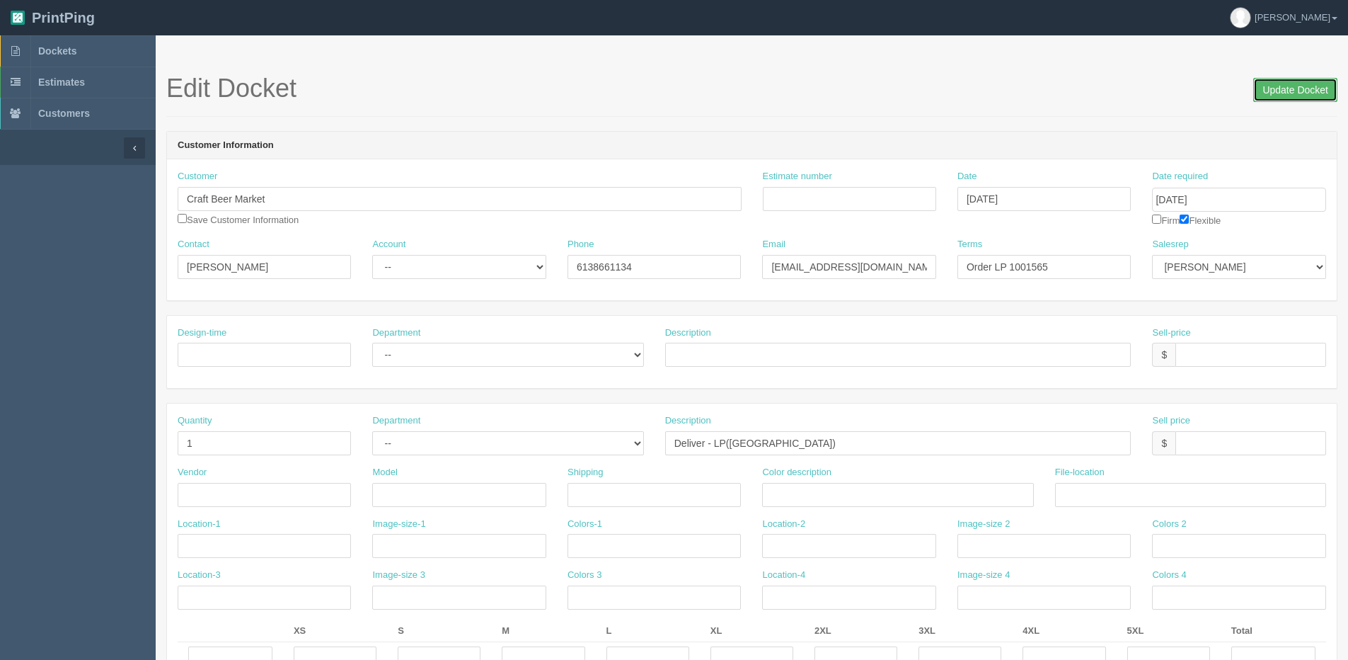
drag, startPoint x: 1273, startPoint y: 86, endPoint x: 1244, endPoint y: 84, distance: 29.9
click at [1273, 88] on input "Update Docket" at bounding box center [1295, 90] width 84 height 24
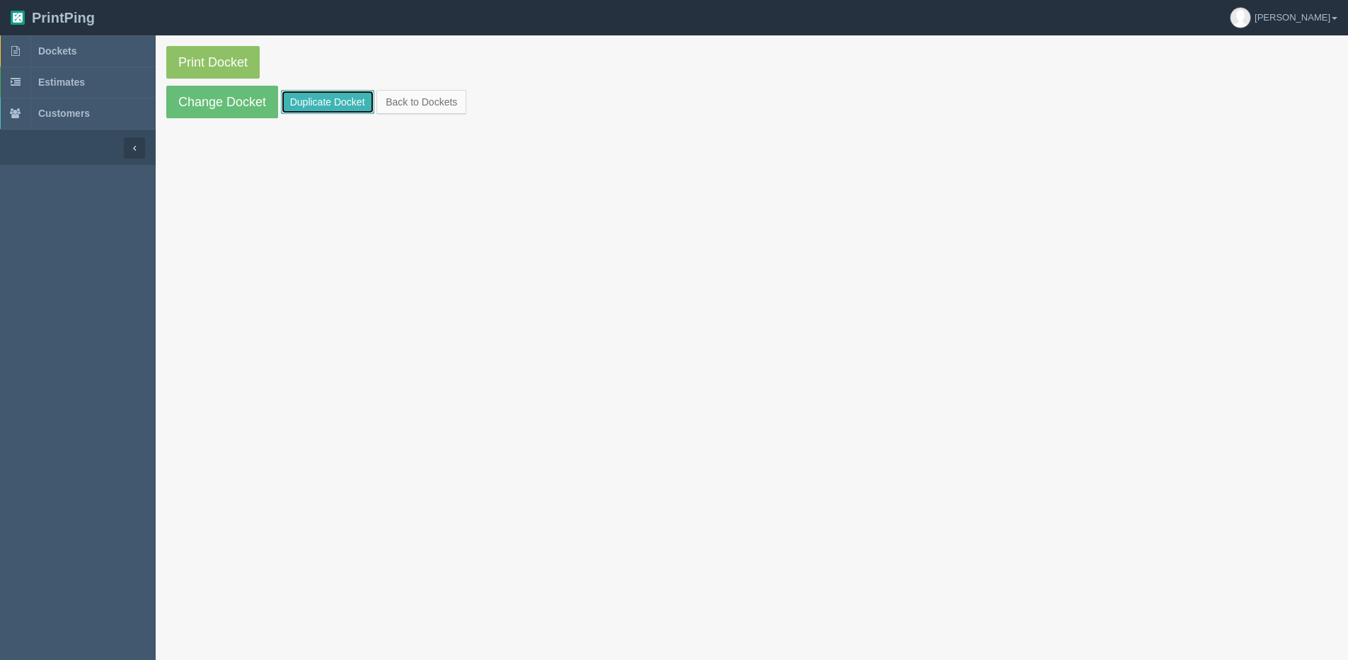
click at [323, 99] on link "Duplicate Docket" at bounding box center [327, 102] width 93 height 24
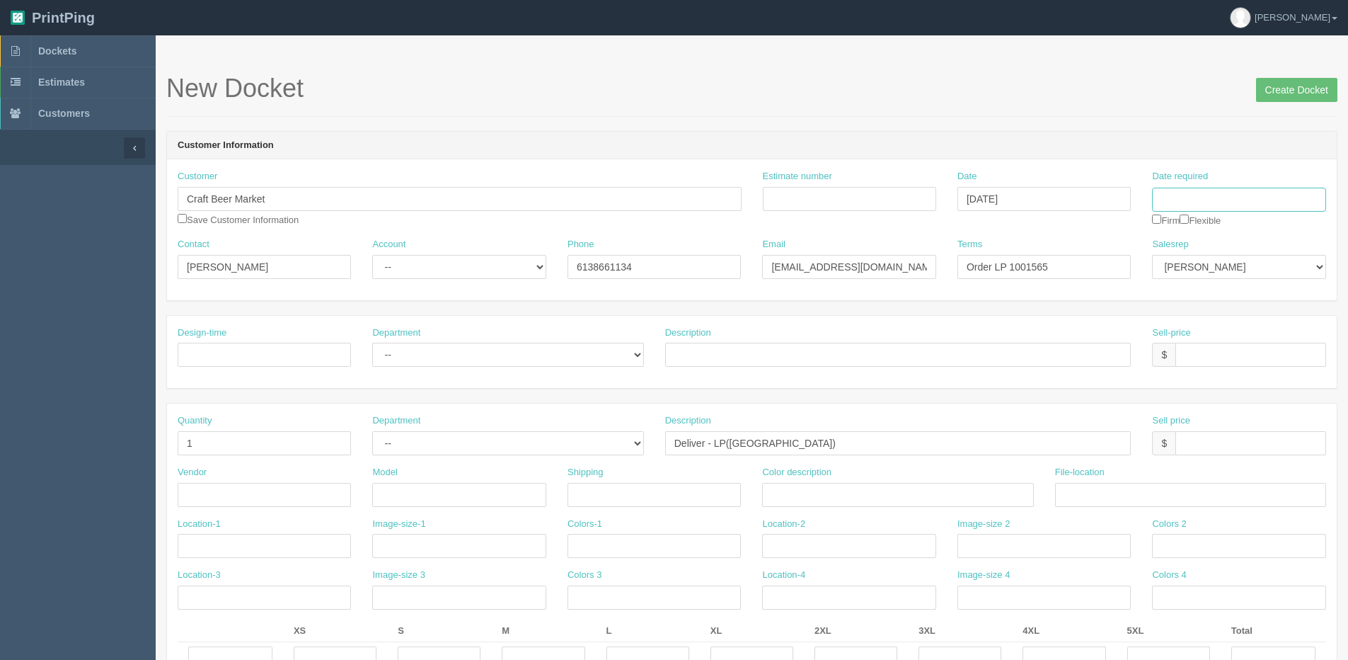
click at [1237, 201] on input "Date required" at bounding box center [1238, 200] width 173 height 24
click at [1166, 391] on th "Today" at bounding box center [1222, 396] width 132 height 21
click at [1263, 295] on td "12" at bounding box center [1260, 295] width 17 height 21
type input "[DATE]"
click at [1101, 328] on div "Description" at bounding box center [898, 346] width 466 height 41
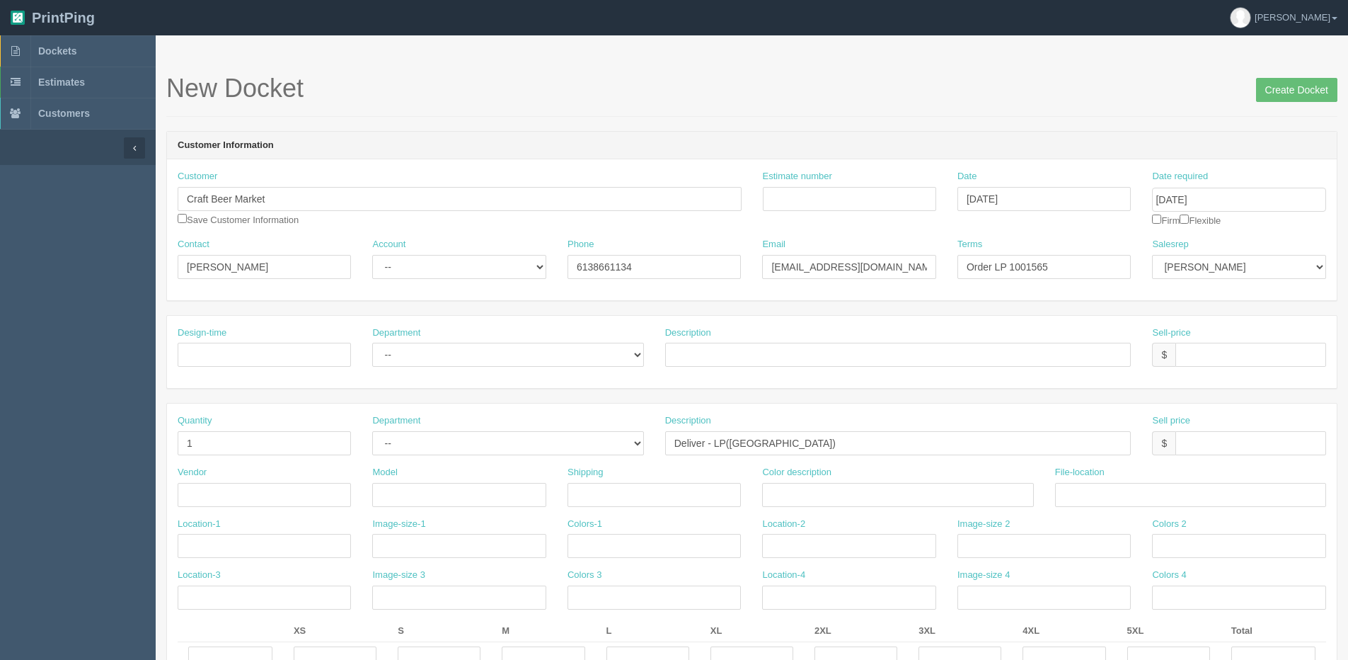
click at [1203, 217] on div "Date required September 12, 2025 Firm Flexible" at bounding box center [1238, 198] width 173 height 57
click at [1190, 224] on div "Date required September 12, 2025 Firm Flexible" at bounding box center [1238, 198] width 173 height 57
click at [1189, 219] on input "checkbox" at bounding box center [1184, 218] width 9 height 9
checkbox input "true"
click at [283, 207] on input "Craft Beer Market" at bounding box center [460, 199] width 564 height 24
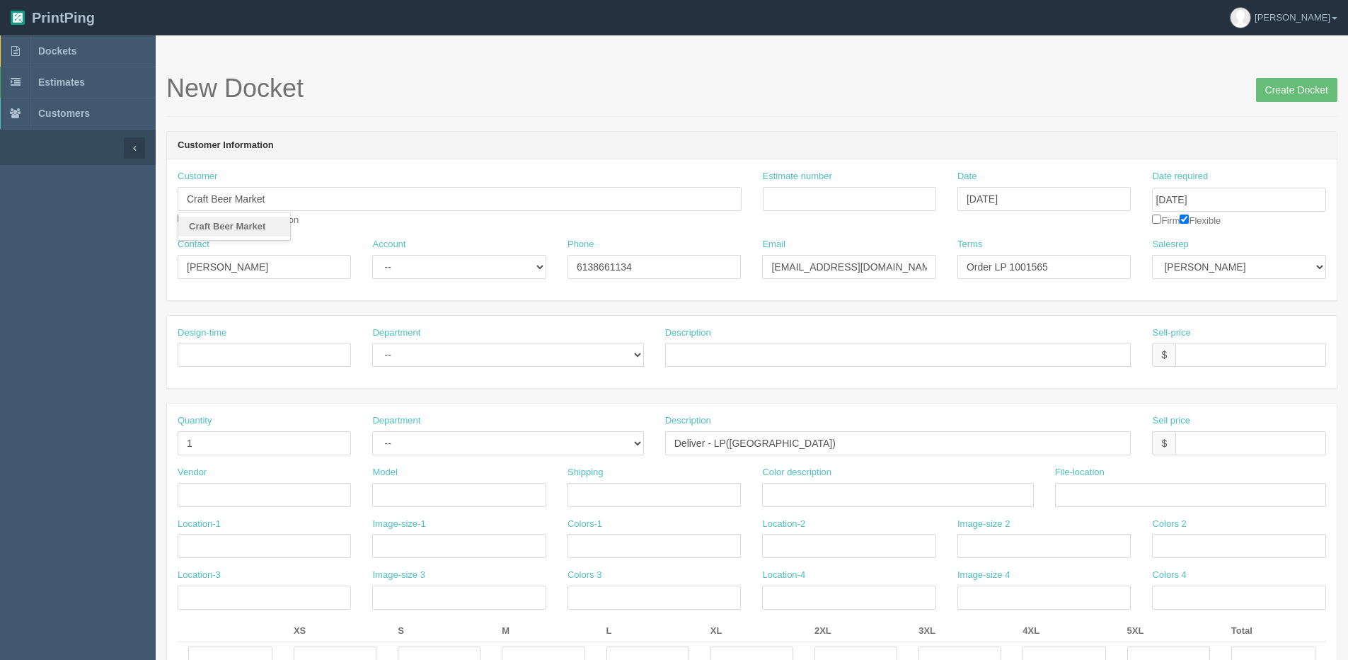
click at [230, 224] on strong "Craft Beer Market" at bounding box center [227, 226] width 76 height 11
type input "Order LP 1001685"
click at [1316, 98] on input "Create Docket" at bounding box center [1296, 90] width 81 height 24
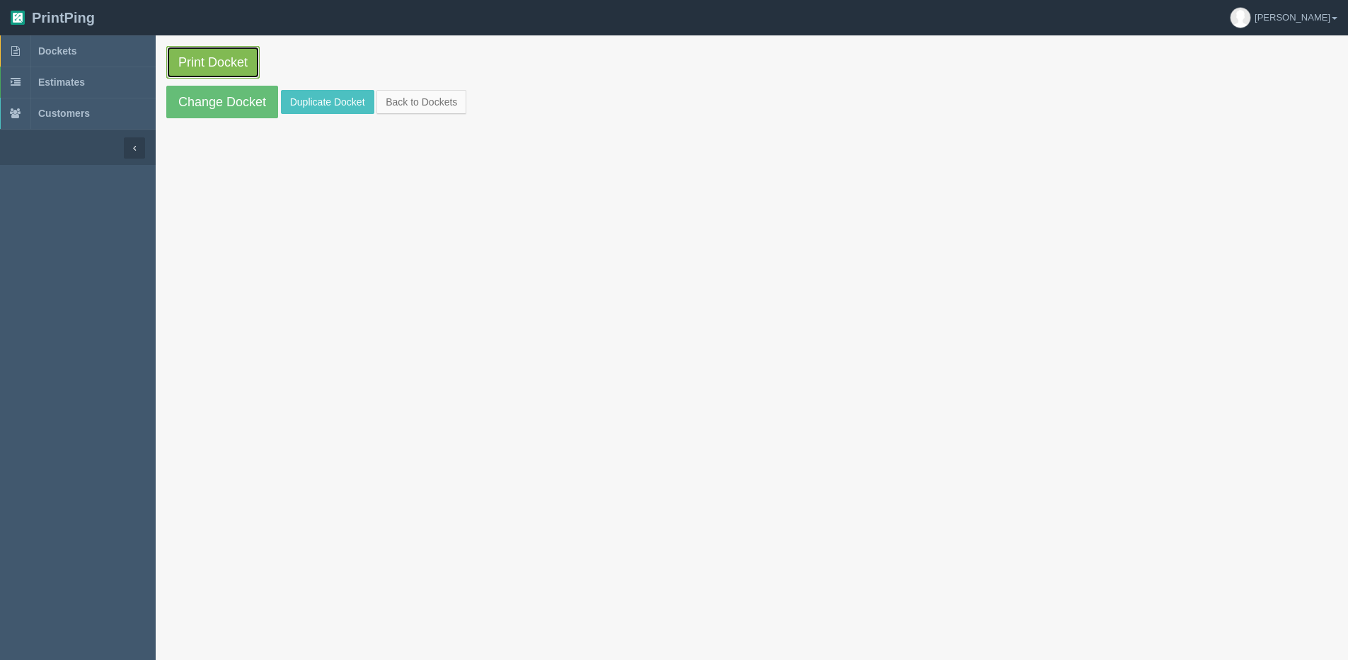
click at [218, 69] on link "Print Docket" at bounding box center [212, 62] width 93 height 33
click at [420, 98] on link "Back to Dockets" at bounding box center [422, 102] width 90 height 24
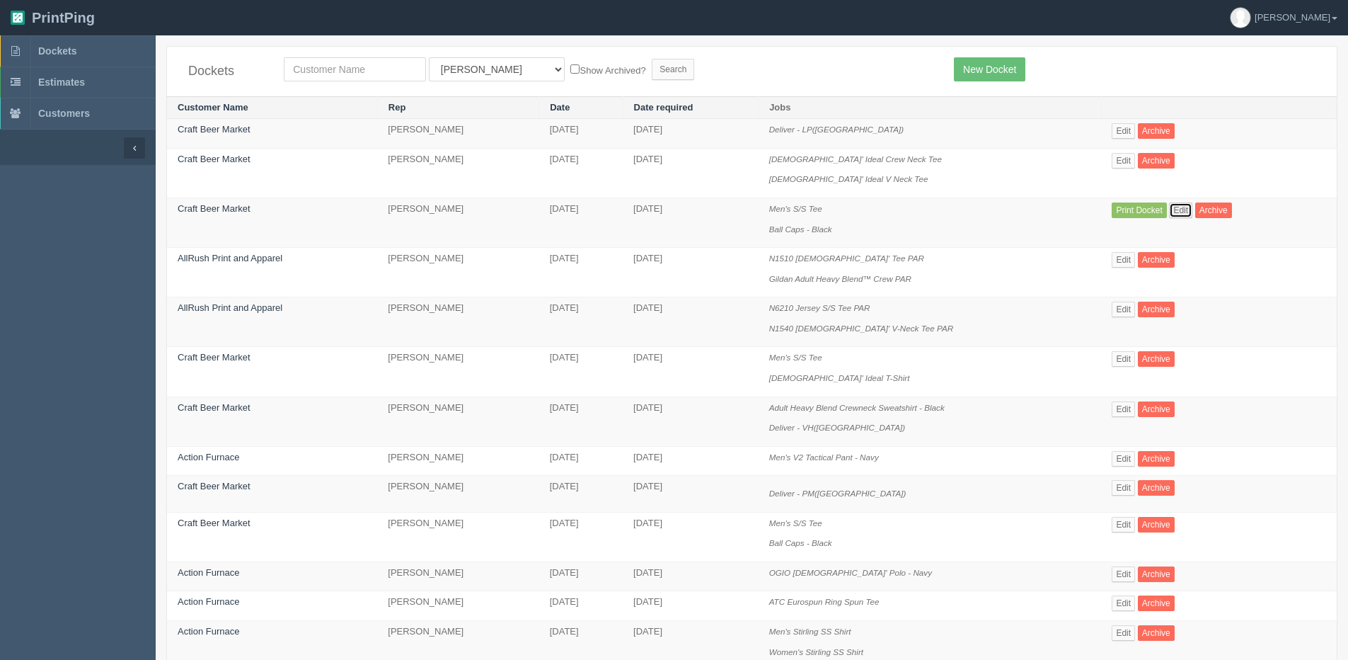
click at [1185, 209] on link "Edit" at bounding box center [1180, 210] width 23 height 16
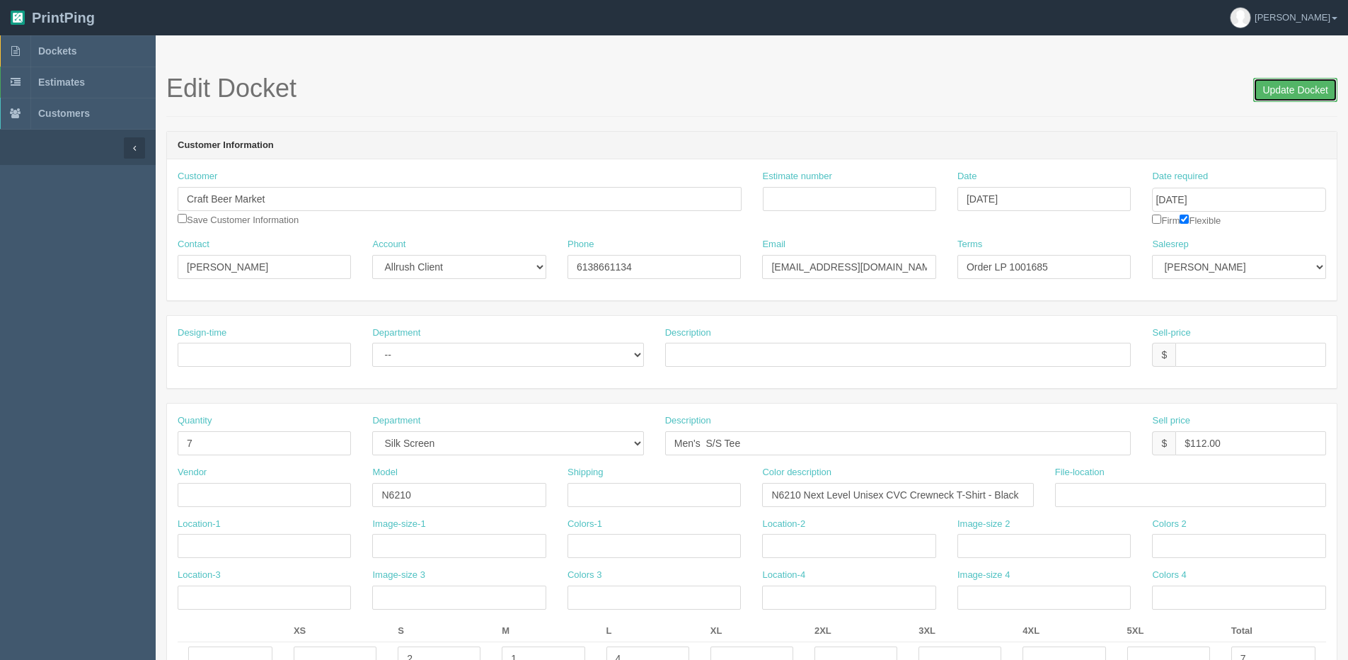
drag, startPoint x: 1287, startPoint y: 90, endPoint x: 1273, endPoint y: 91, distance: 13.5
click at [1287, 90] on input "Update Docket" at bounding box center [1295, 90] width 84 height 24
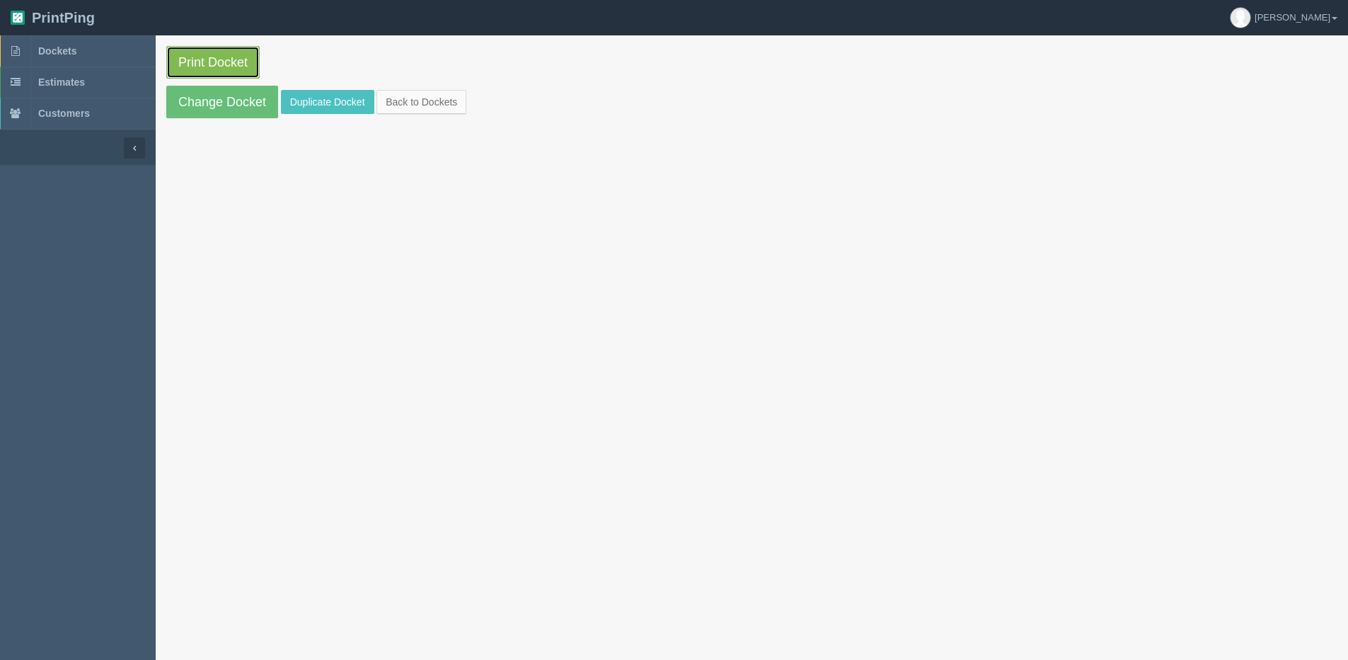
click at [205, 68] on link "Print Docket" at bounding box center [212, 62] width 93 height 33
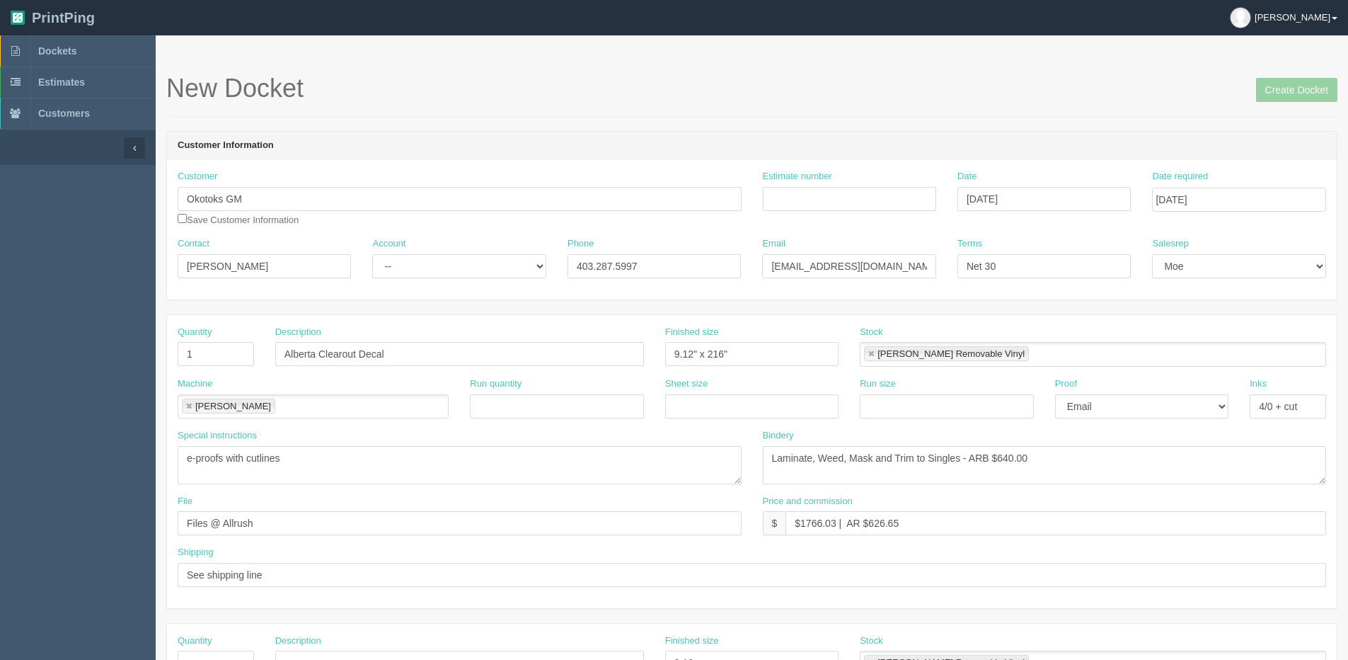
click at [1333, 21] on link "Dan" at bounding box center [1283, 17] width 129 height 35
click at [57, 47] on span "Dockets" at bounding box center [57, 50] width 38 height 11
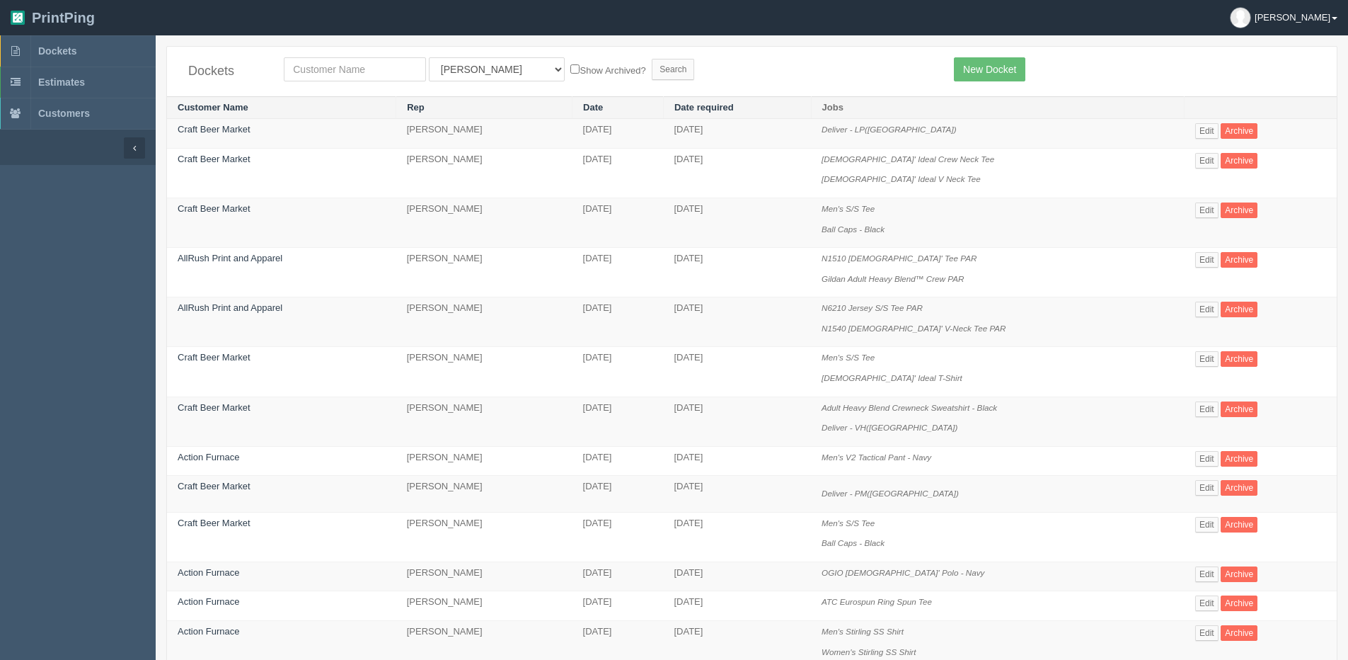
click at [1330, 17] on link "Dan" at bounding box center [1283, 17] width 129 height 35
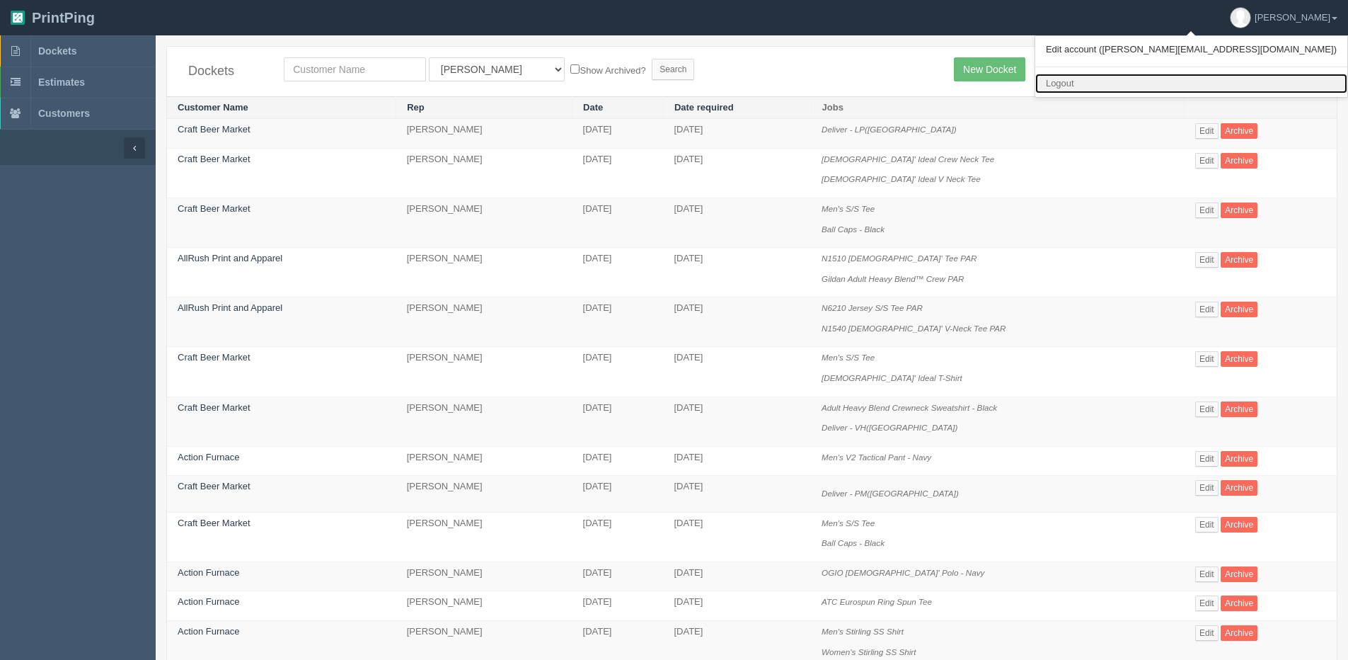
click at [1220, 86] on link "Logout" at bounding box center [1191, 84] width 312 height 21
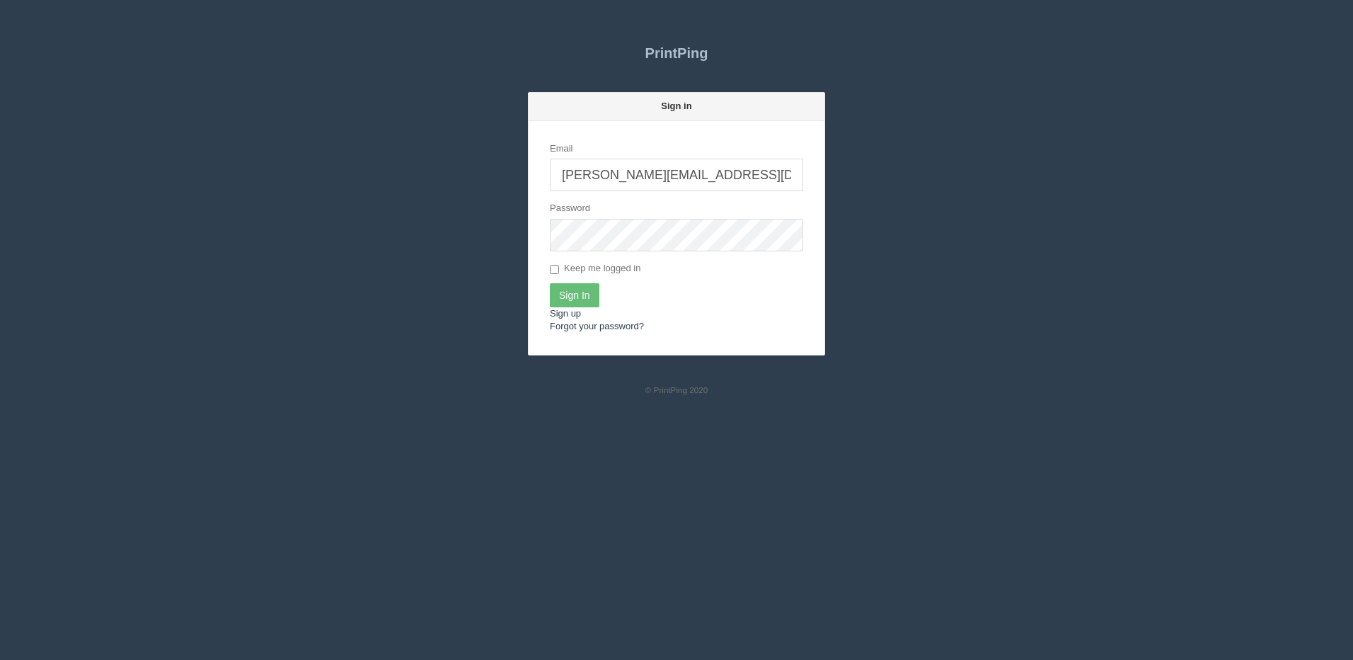
click at [653, 173] on input "[PERSON_NAME][EMAIL_ADDRESS][DOMAIN_NAME]" at bounding box center [676, 175] width 253 height 33
type input "[PERSON_NAME][EMAIL_ADDRESS][DOMAIN_NAME]"
click at [567, 299] on input "Sign In" at bounding box center [575, 295] width 50 height 24
